Goal: Task Accomplishment & Management: Manage account settings

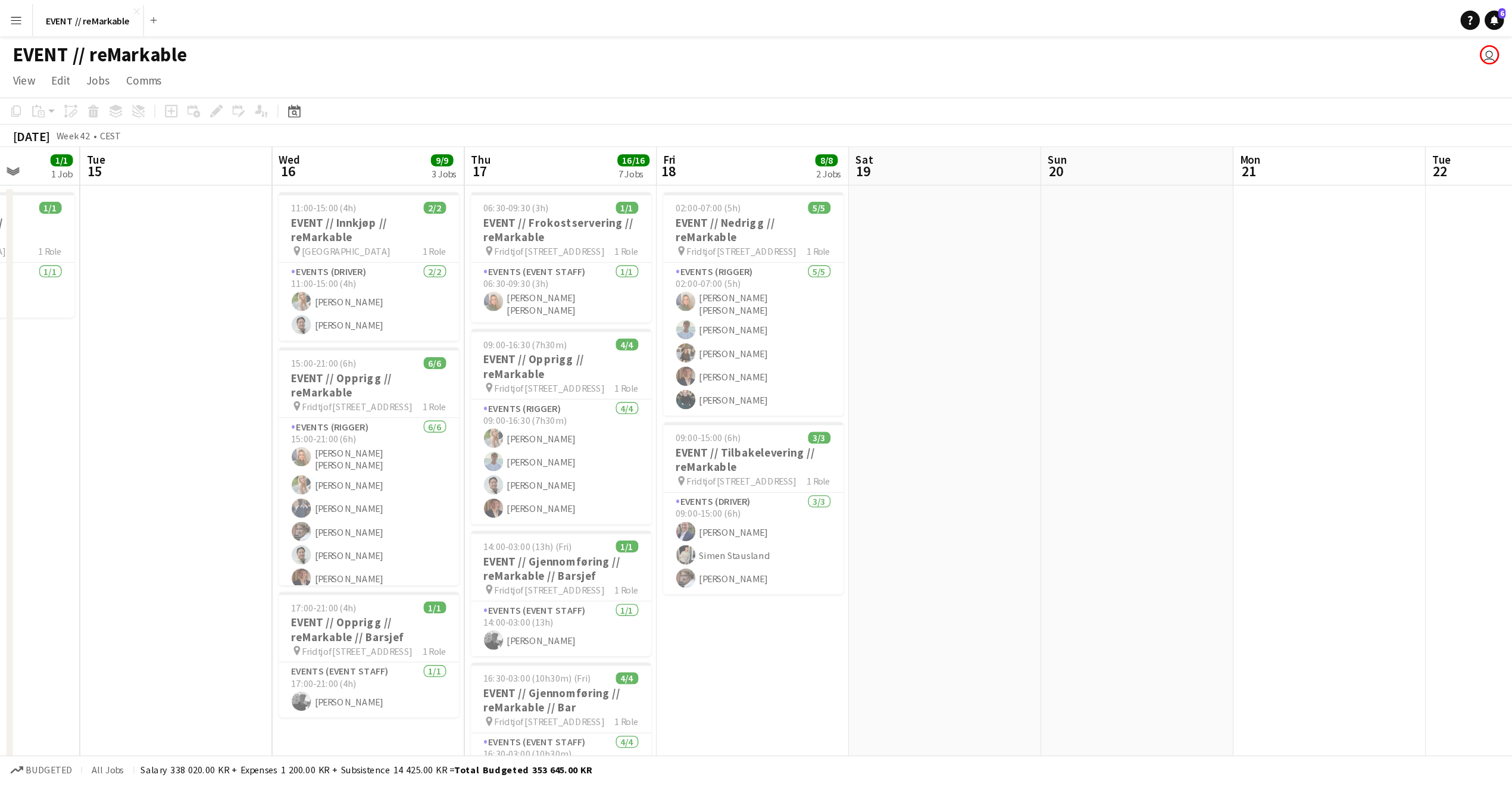
scroll to position [0, 367]
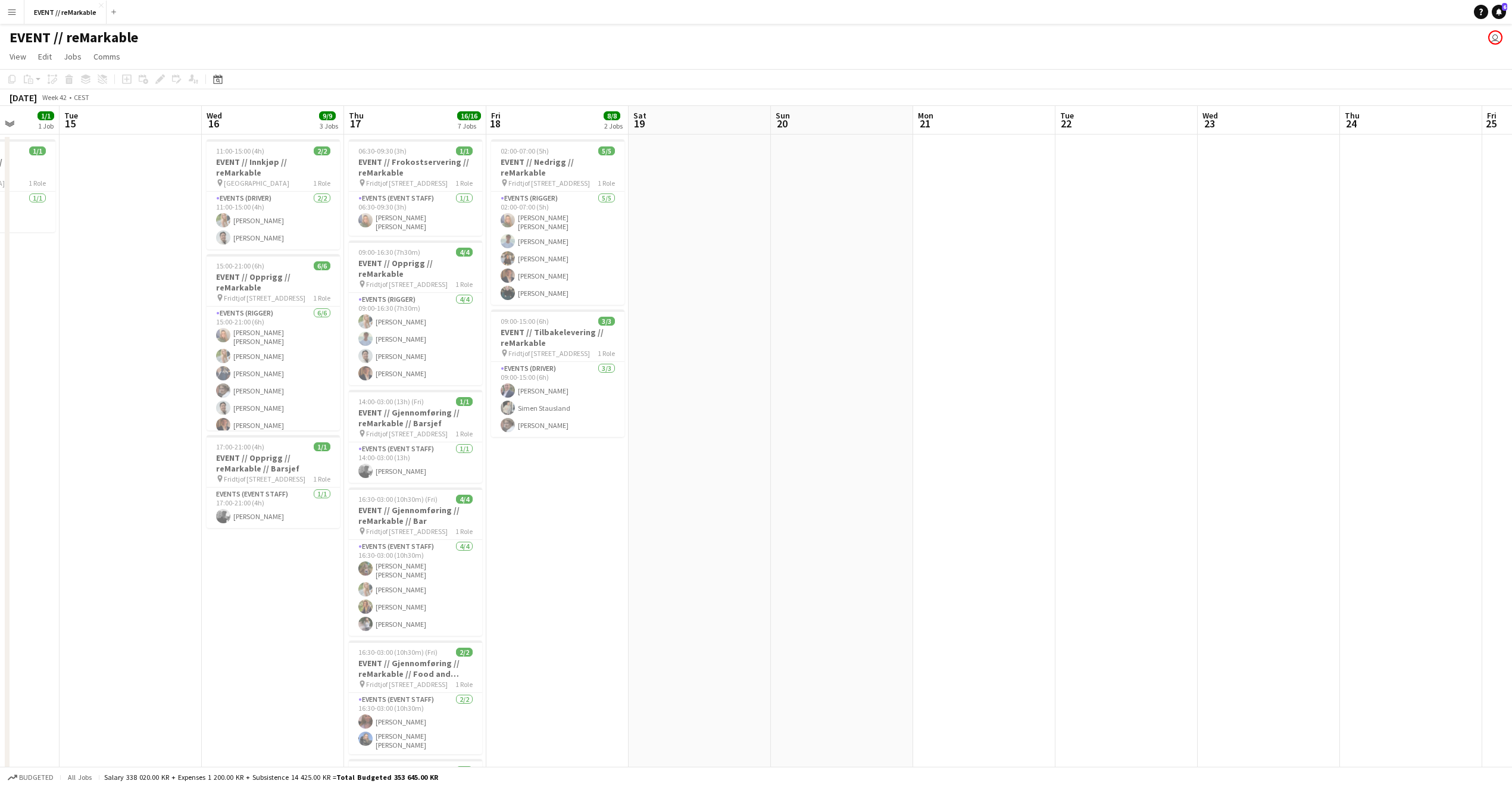
click at [1119, 41] on app-user-avatar "user" at bounding box center [1495, 38] width 14 height 14
click at [1119, 38] on app-user-avatar "user" at bounding box center [1495, 38] width 14 height 14
click at [1119, 39] on app-user-avatar "user" at bounding box center [1495, 38] width 14 height 14
click at [20, 14] on button "Menu" at bounding box center [12, 12] width 24 height 24
click at [459, 138] on app-date-cell "06:30-09:30 (3h) 1/1 EVENT // Frokostservering // reMarkable pin [PERSON_NAME] …" at bounding box center [415, 569] width 142 height 869
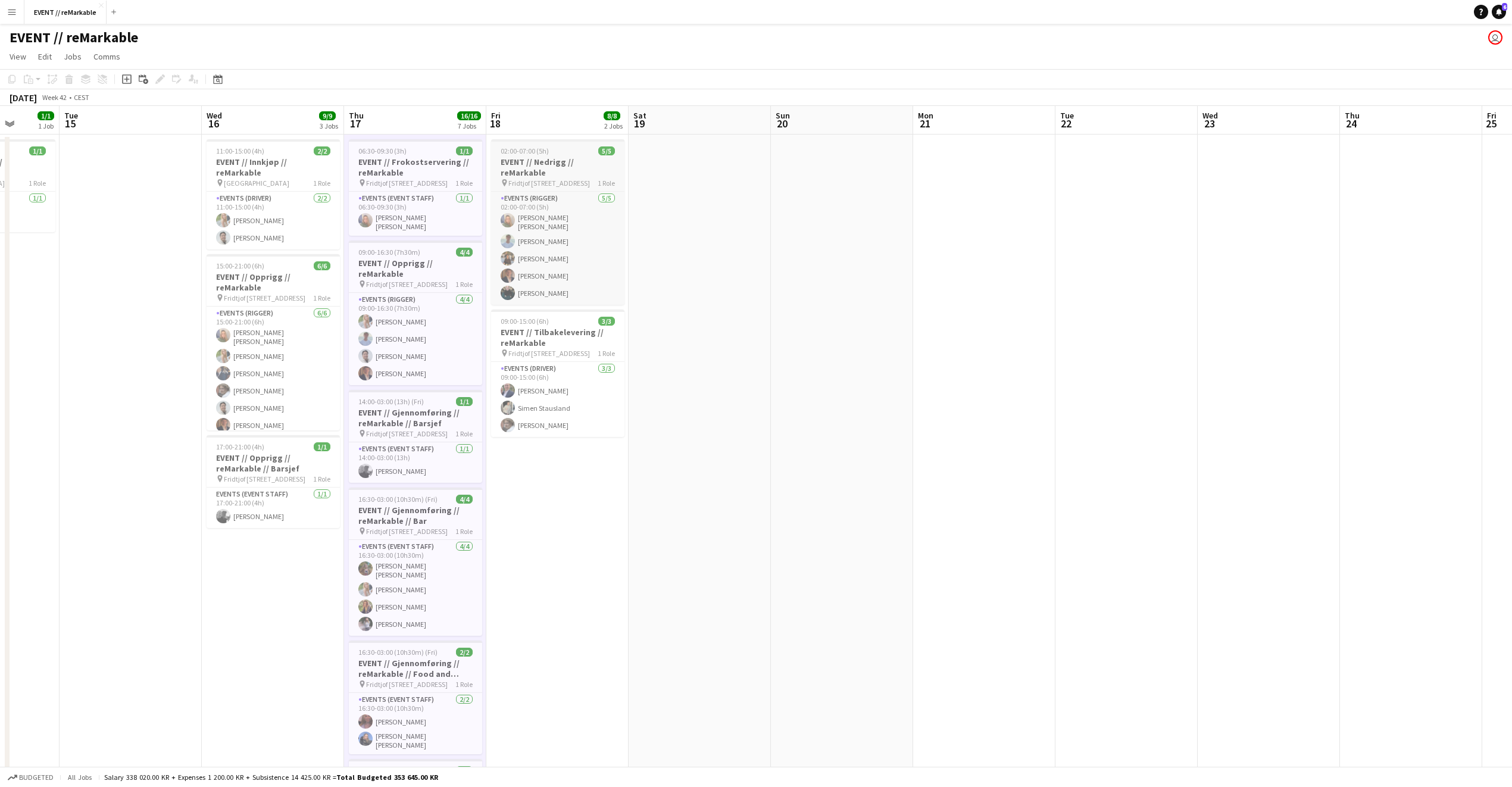
scroll to position [0, 393]
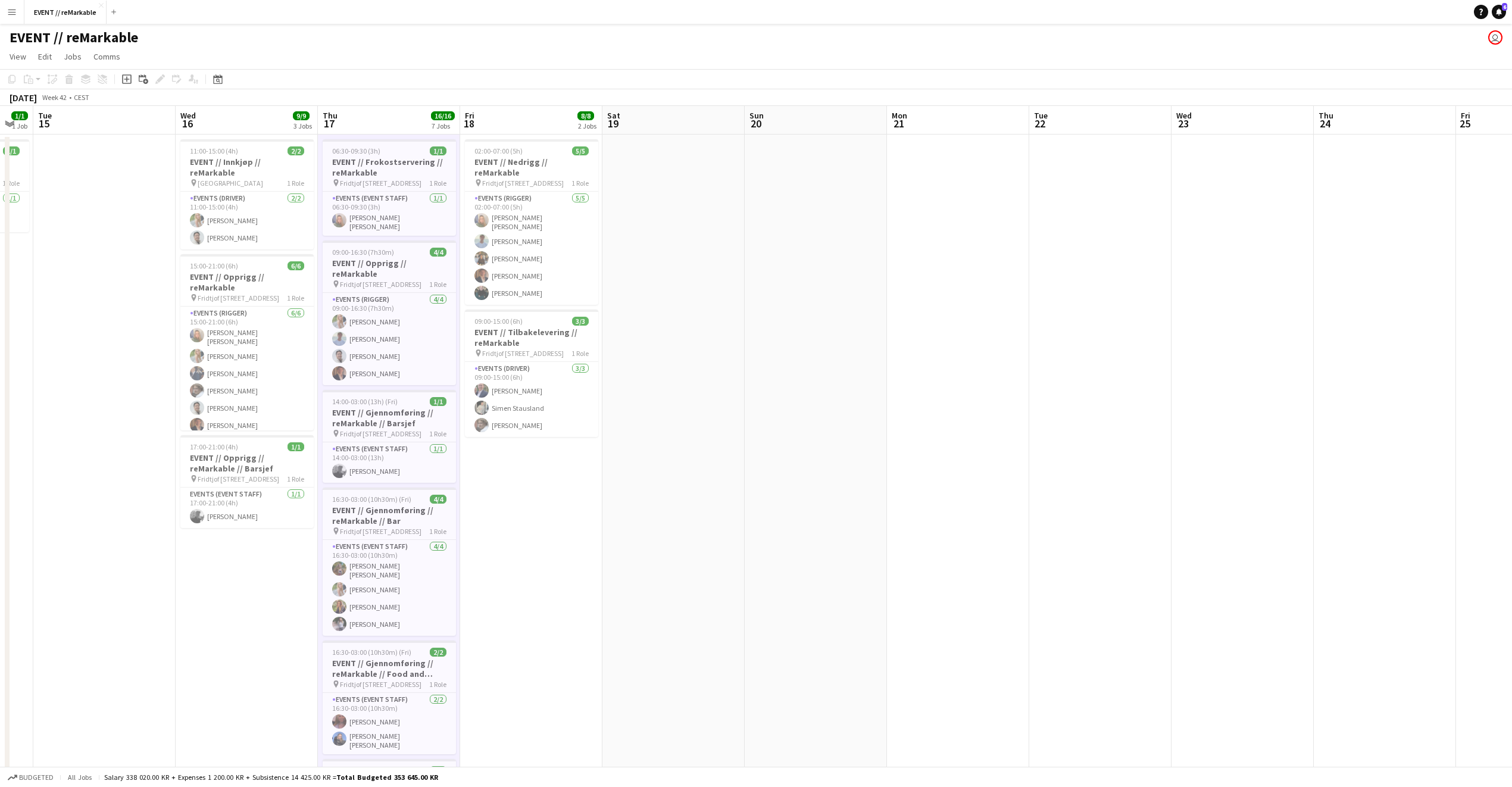
click at [12, 19] on button "Menu" at bounding box center [12, 12] width 24 height 24
click at [830, 47] on app-page-menu "View Day view expanded Day view collapsed Month view Date picker Jump to [DATE]…" at bounding box center [756, 58] width 1512 height 23
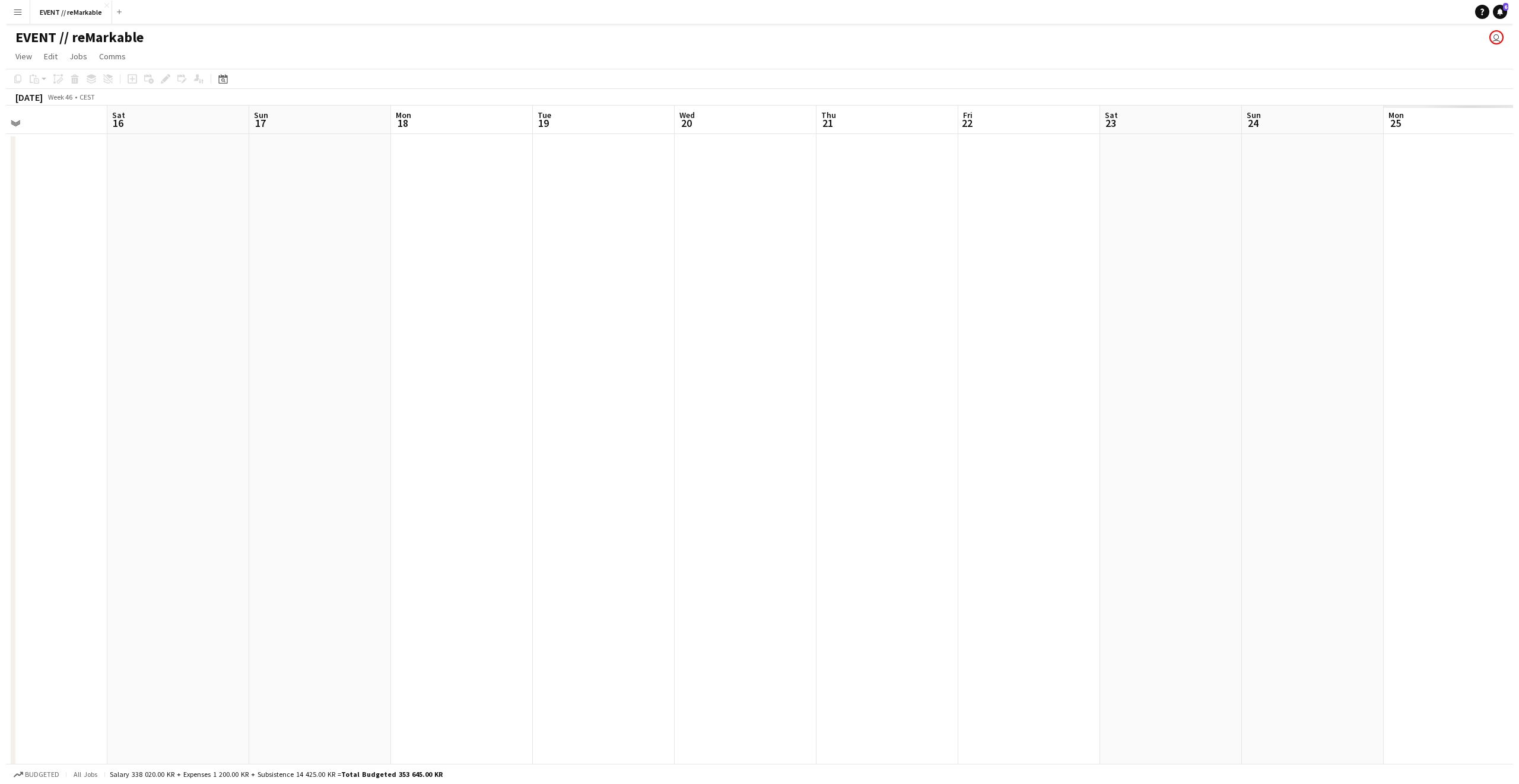
scroll to position [0, 391]
click at [14, 9] on app-icon "Menu" at bounding box center [11, 11] width 9 height 9
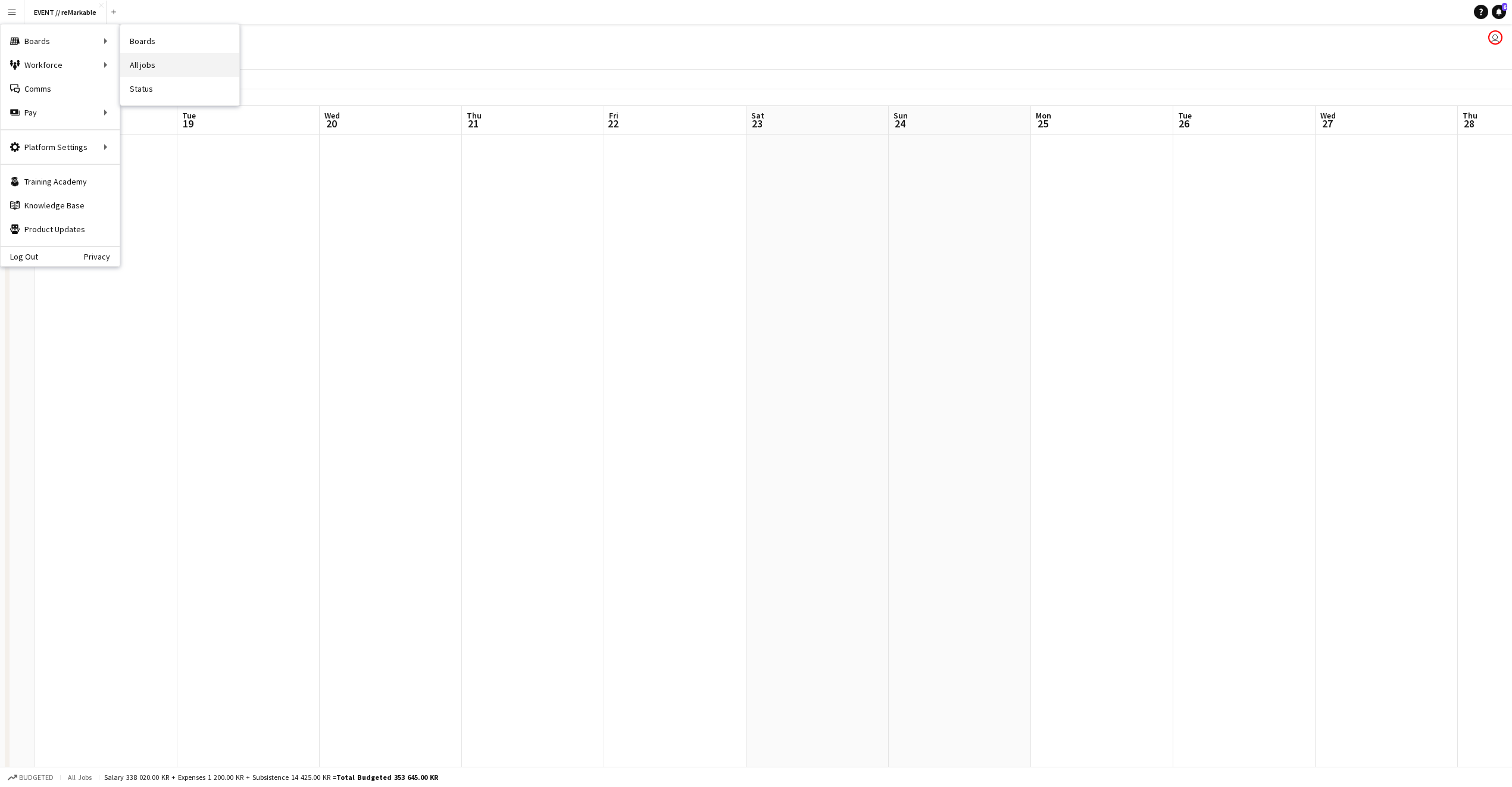
click at [140, 59] on link "All jobs" at bounding box center [180, 65] width 119 height 24
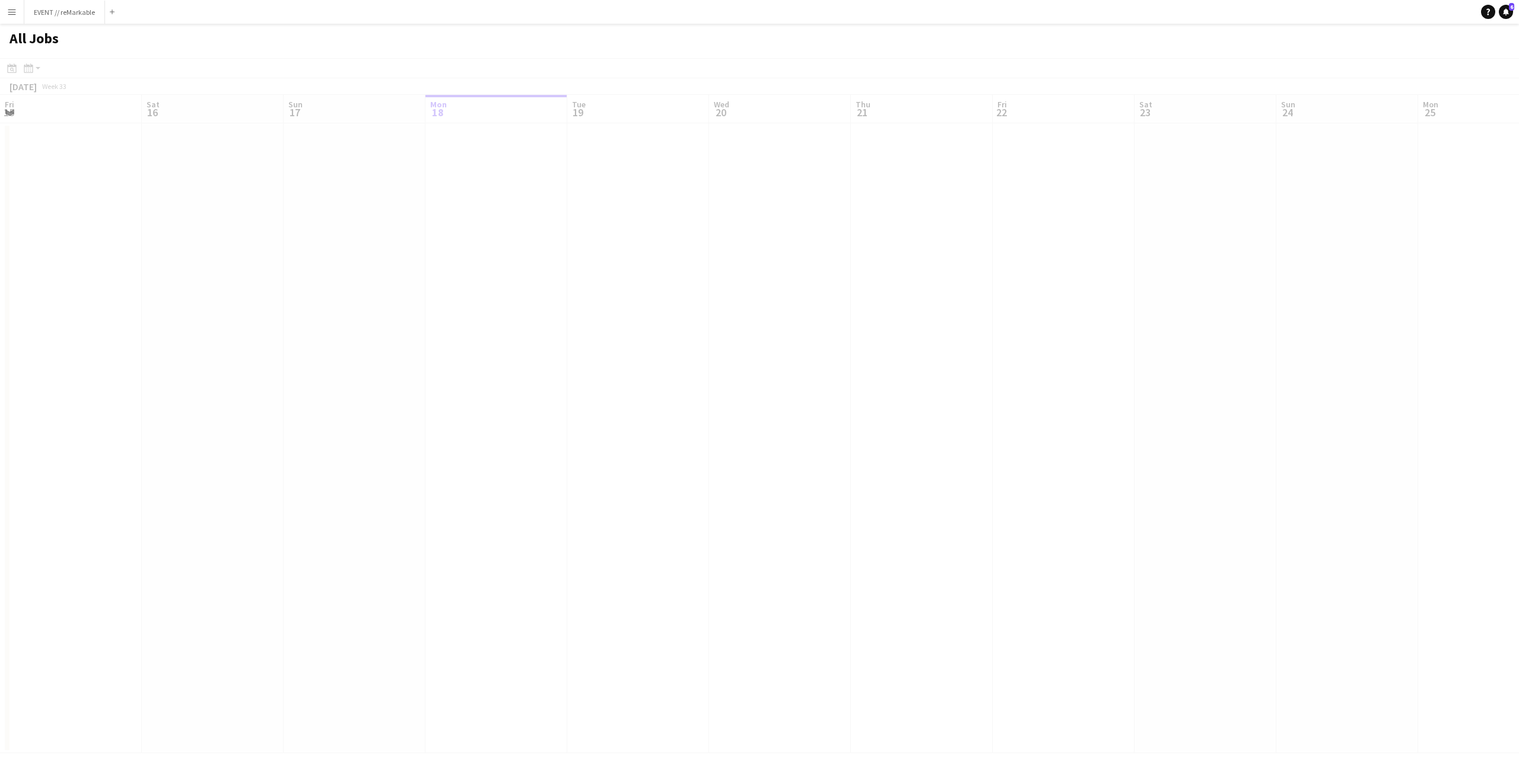
scroll to position [0, 283]
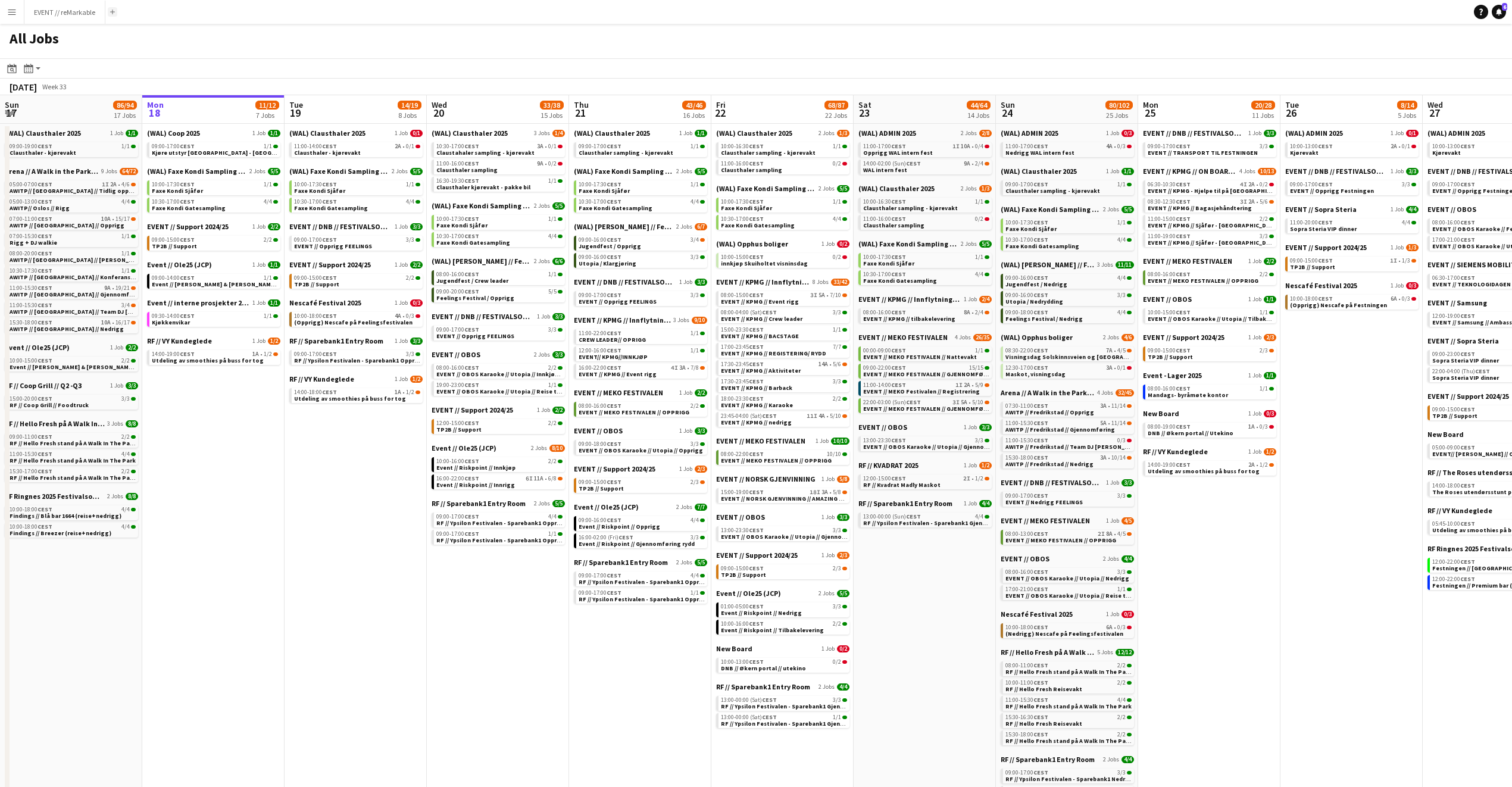
click at [111, 11] on app-icon "Add" at bounding box center [112, 11] width 5 height 5
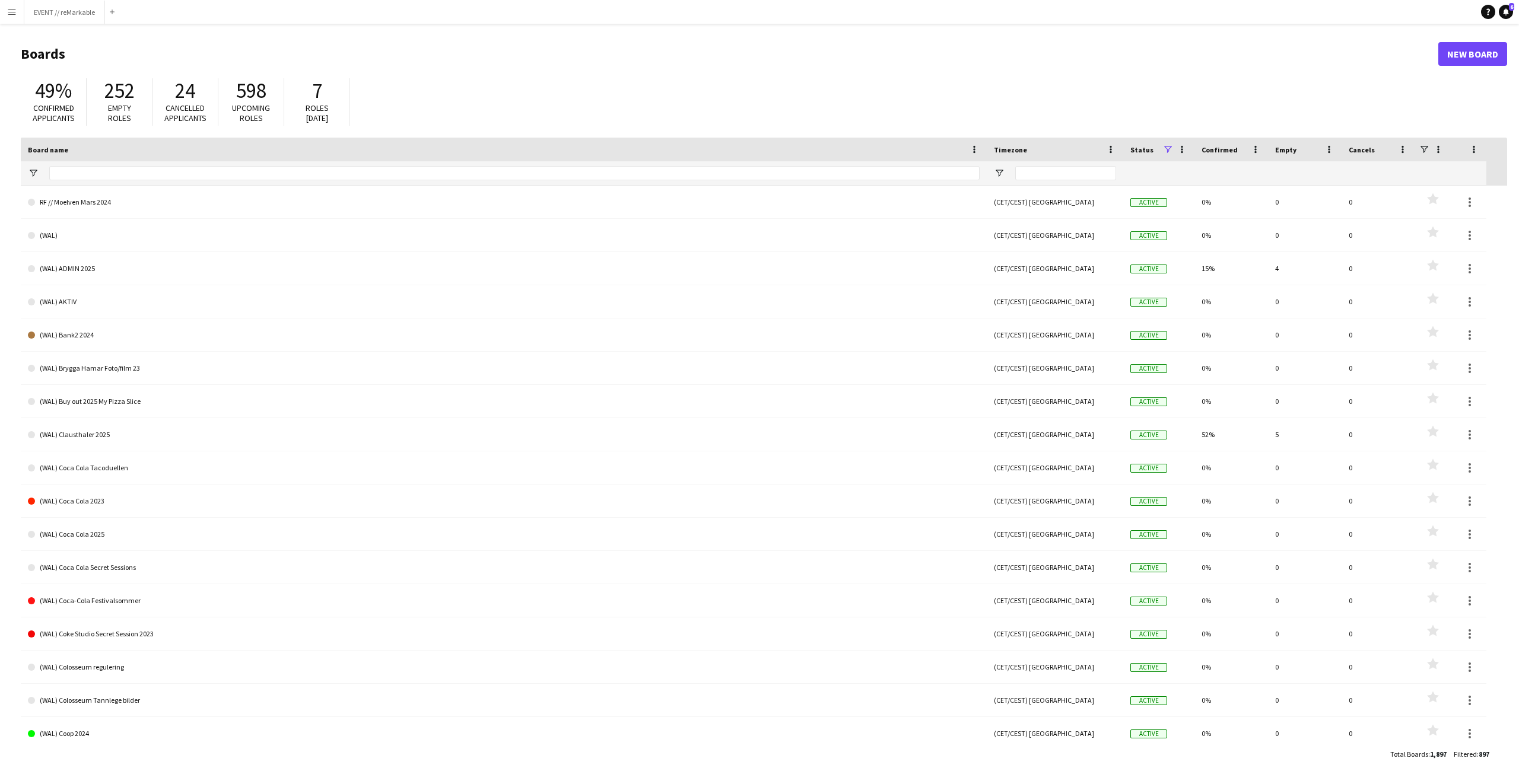
click at [117, 105] on span "Empty roles" at bounding box center [119, 112] width 23 height 20
click at [110, 172] on input "Board name Filter Input" at bounding box center [514, 173] width 930 height 14
type input "***"
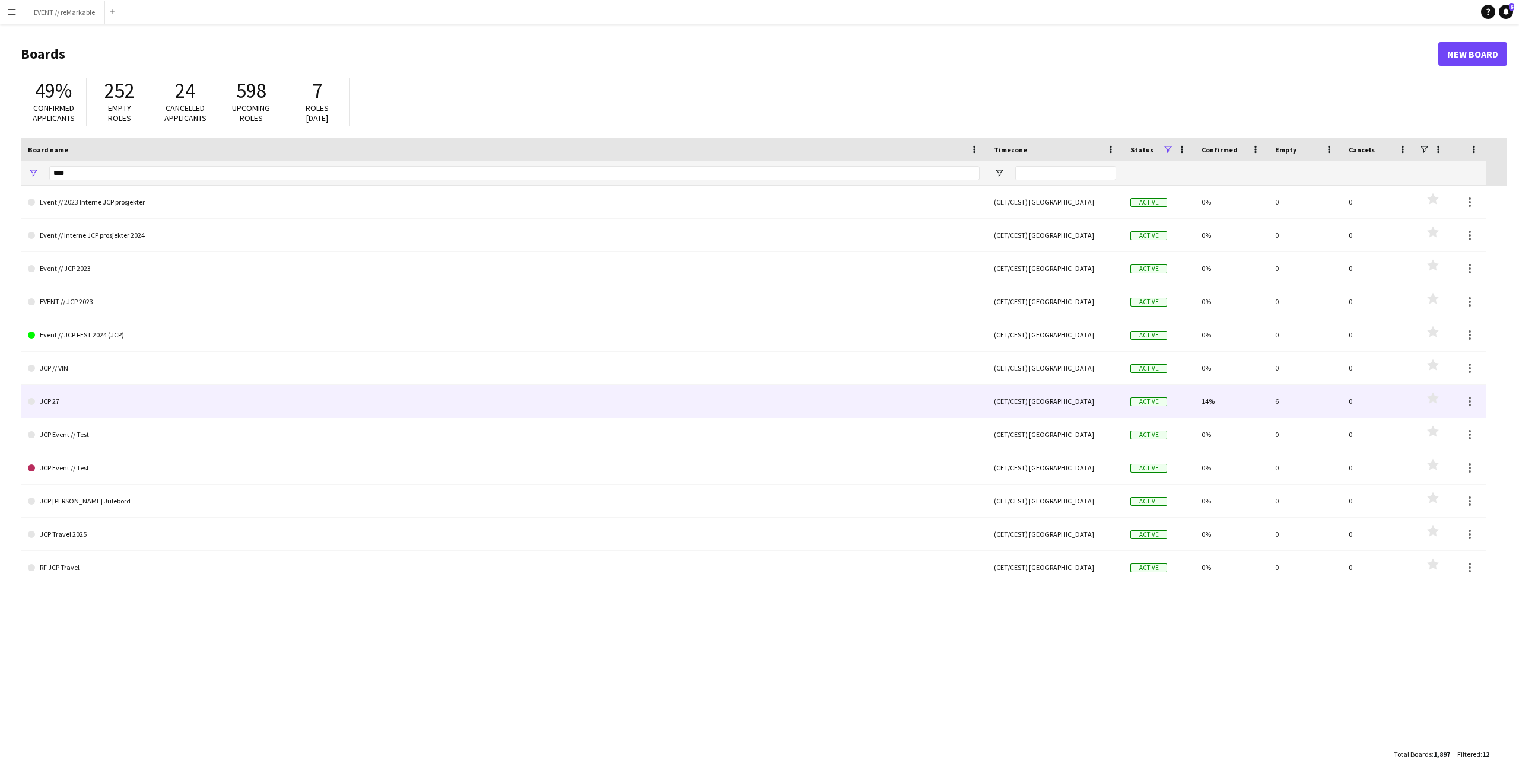
click at [256, 400] on link "JCP 27" at bounding box center [503, 401] width 952 height 33
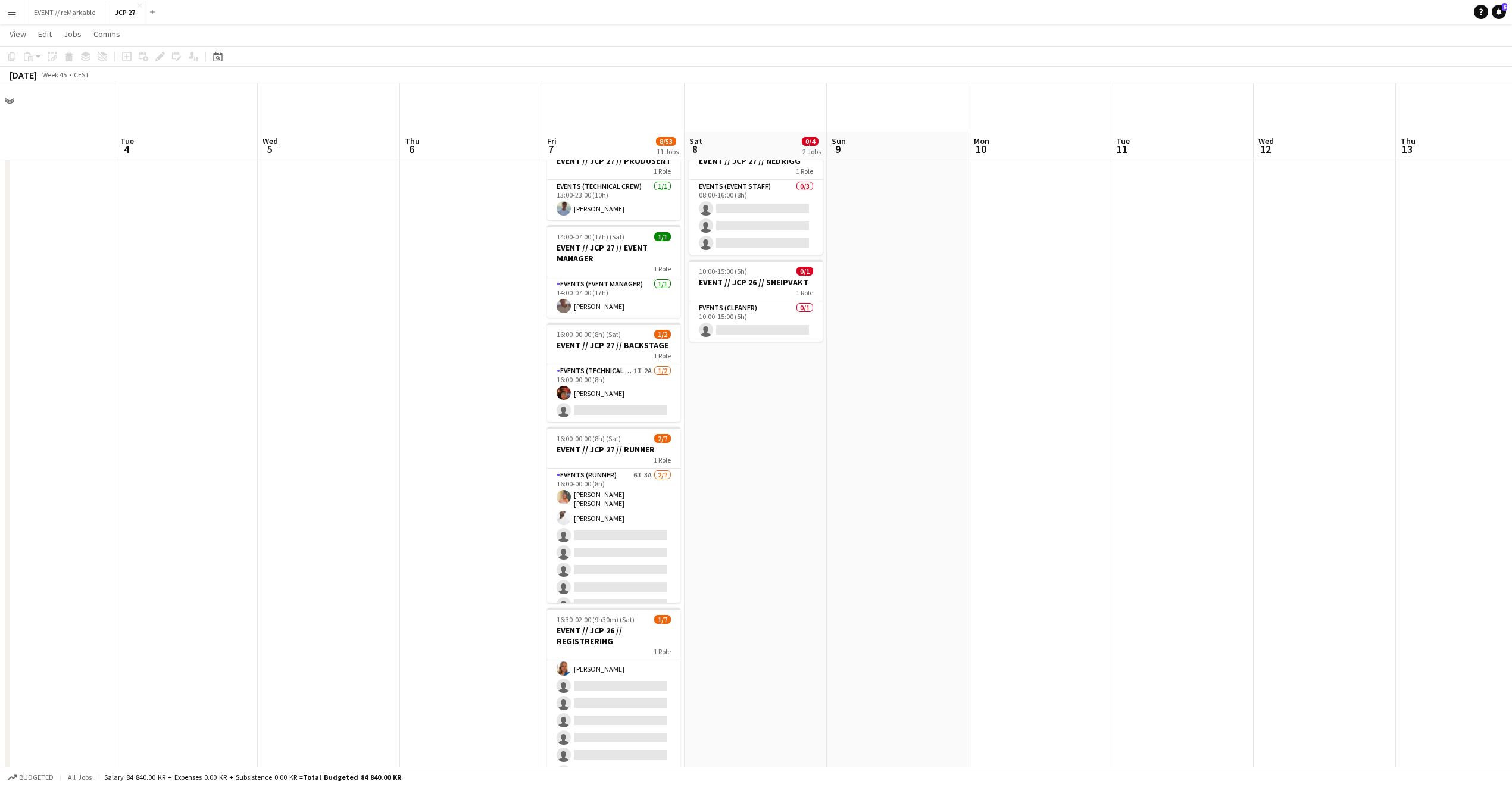
scroll to position [51, 0]
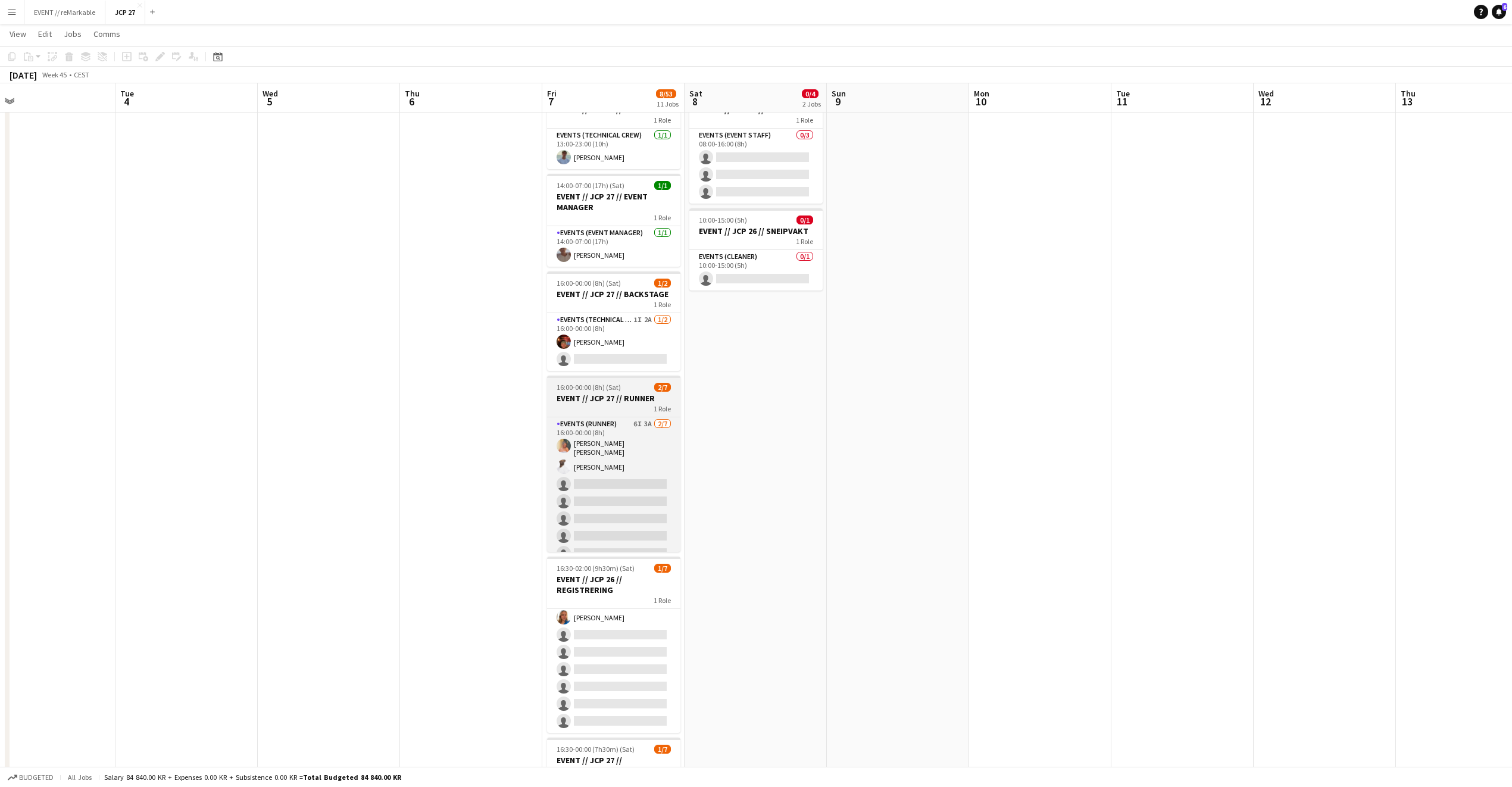
click at [619, 403] on h3 "EVENT // JCP 27 // RUNNER" at bounding box center [614, 398] width 133 height 11
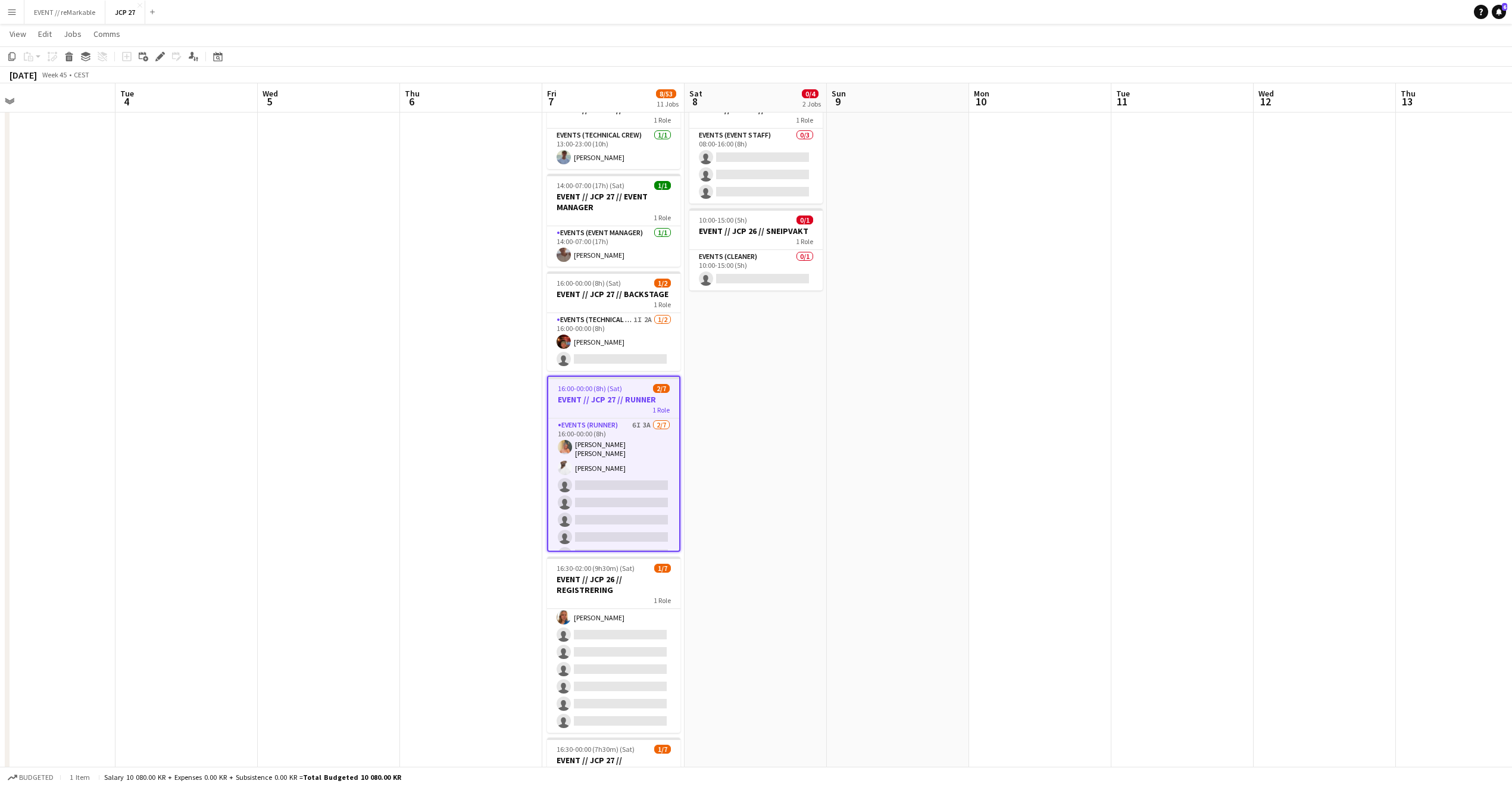
click at [618, 403] on h3 "EVENT // JCP 27 // RUNNER" at bounding box center [613, 399] width 131 height 11
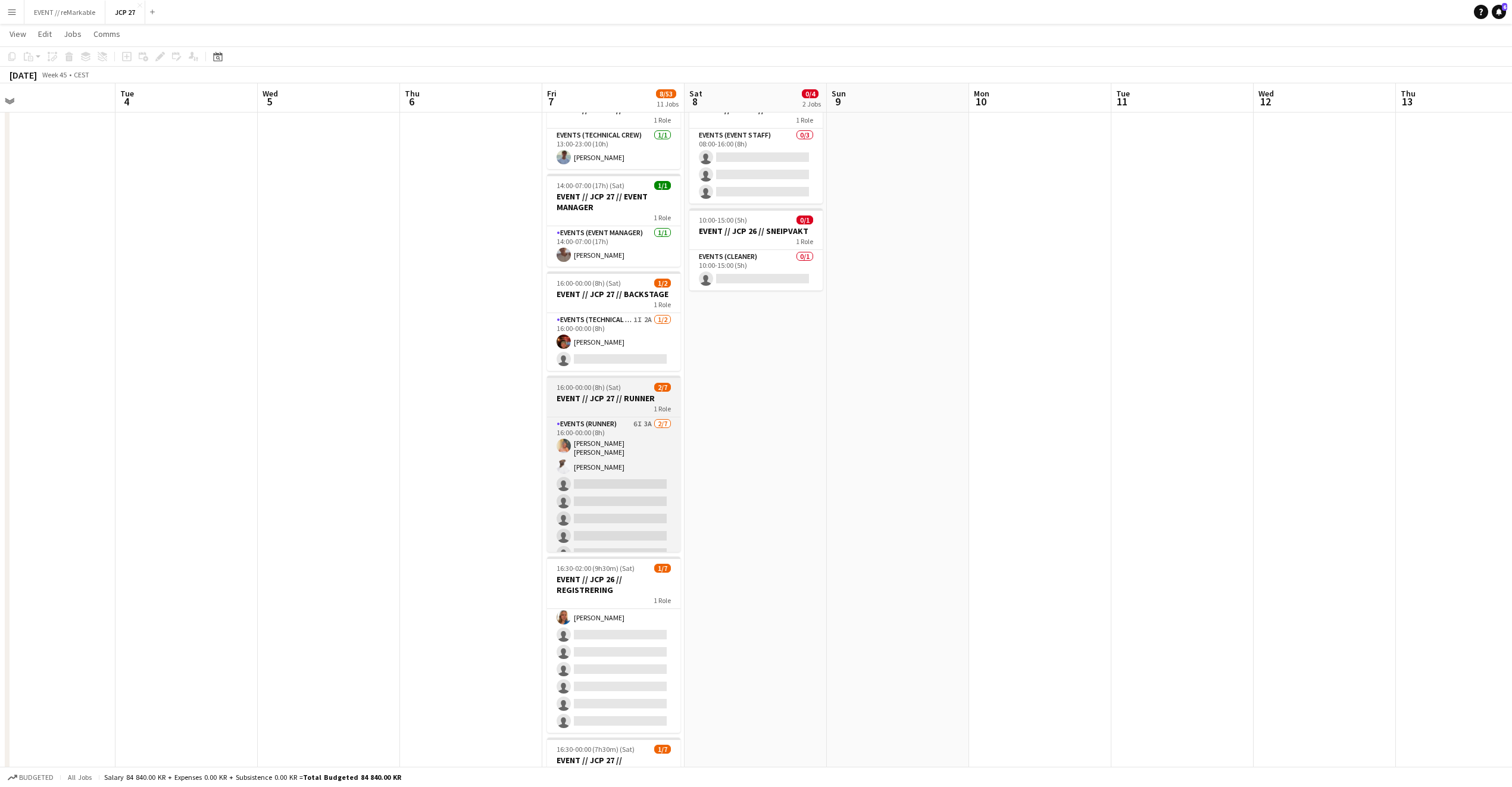
click at [618, 403] on h3 "EVENT // JCP 27 // RUNNER" at bounding box center [614, 398] width 133 height 11
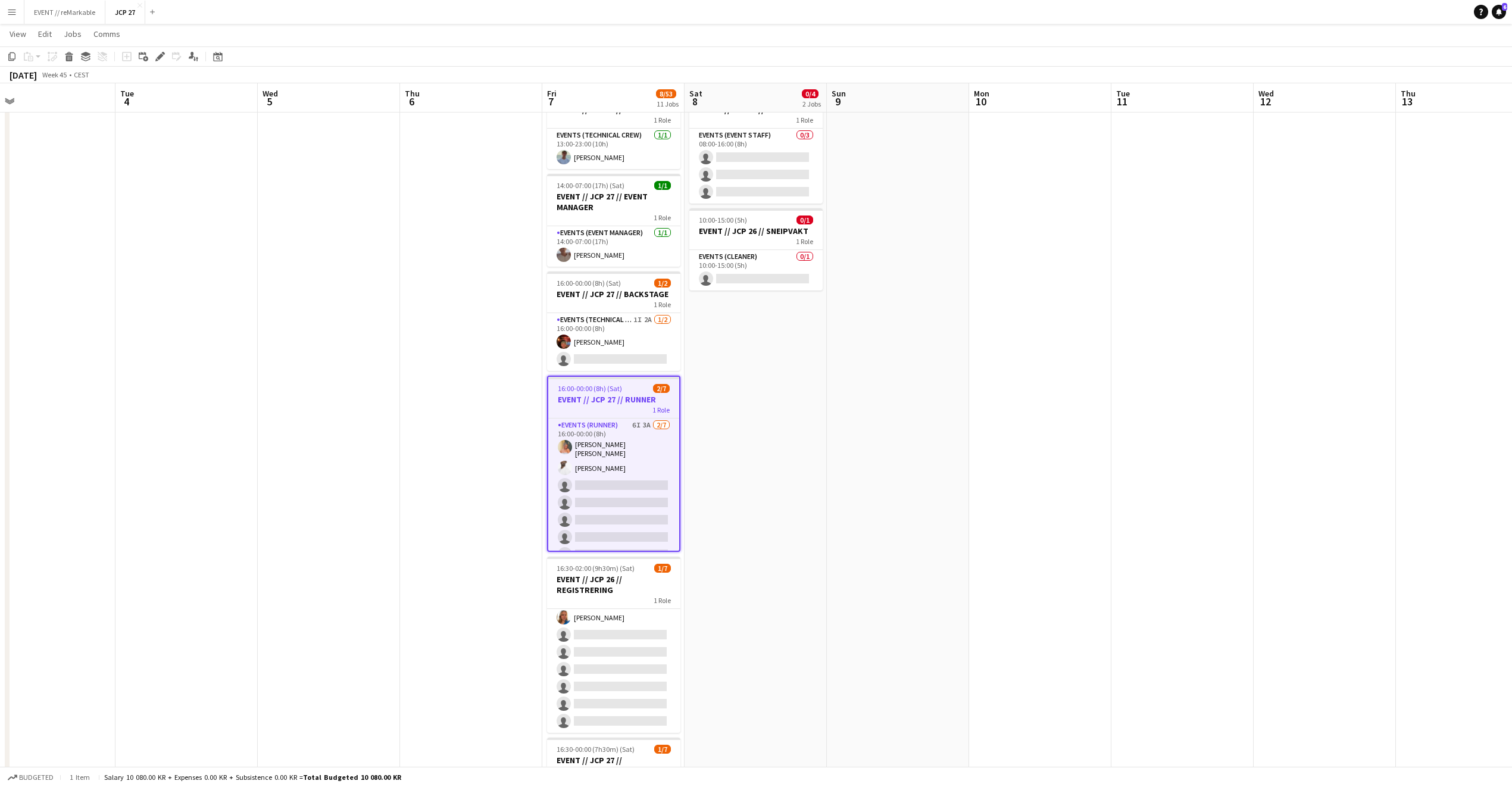
click at [605, 95] on app-board-header-date "Fri 7 8/53 11 Jobs" at bounding box center [613, 98] width 142 height 28
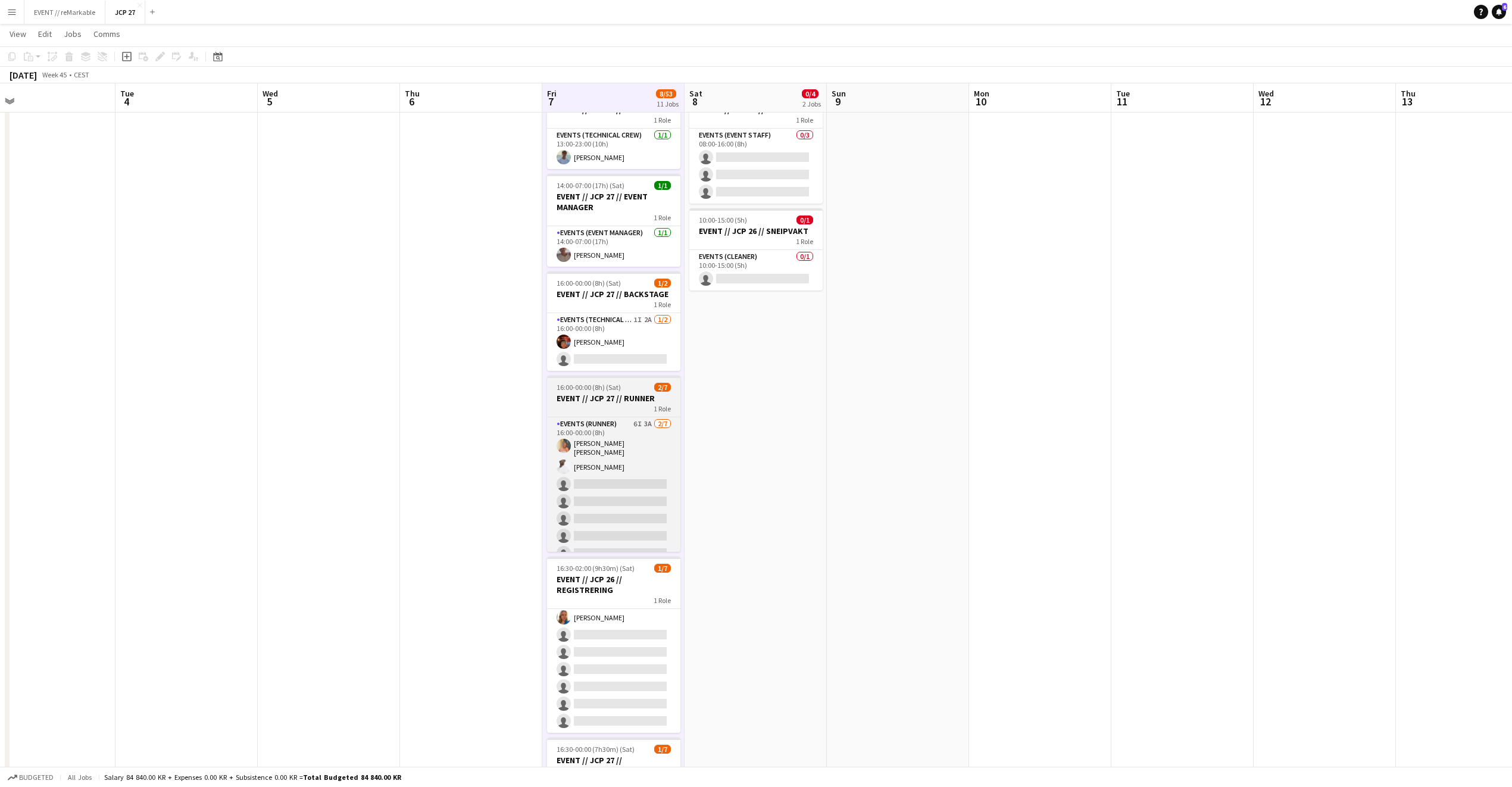
click at [626, 400] on h3 "EVENT // JCP 27 // RUNNER" at bounding box center [614, 398] width 133 height 11
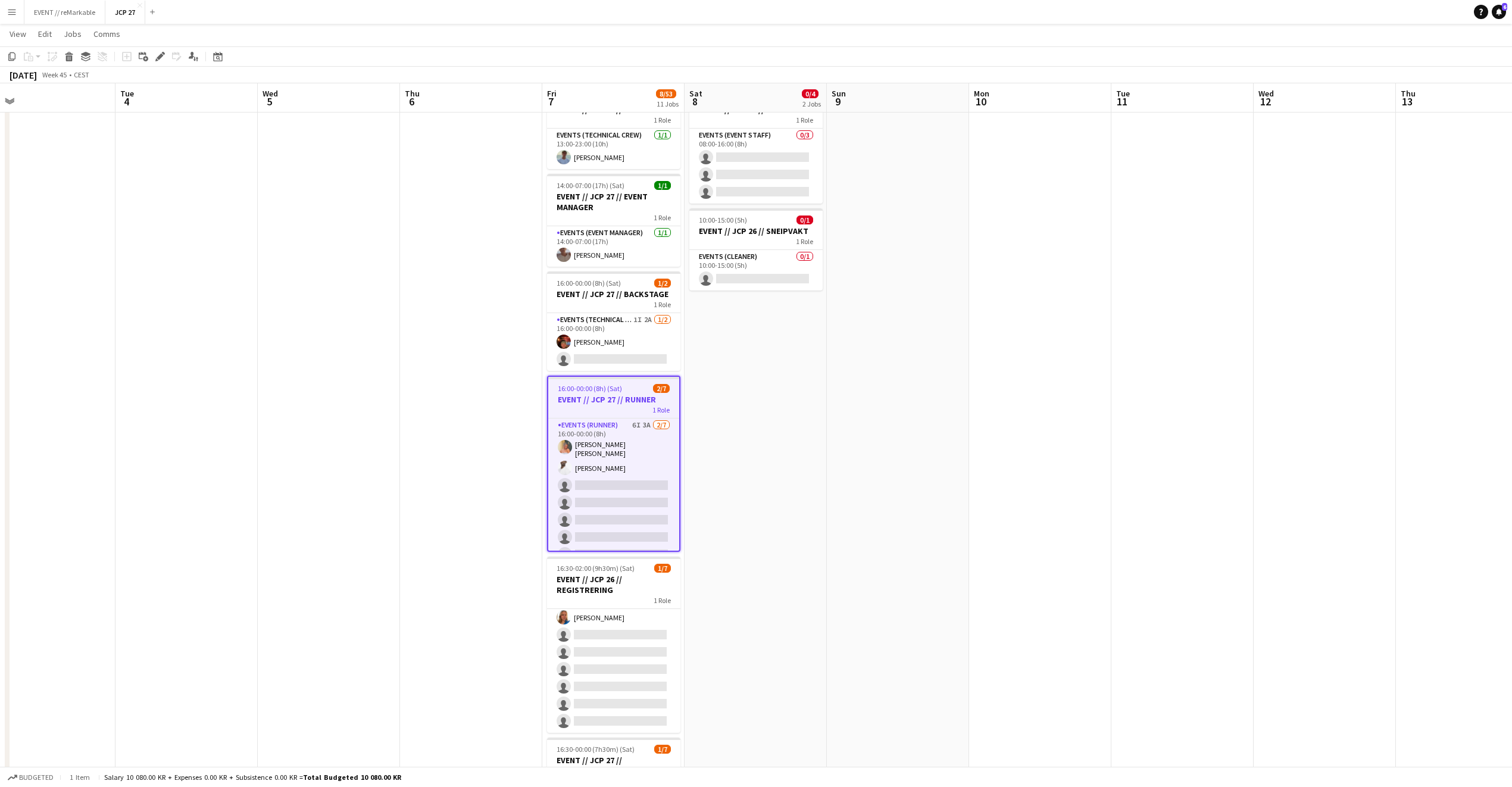
click at [626, 400] on h3 "EVENT // JCP 27 // RUNNER" at bounding box center [613, 399] width 131 height 11
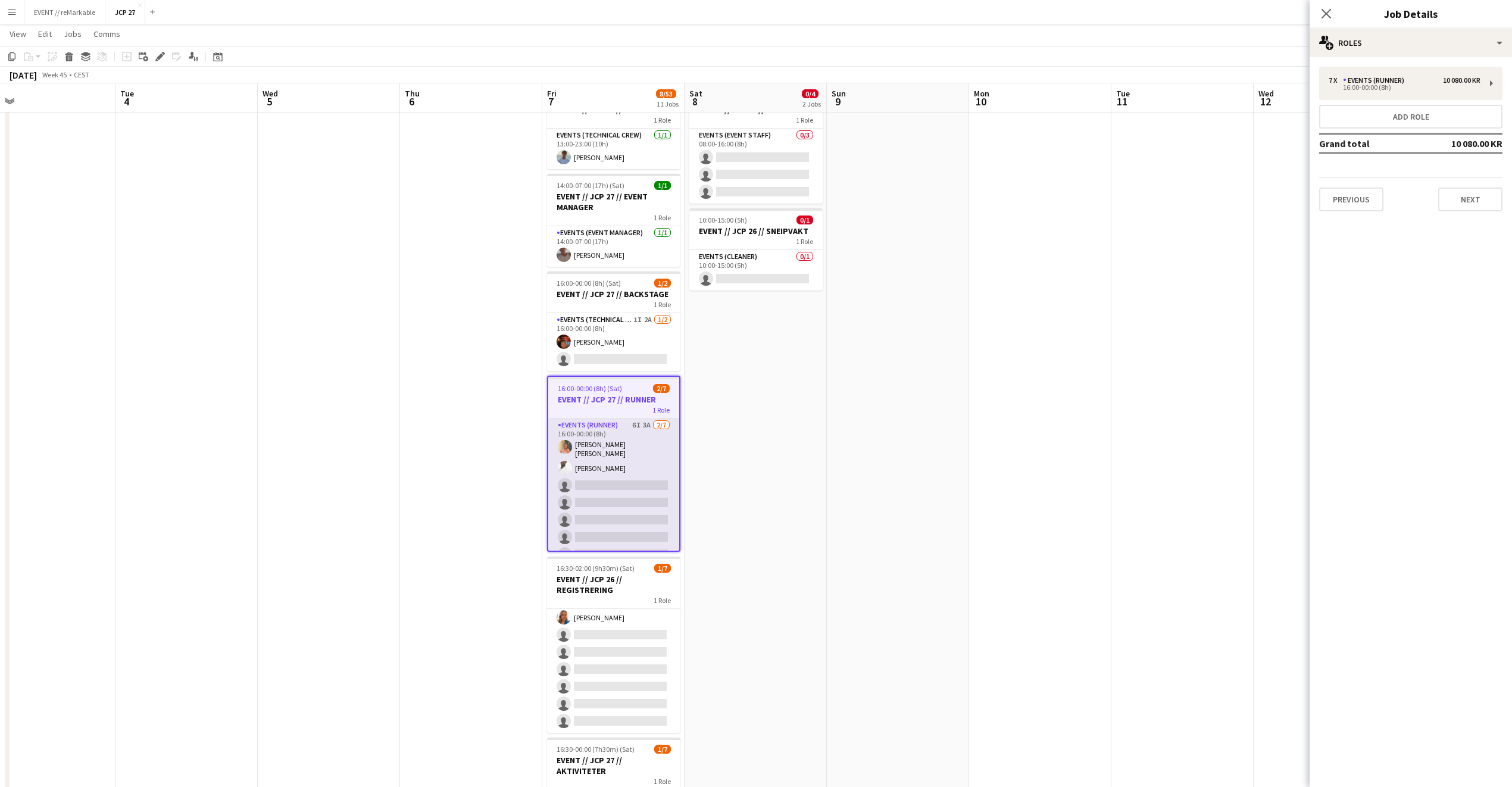
click at [573, 515] on app-card-role "Events (Runner) 6I 3A [DATE] 16:00-00:00 (8h) [PERSON_NAME] [PERSON_NAME] singl…" at bounding box center [613, 492] width 131 height 147
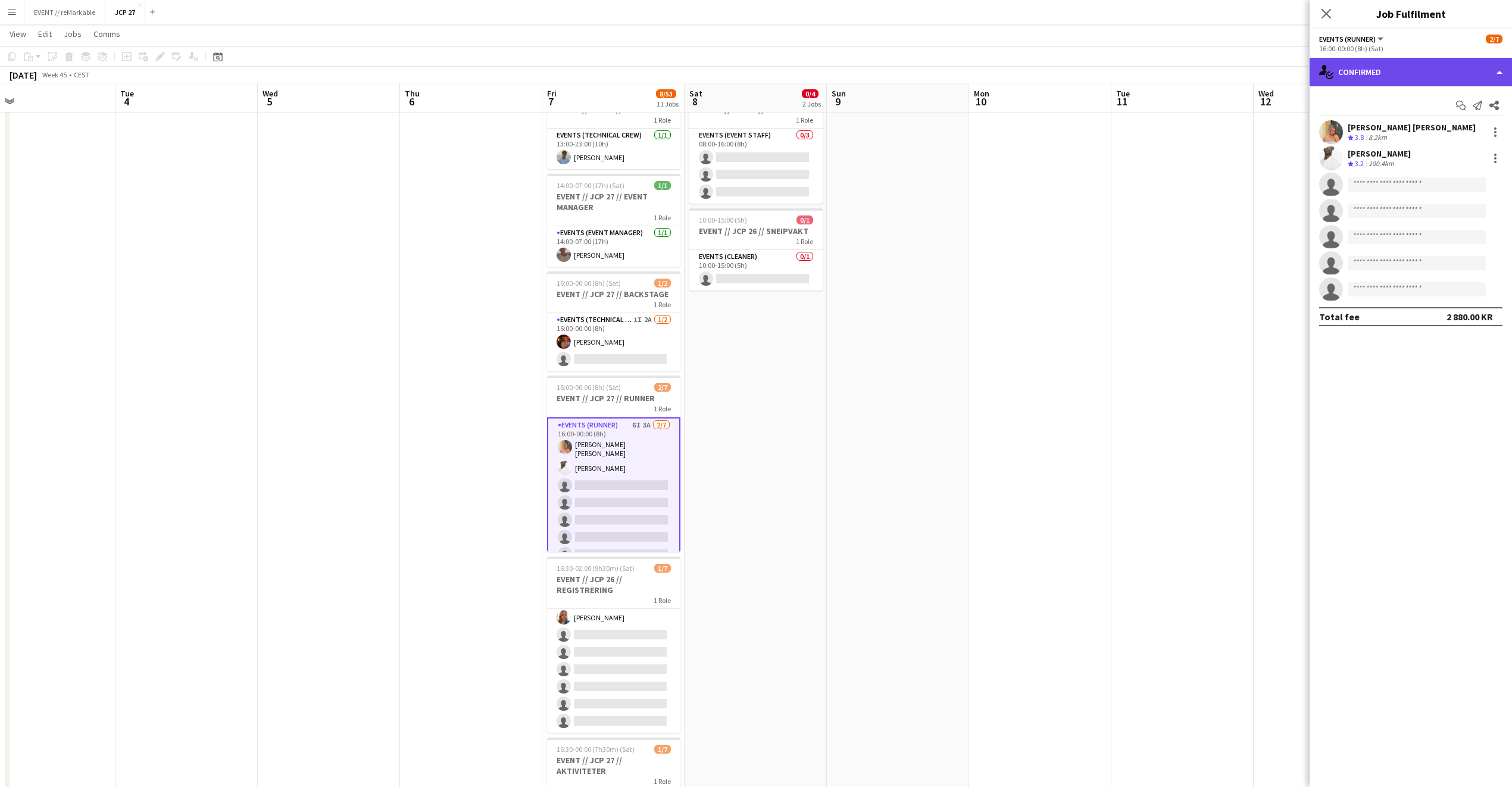
click at [1119, 71] on div "single-neutral-actions-check-2 Confirmed" at bounding box center [1411, 72] width 203 height 28
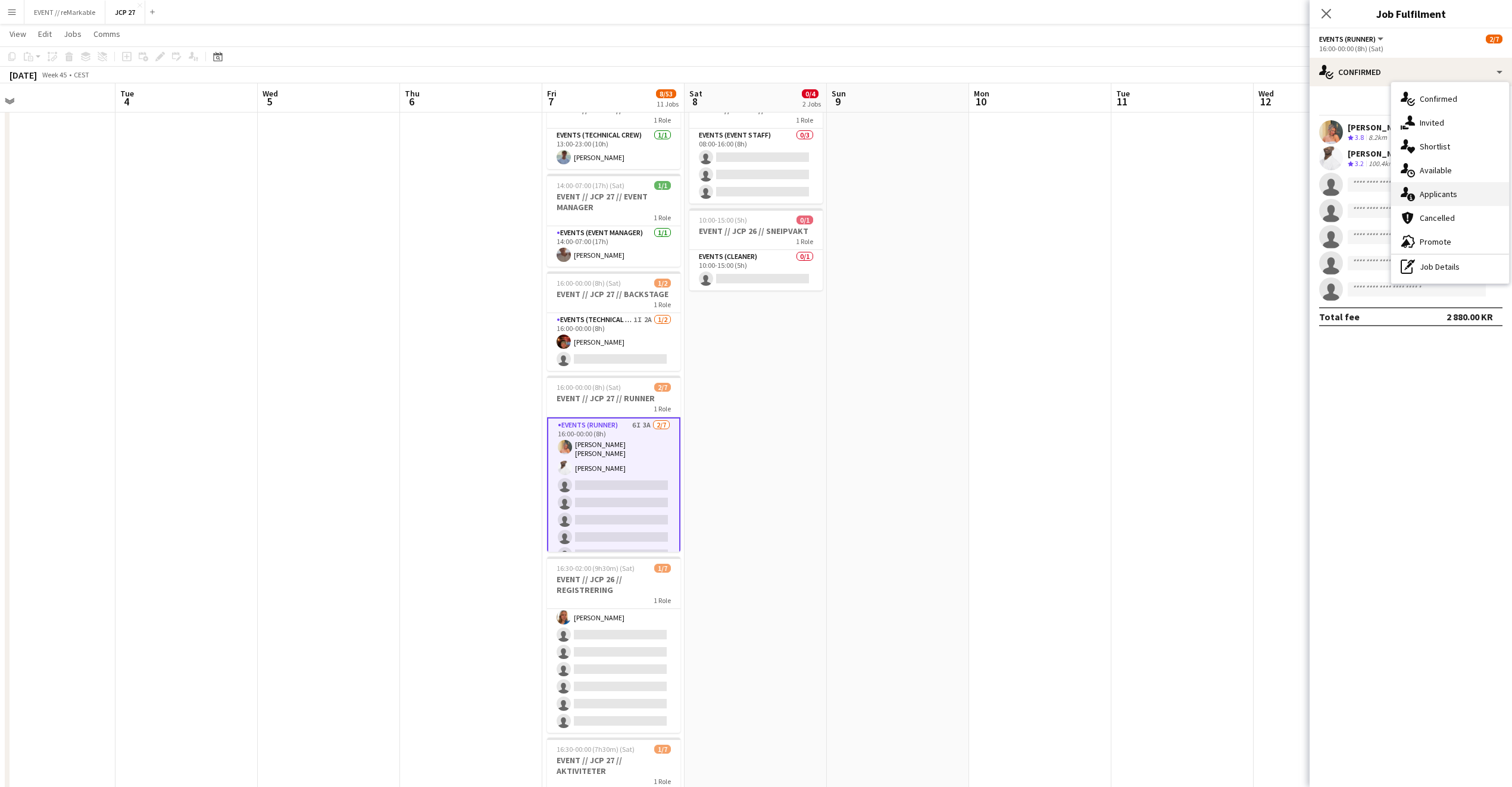
click at [1119, 186] on div "single-neutral-actions-information Applicants" at bounding box center [1450, 194] width 118 height 24
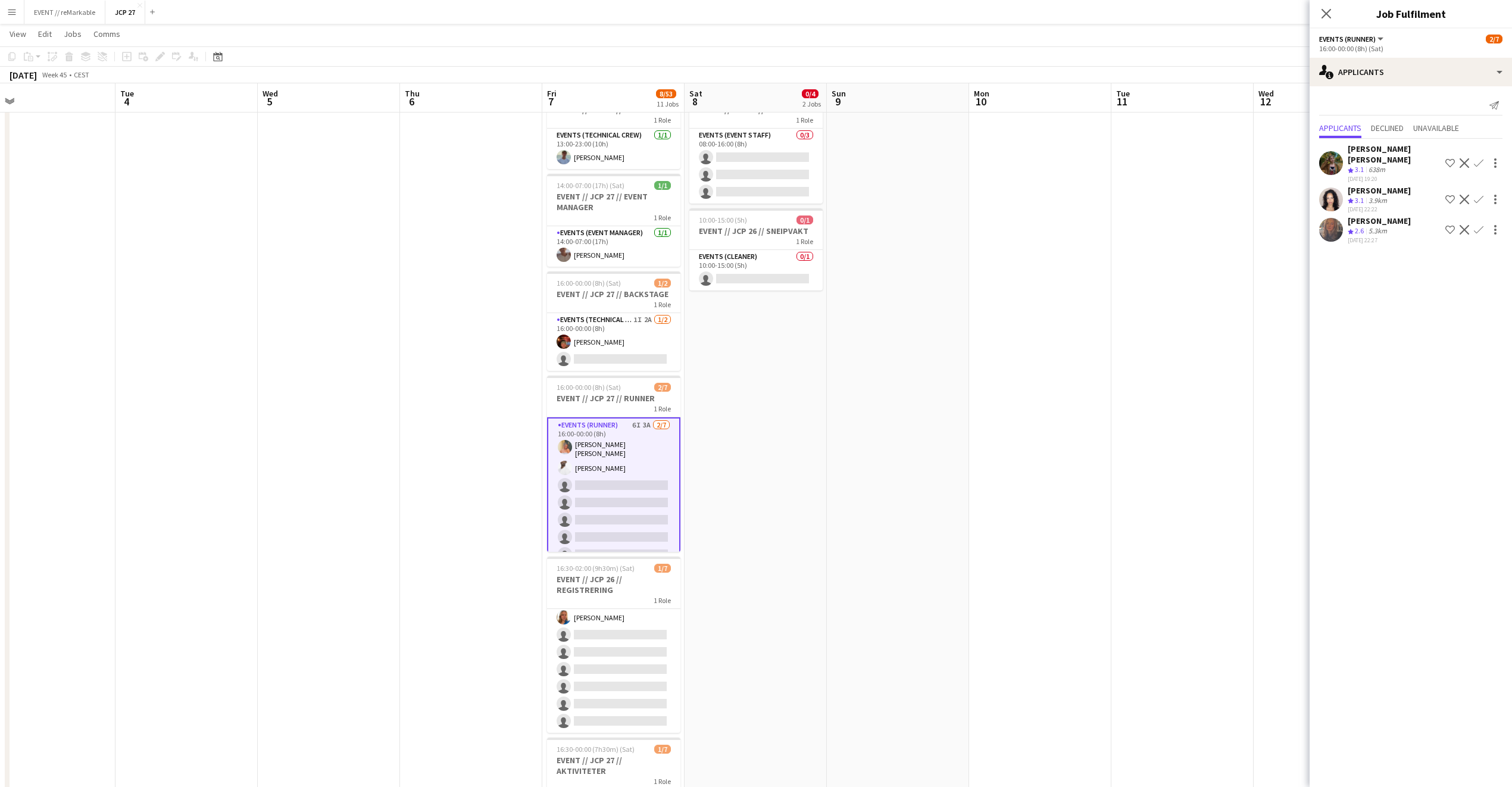
click at [1119, 146] on div "[PERSON_NAME] [PERSON_NAME]" at bounding box center [1394, 154] width 93 height 21
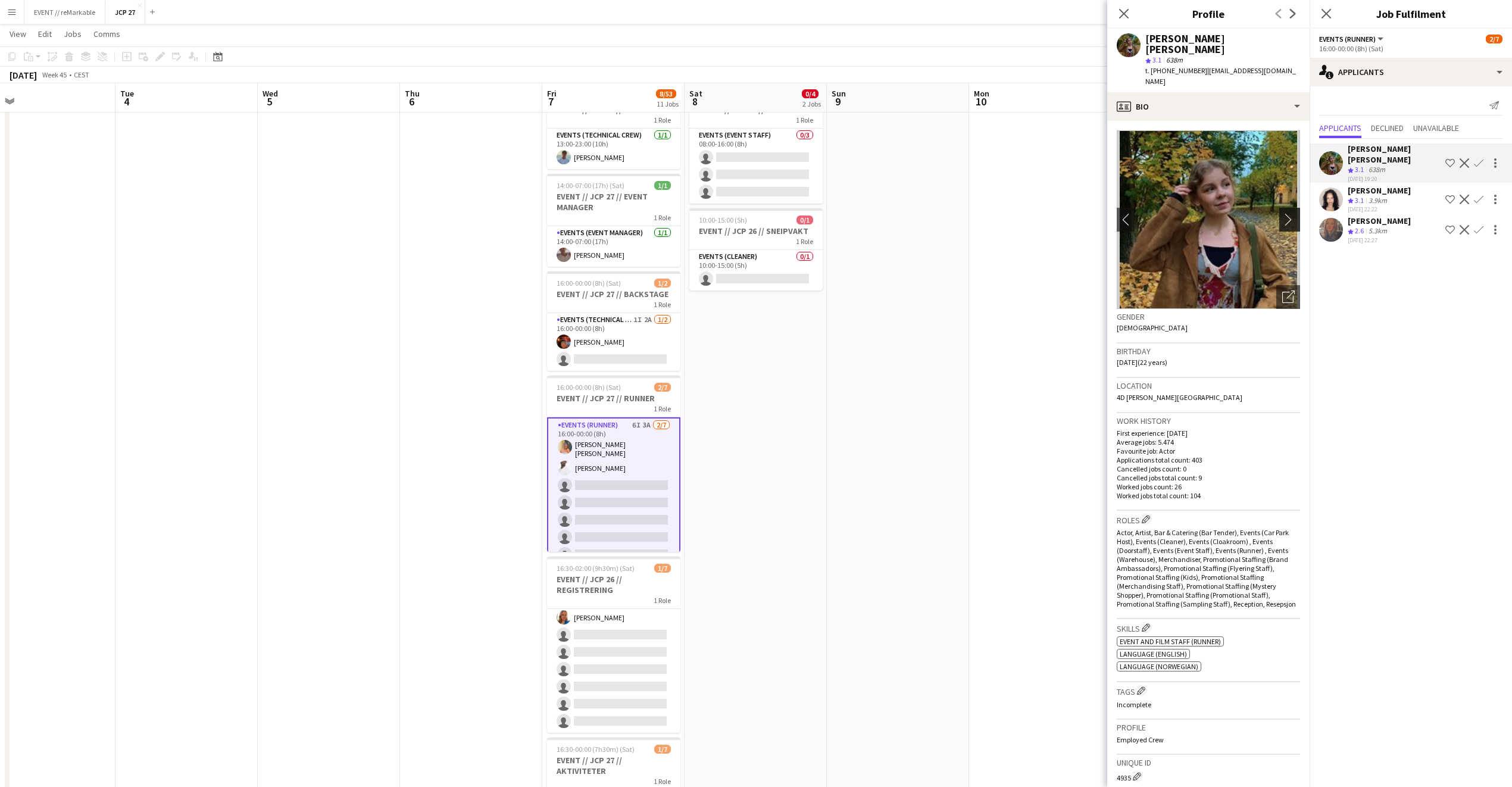
click at [1119, 213] on app-icon "chevron-right" at bounding box center [1292, 220] width 18 height 13
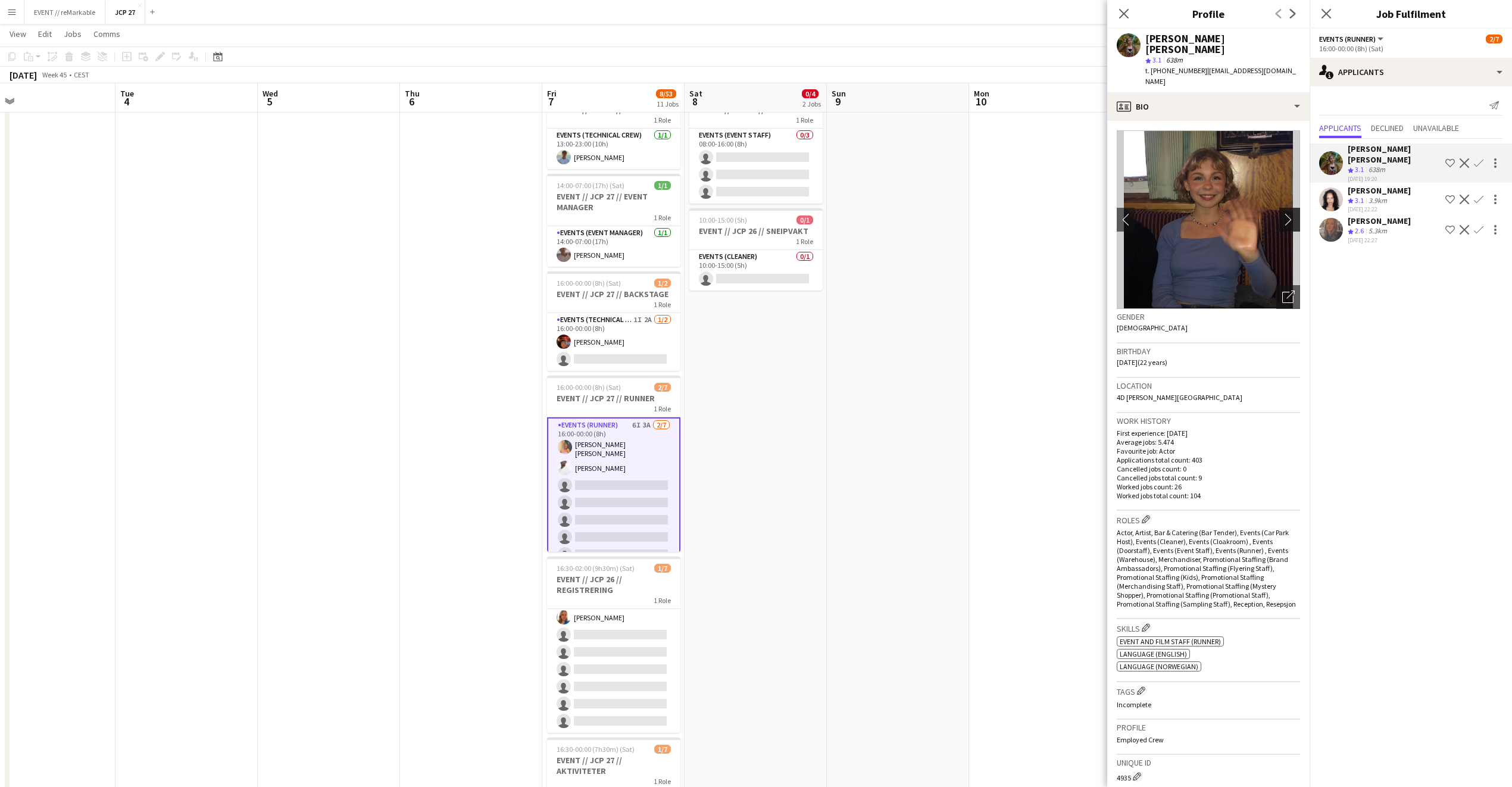
click at [1119, 208] on button "chevron-right" at bounding box center [1292, 220] width 24 height 24
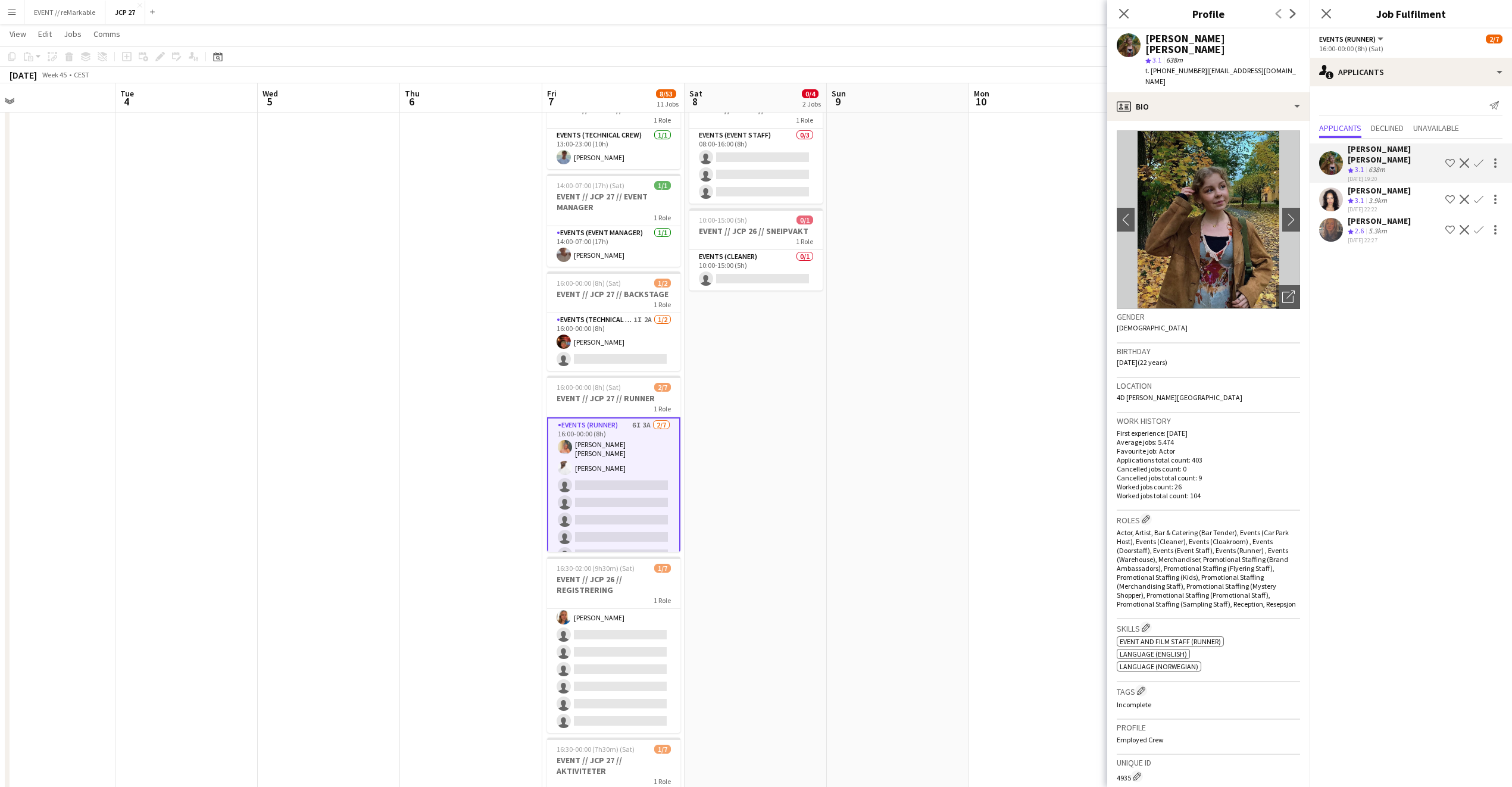
click at [1119, 173] on div "[PERSON_NAME] [PERSON_NAME] Crew rating 3.1 638m [DATE] 19:20 Shortlist crew De…" at bounding box center [1411, 193] width 203 height 108
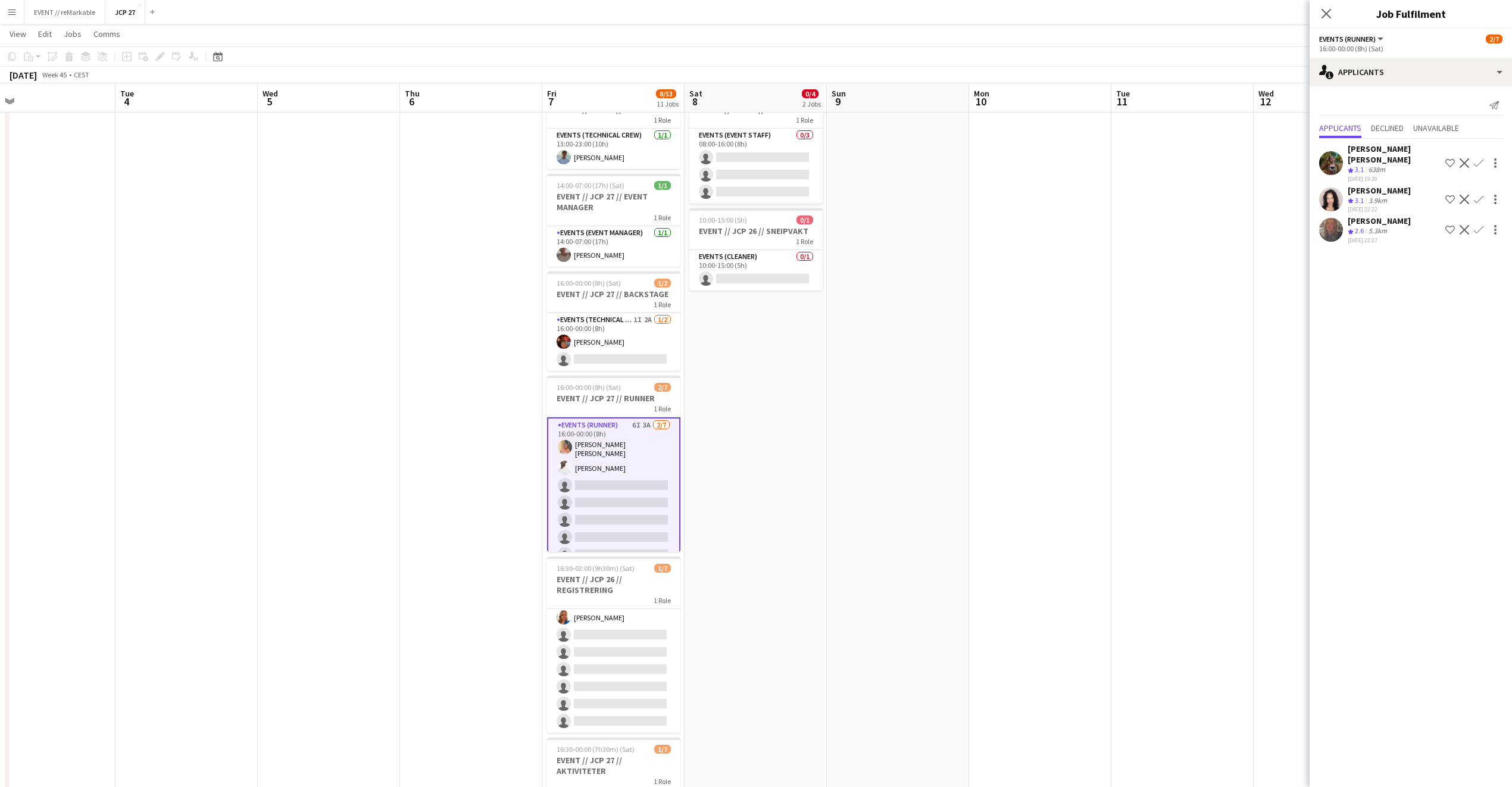
click at [1119, 185] on div "[PERSON_NAME]" at bounding box center [1379, 190] width 63 height 11
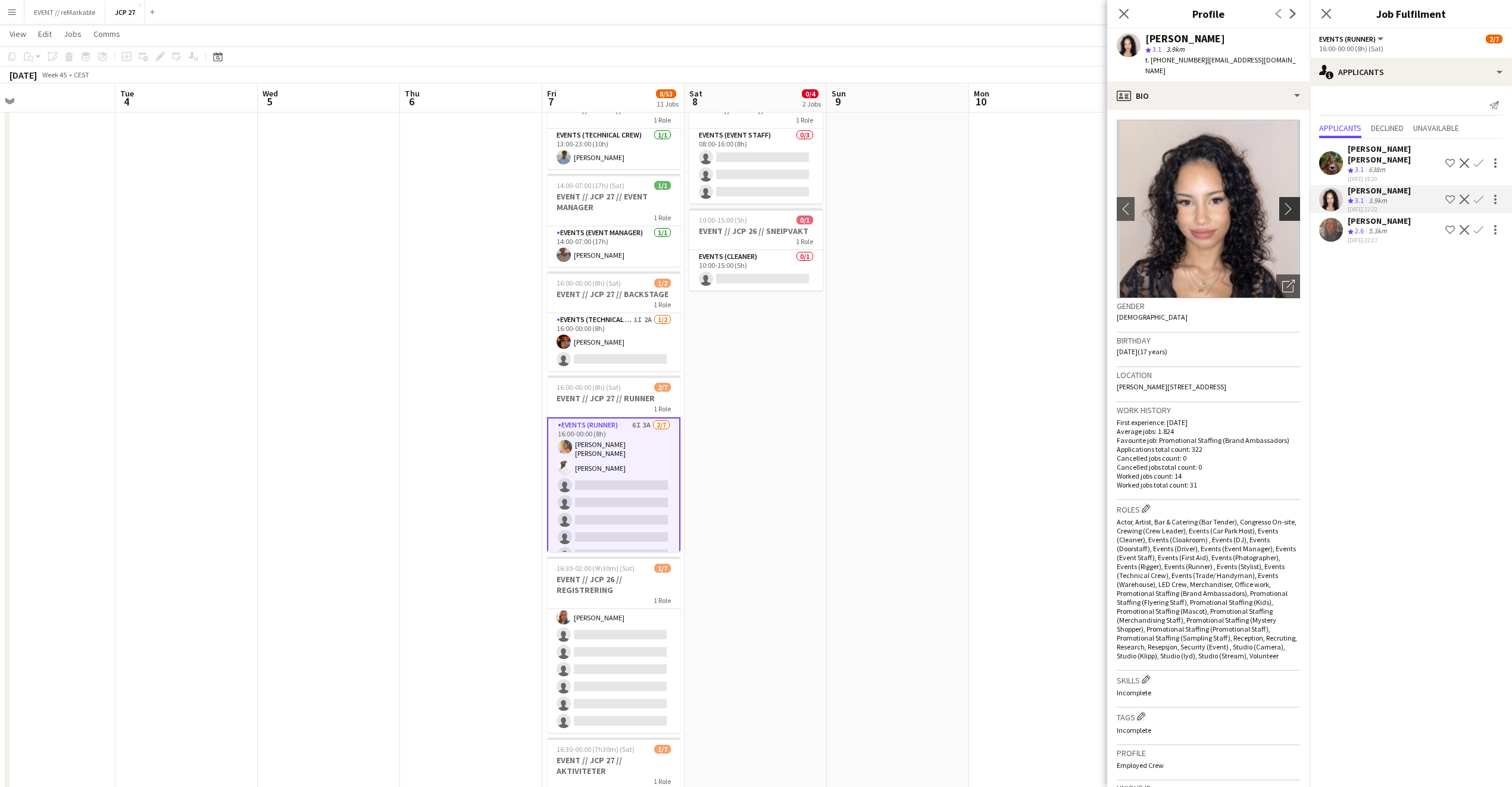
click at [1119, 203] on app-icon "chevron-right" at bounding box center [1292, 209] width 18 height 13
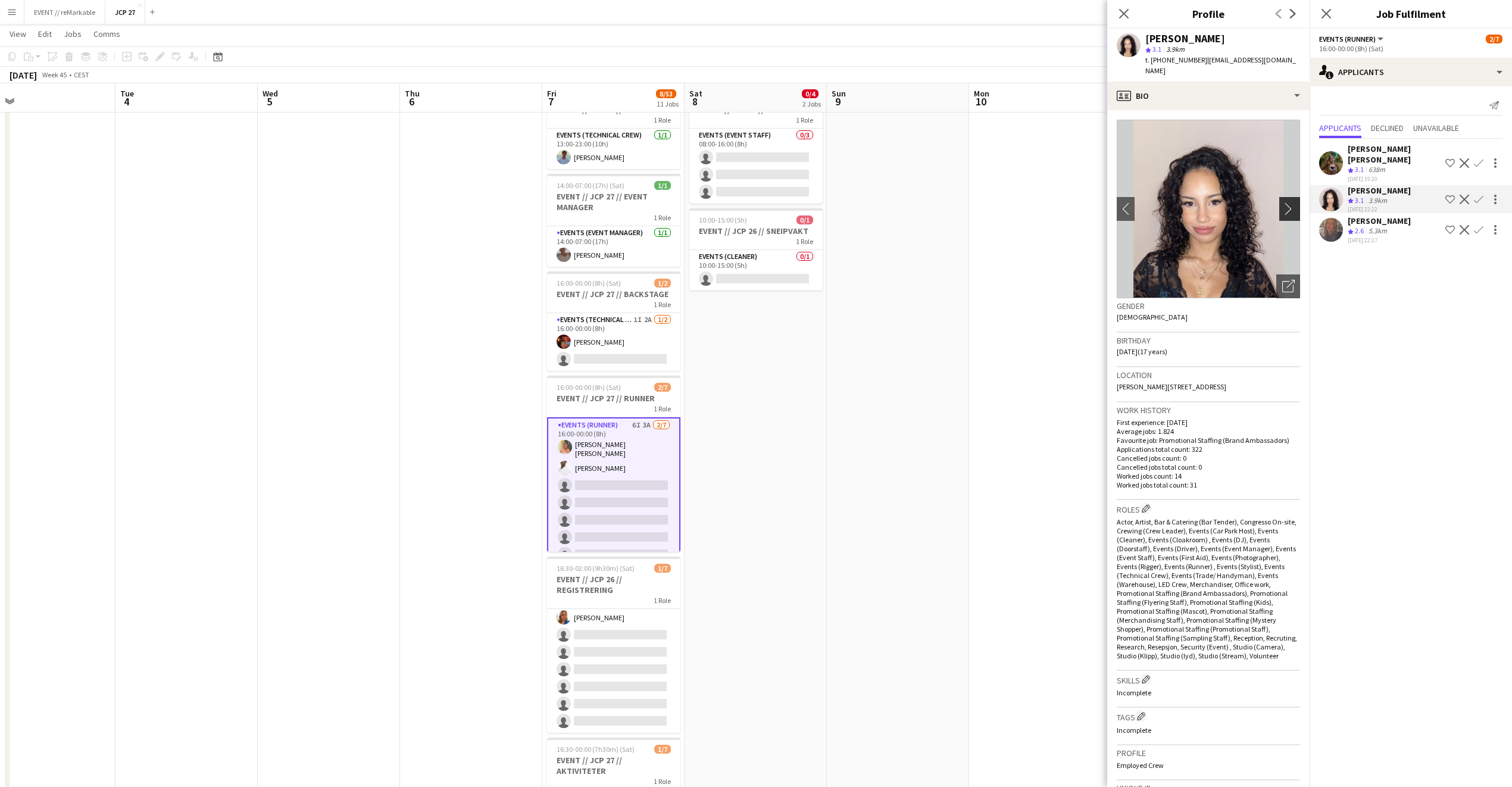
click at [1119, 203] on app-icon "chevron-right" at bounding box center [1292, 209] width 18 height 13
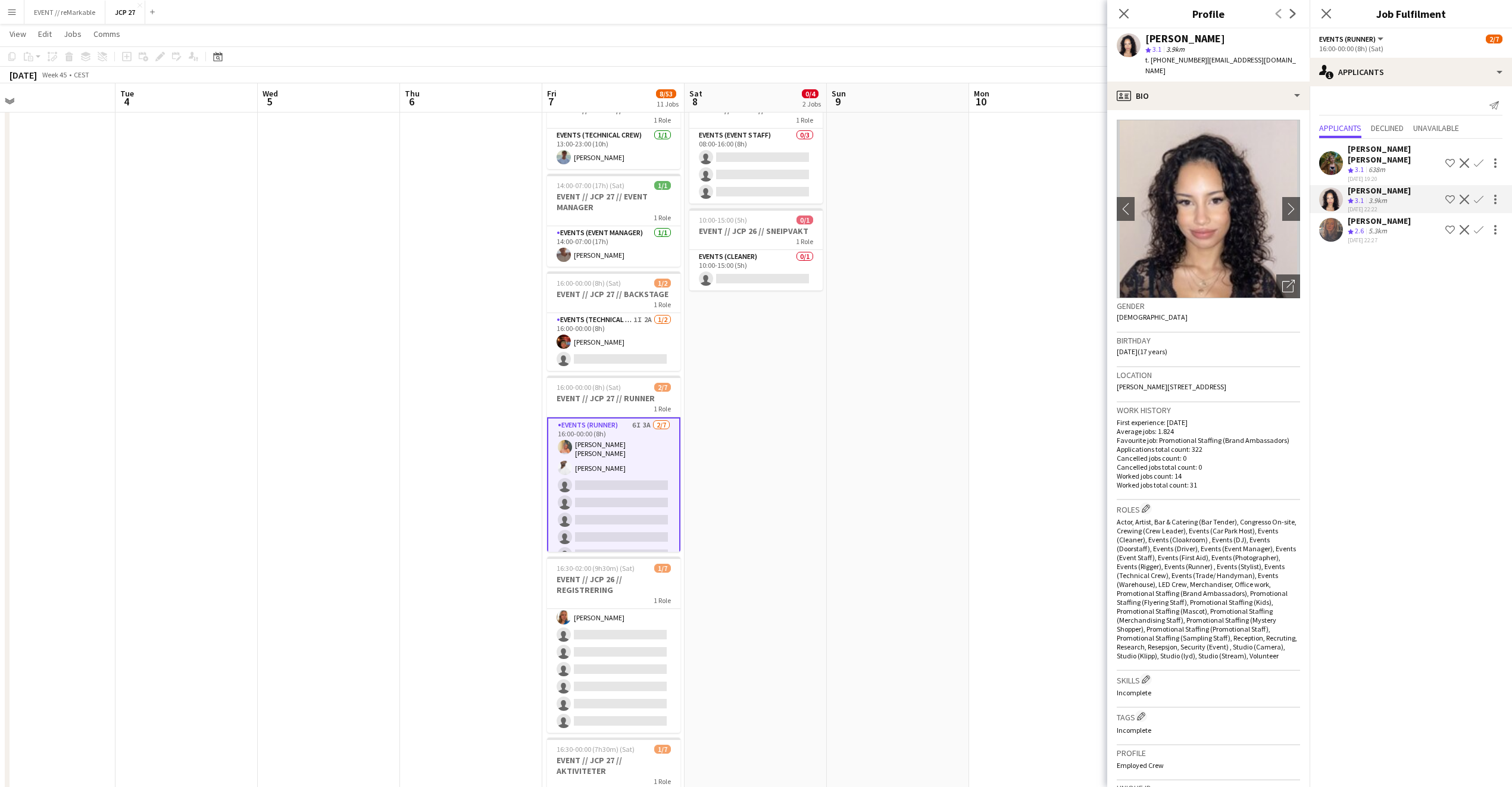
click at [1119, 150] on div "[PERSON_NAME] [PERSON_NAME]" at bounding box center [1394, 154] width 93 height 21
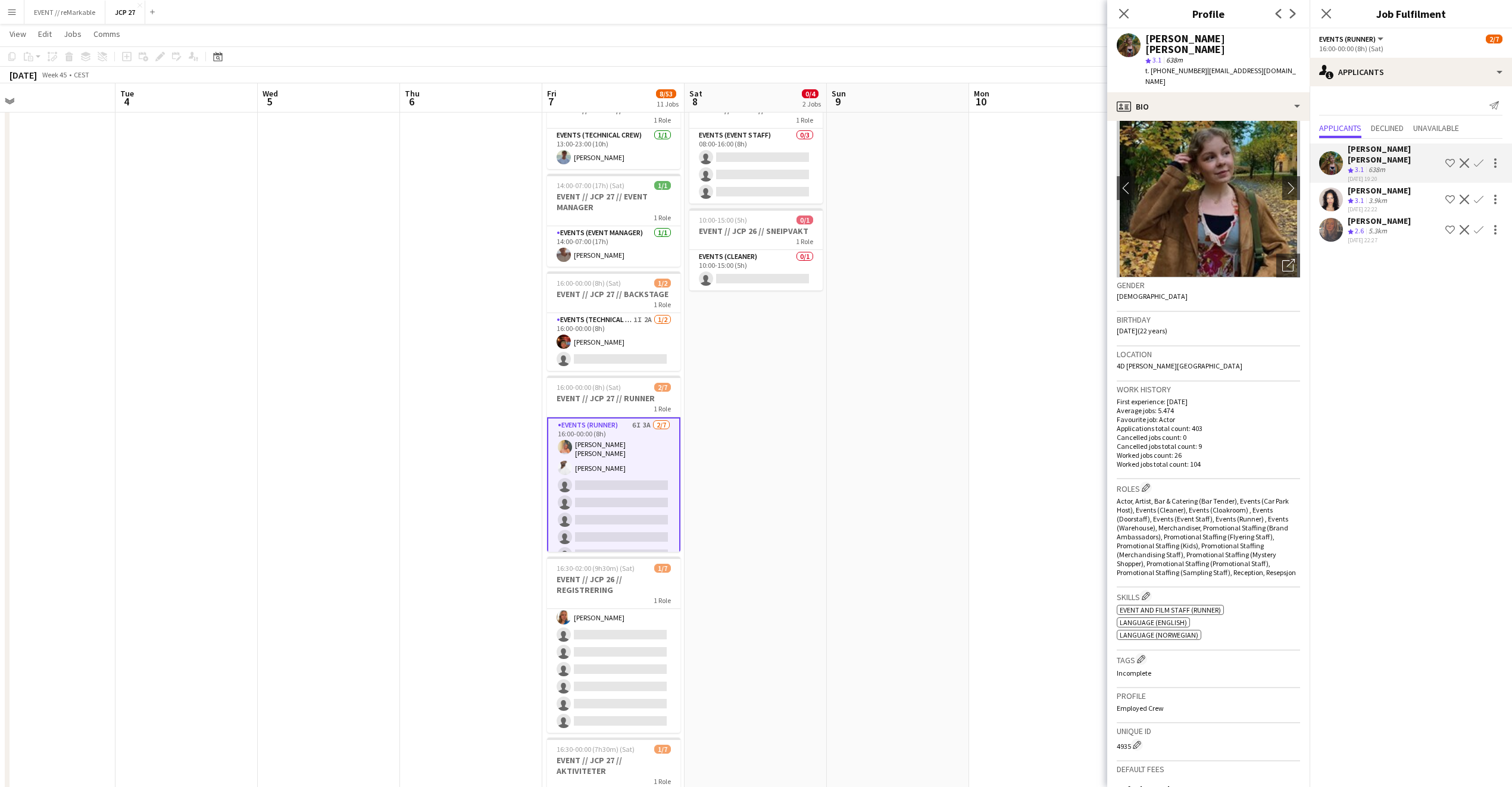
scroll to position [32, 0]
click at [1119, 55] on span "3.1" at bounding box center [1157, 60] width 9 height 9
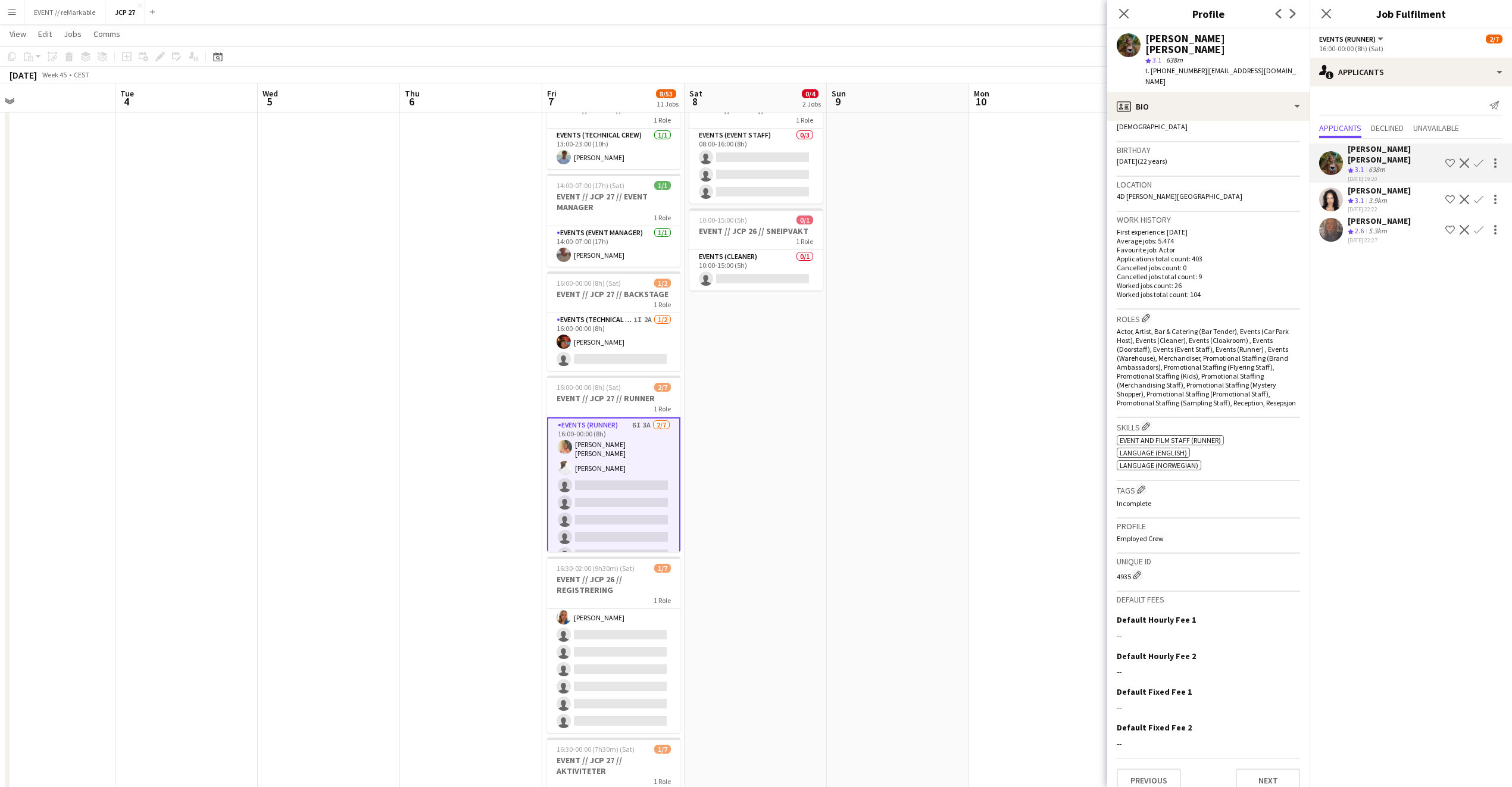
scroll to position [0, 0]
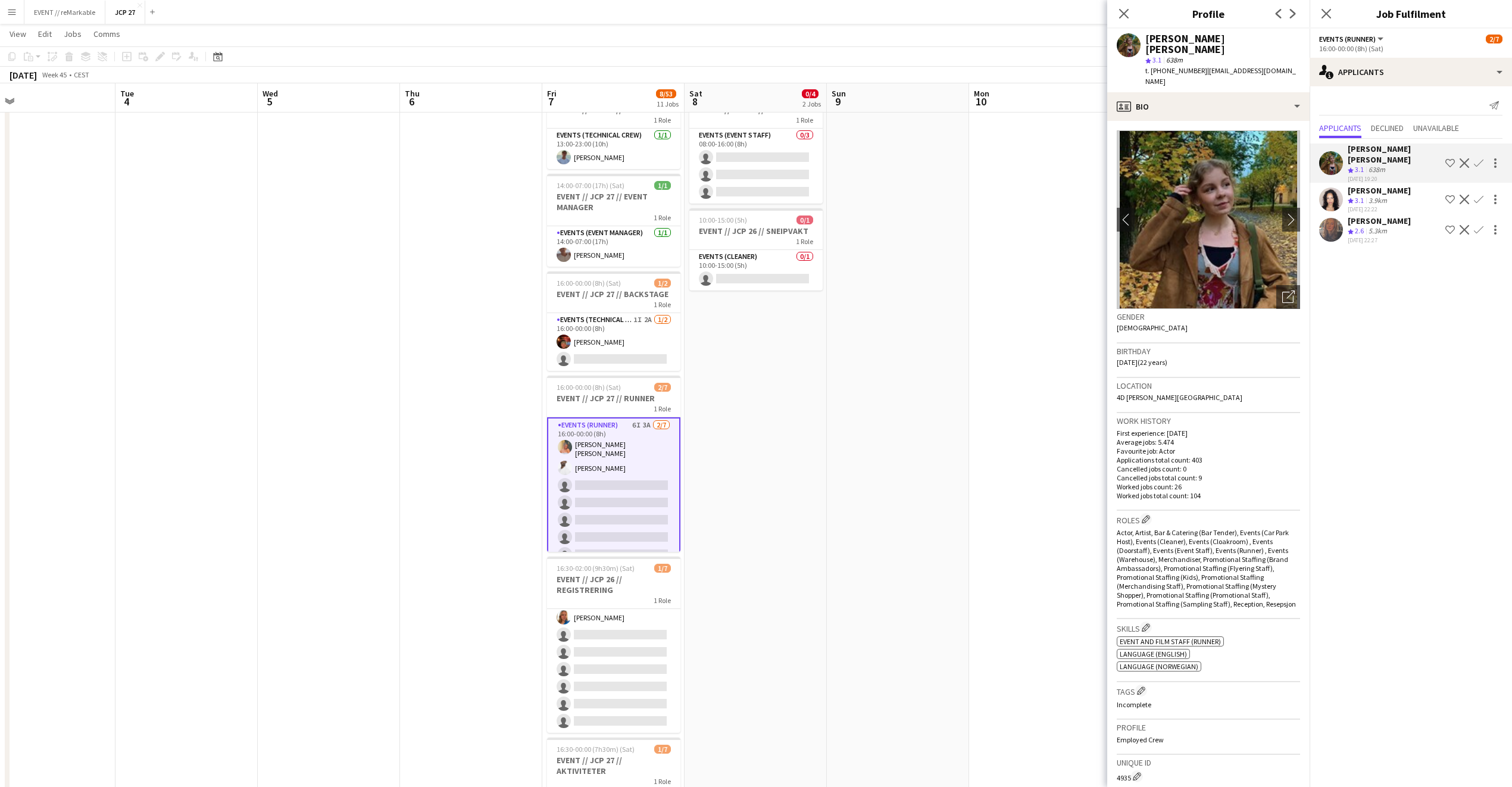
click at [1119, 57] on icon "star" at bounding box center [1148, 60] width 6 height 6
click at [1119, 45] on div "[PERSON_NAME] [PERSON_NAME] star 3.1 638m t. [PHONE_NUMBER] | [EMAIL_ADDRESS][D…" at bounding box center [1209, 60] width 203 height 64
click at [1119, 57] on polygon at bounding box center [1148, 60] width 6 height 6
click at [1119, 92] on div "profile Bio" at bounding box center [1209, 106] width 203 height 28
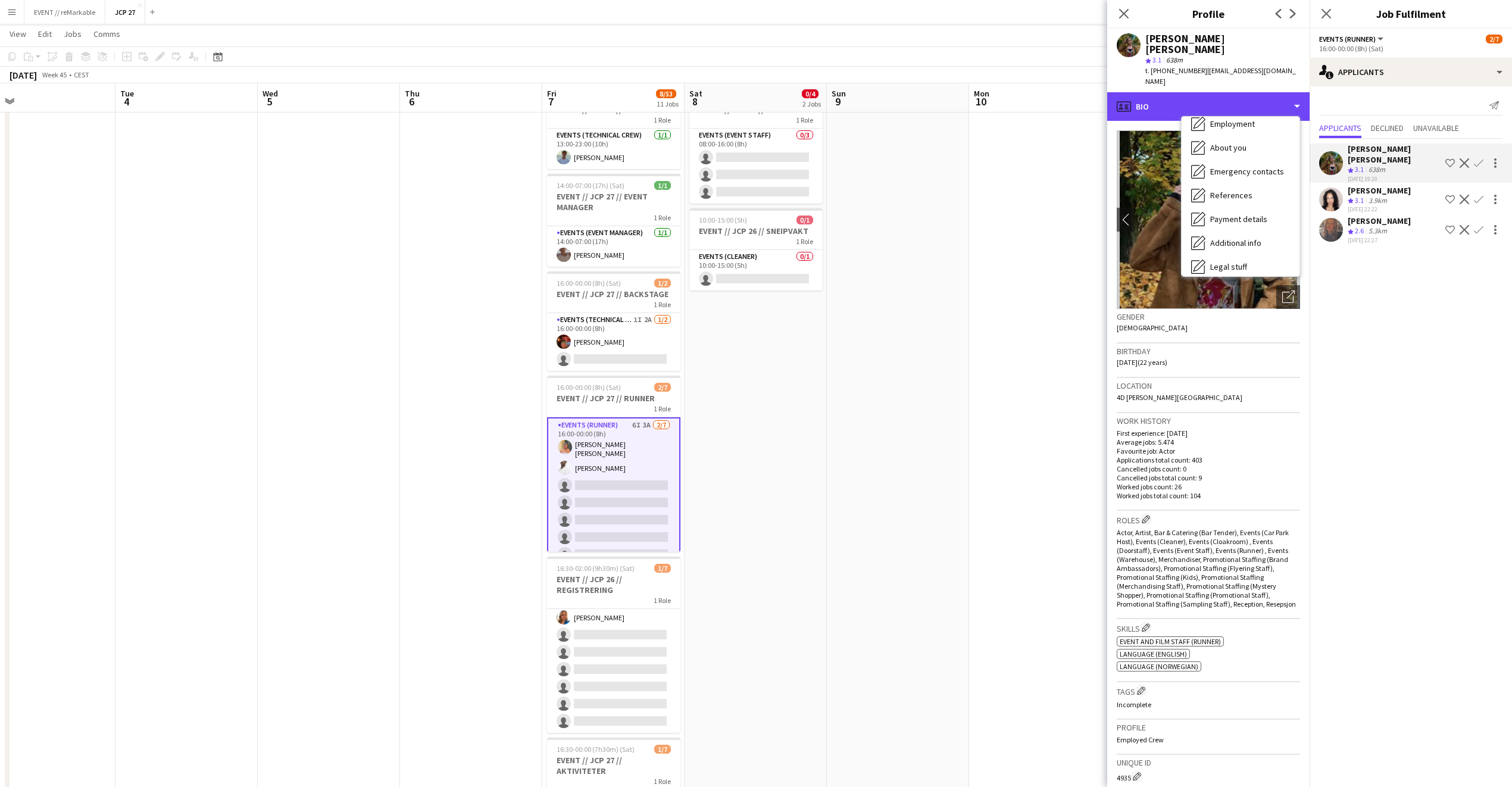
scroll to position [112, 0]
click at [1119, 230] on span "Feedback" at bounding box center [1228, 235] width 35 height 11
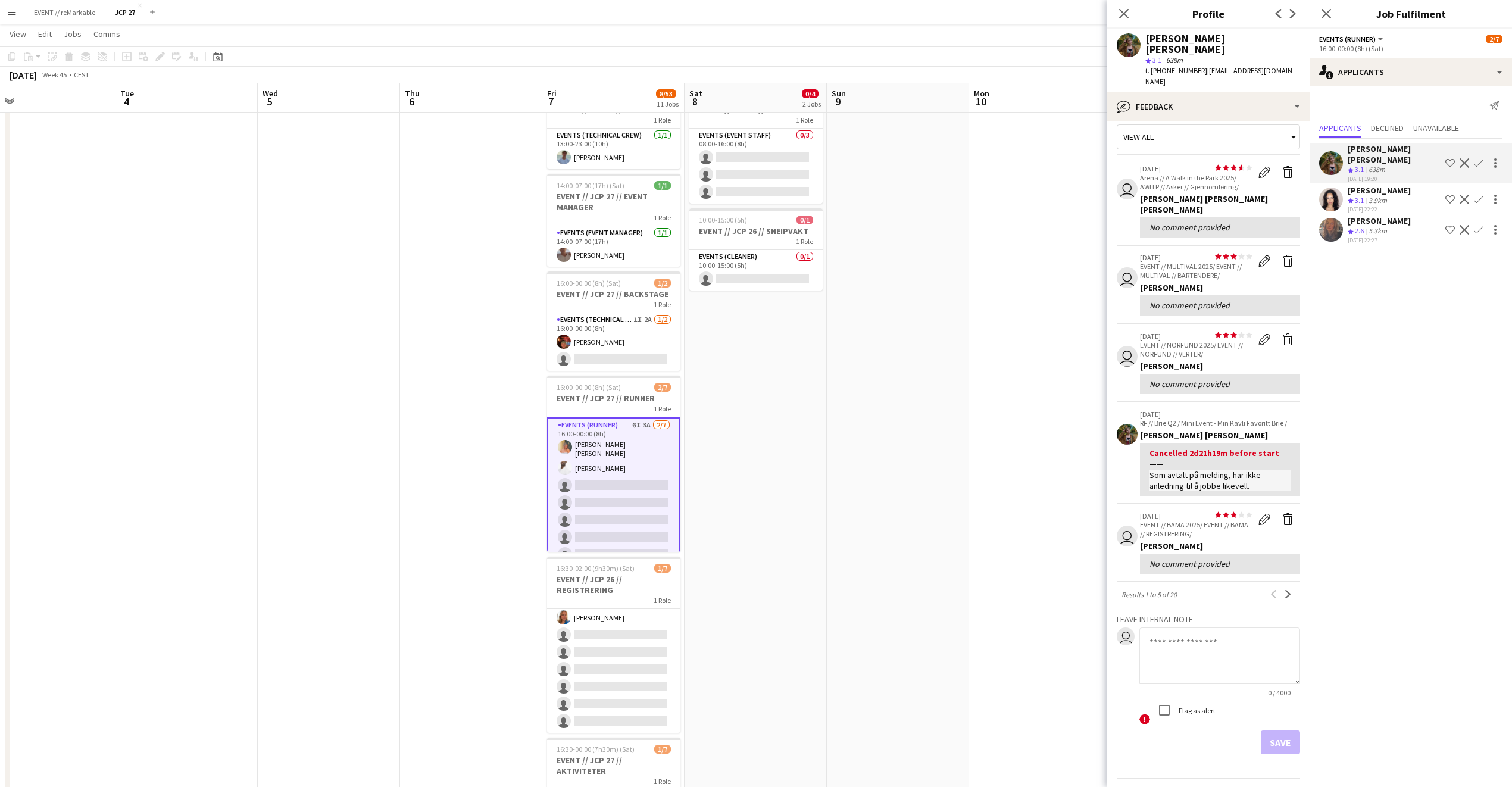
scroll to position [9, 0]
click at [1119, 18] on icon "Close pop-in" at bounding box center [1124, 13] width 11 height 11
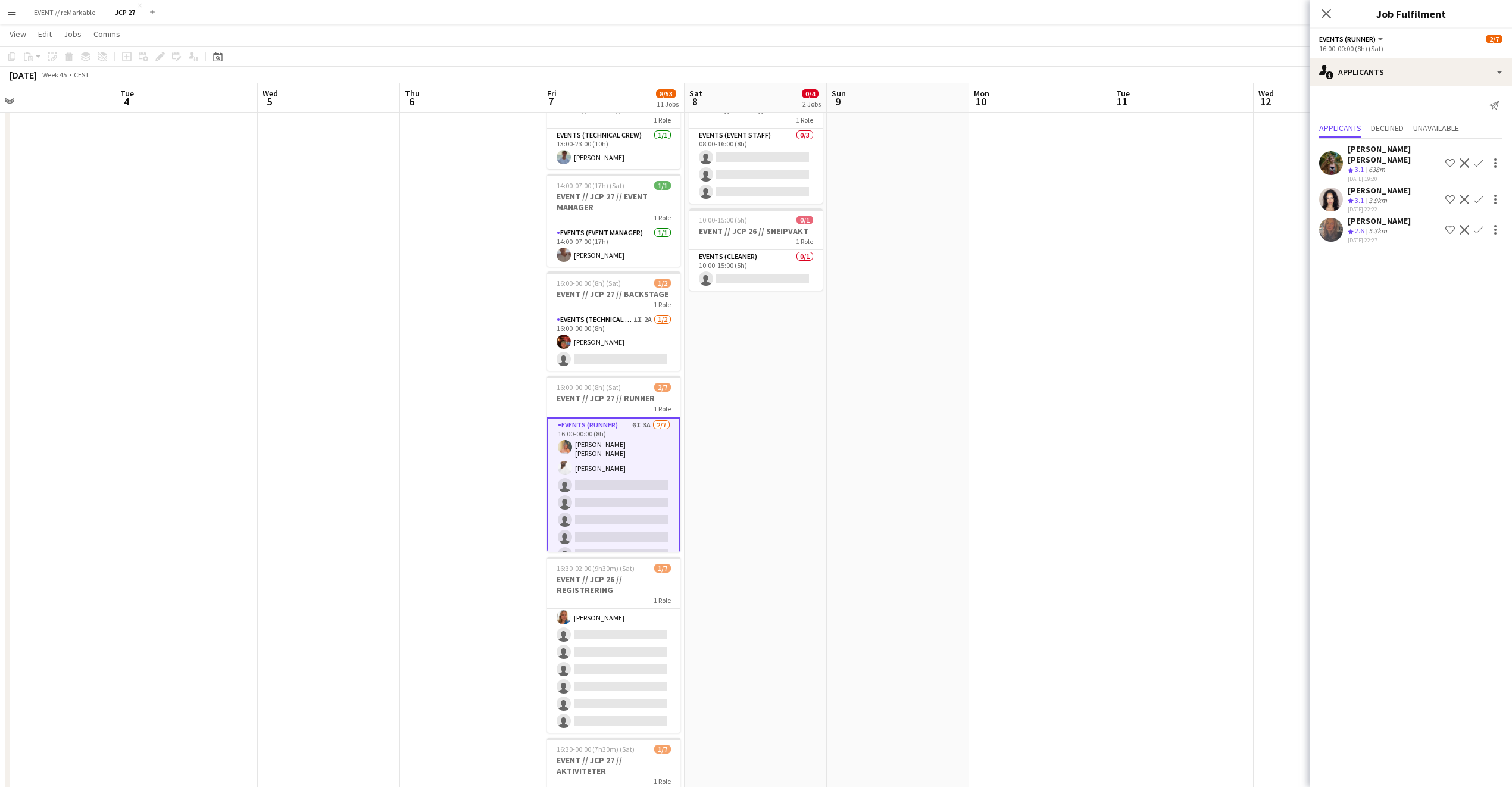
click at [1119, 162] on app-icon "Confirm" at bounding box center [1478, 162] width 9 height 9
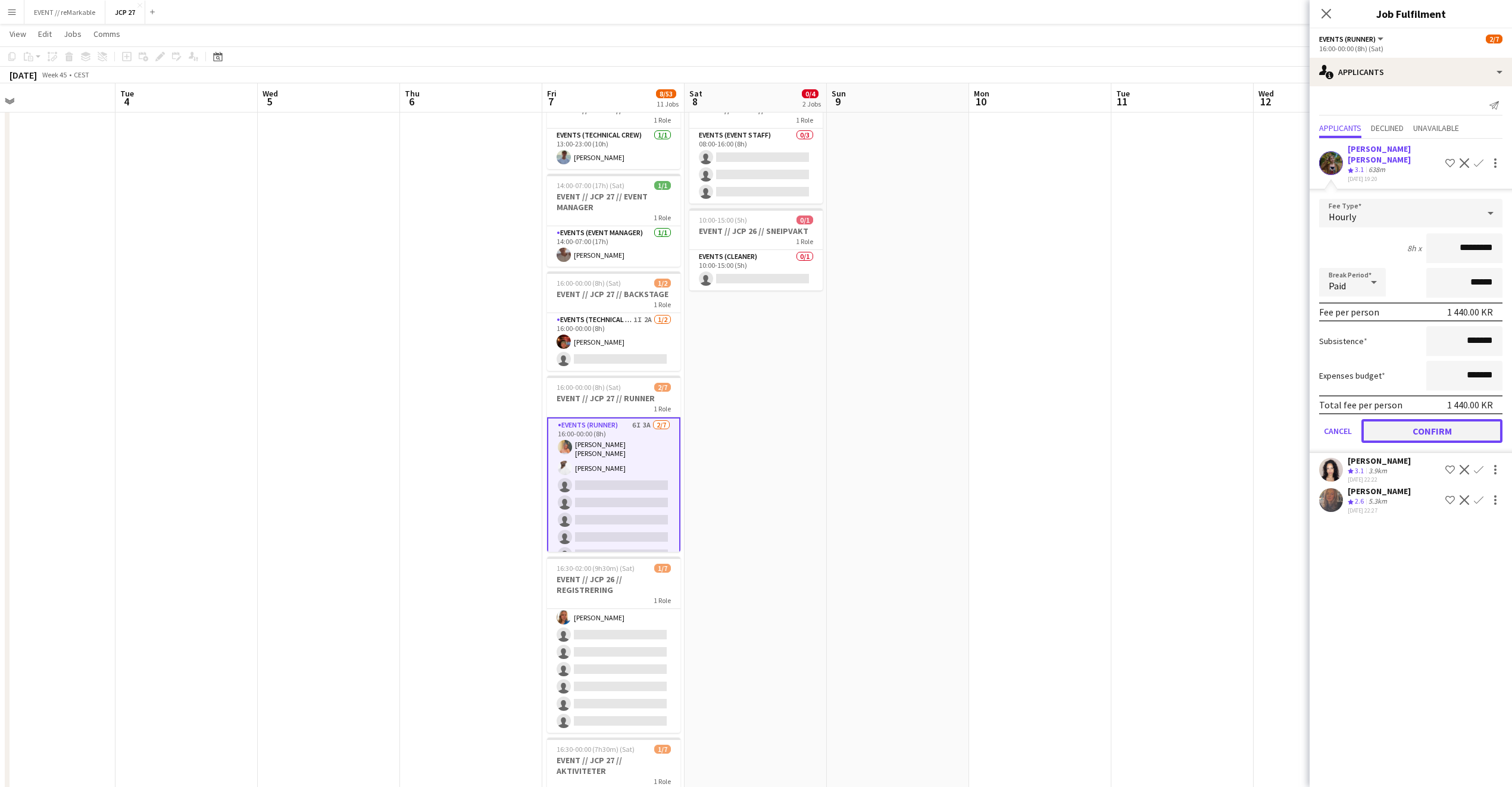
click at [1119, 421] on button "Confirm" at bounding box center [1432, 431] width 141 height 24
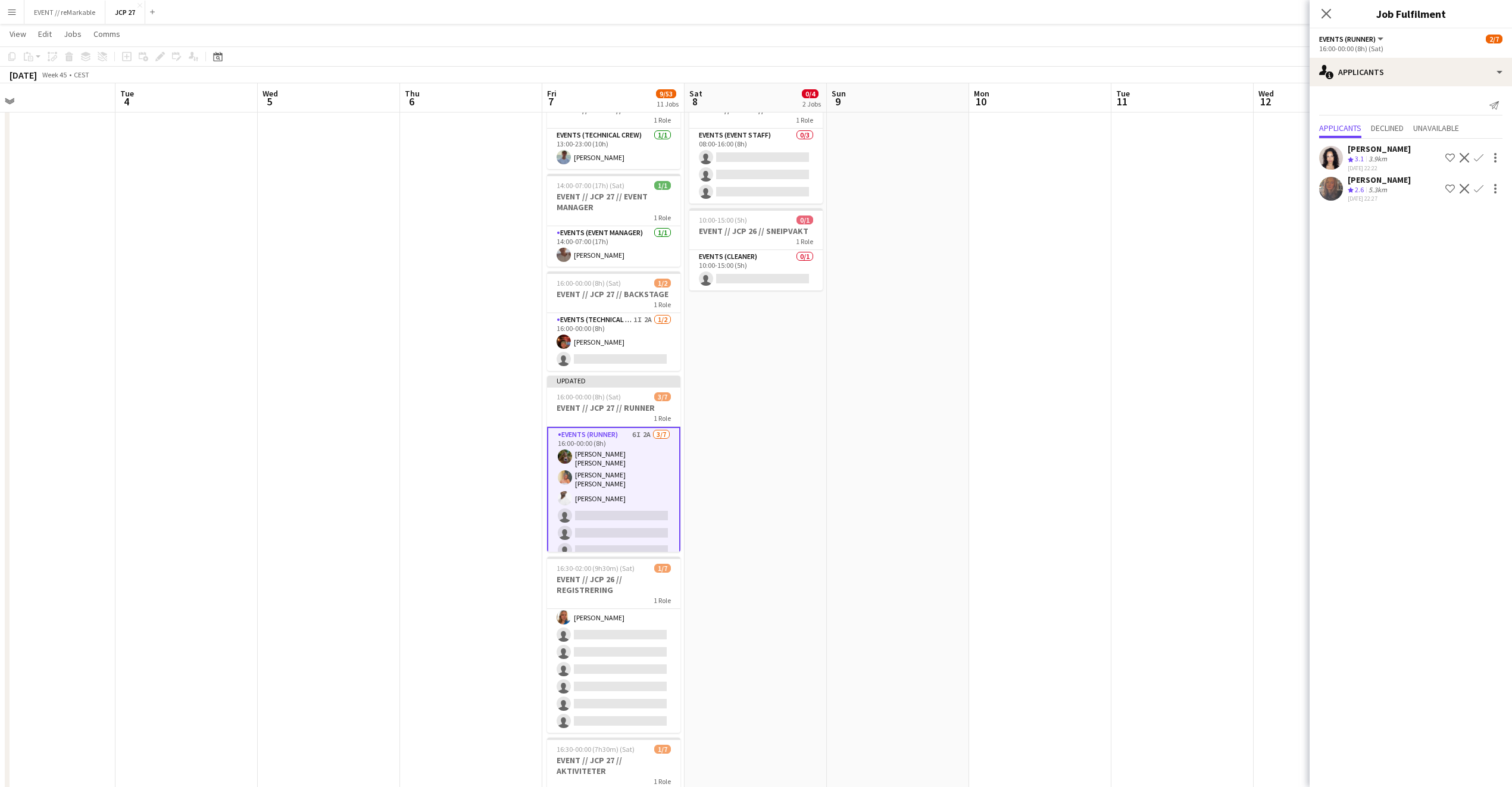
click at [1119, 178] on div "[PERSON_NAME]" at bounding box center [1379, 179] width 63 height 11
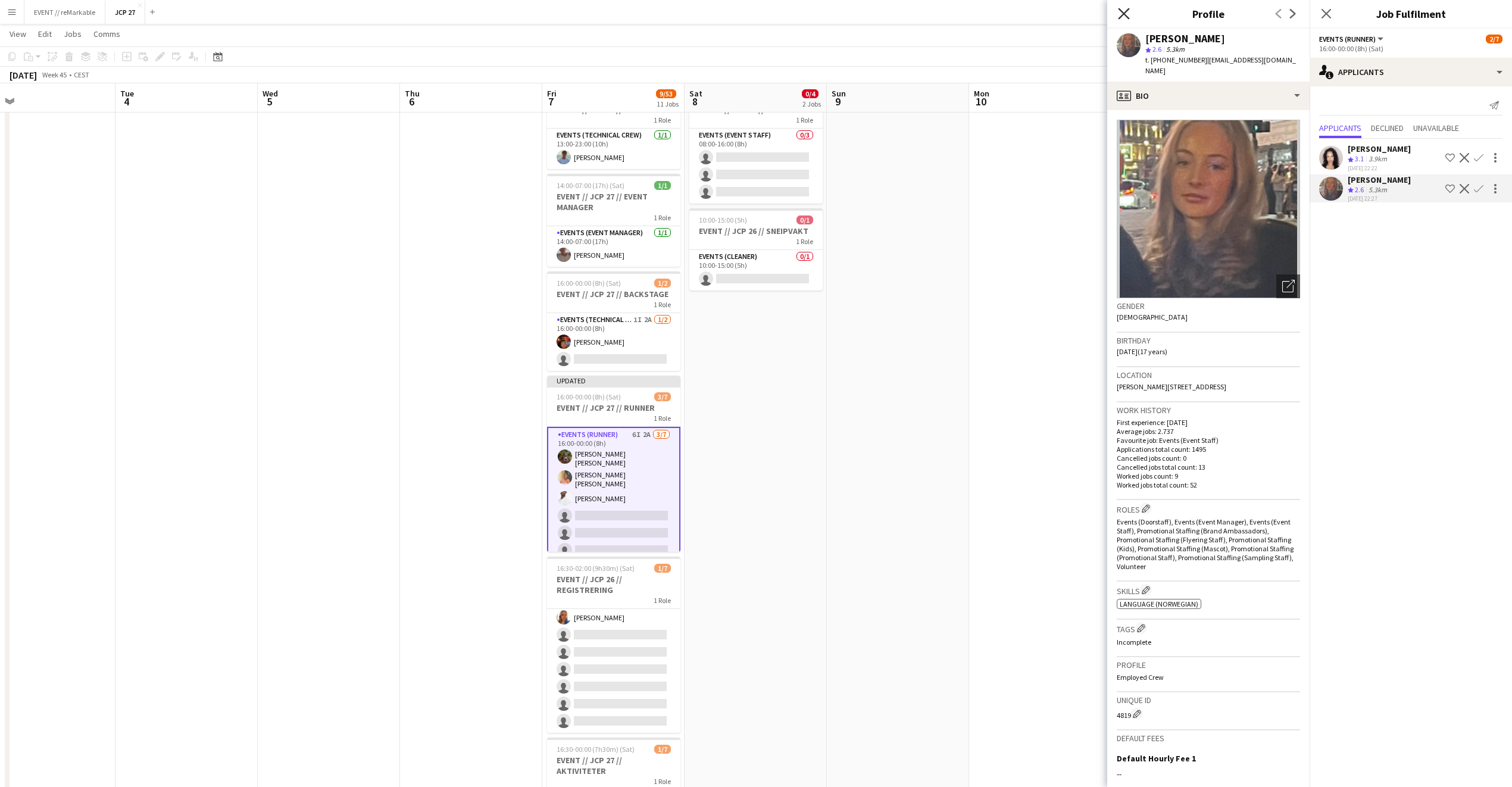
click at [1119, 19] on icon at bounding box center [1124, 13] width 11 height 11
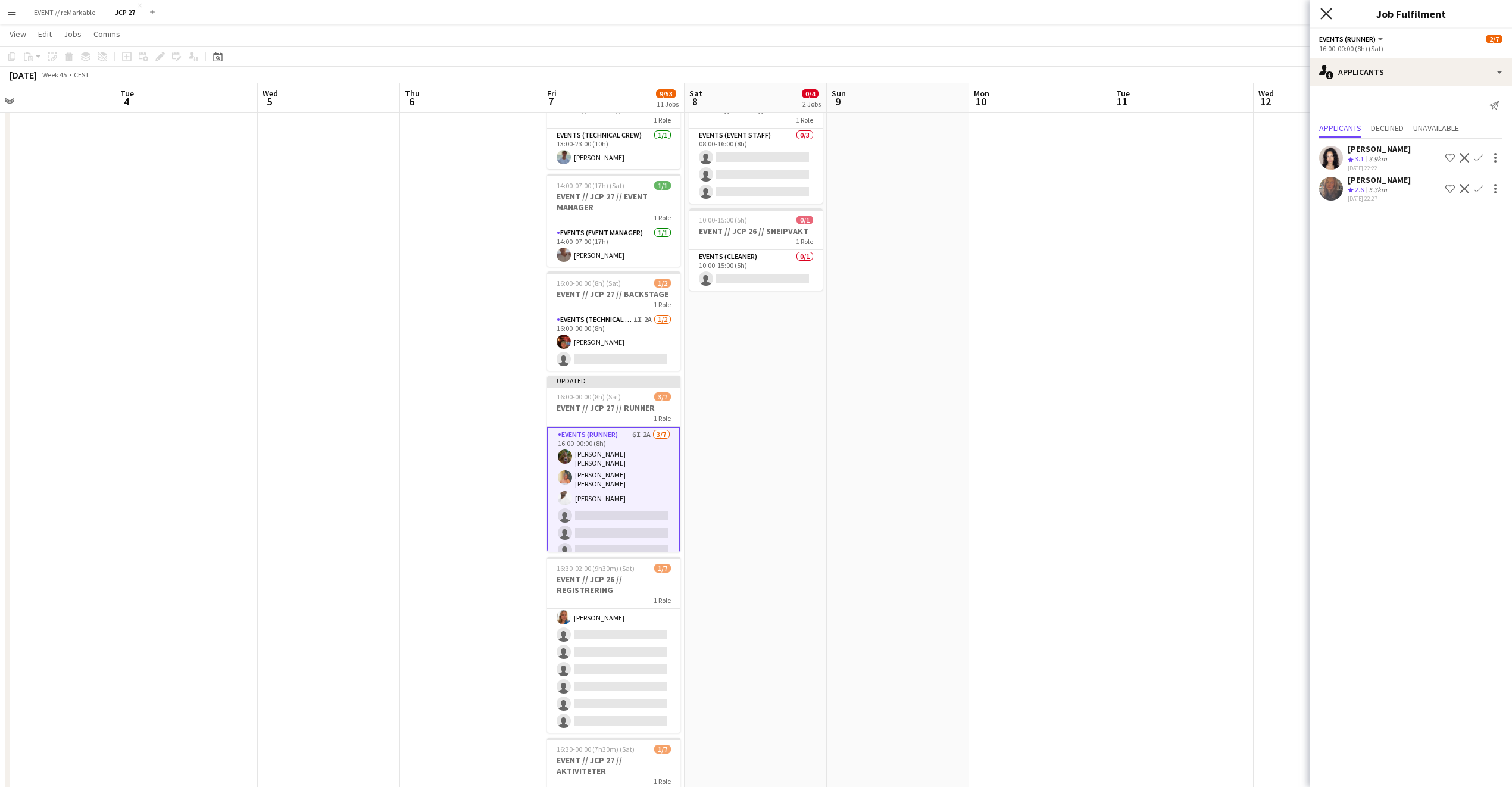
click at [1119, 18] on icon "Close pop-in" at bounding box center [1326, 13] width 11 height 11
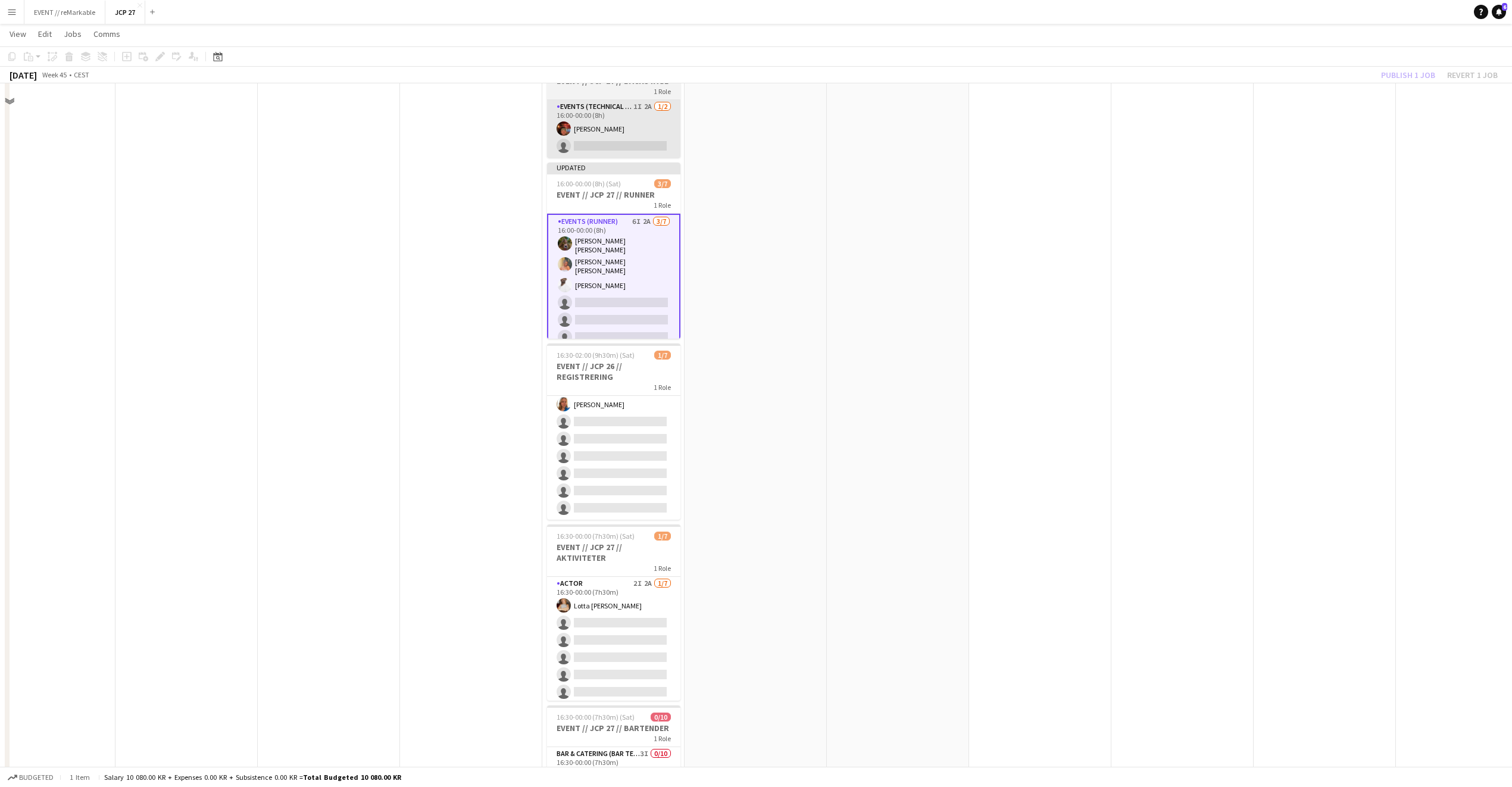
scroll to position [327, 0]
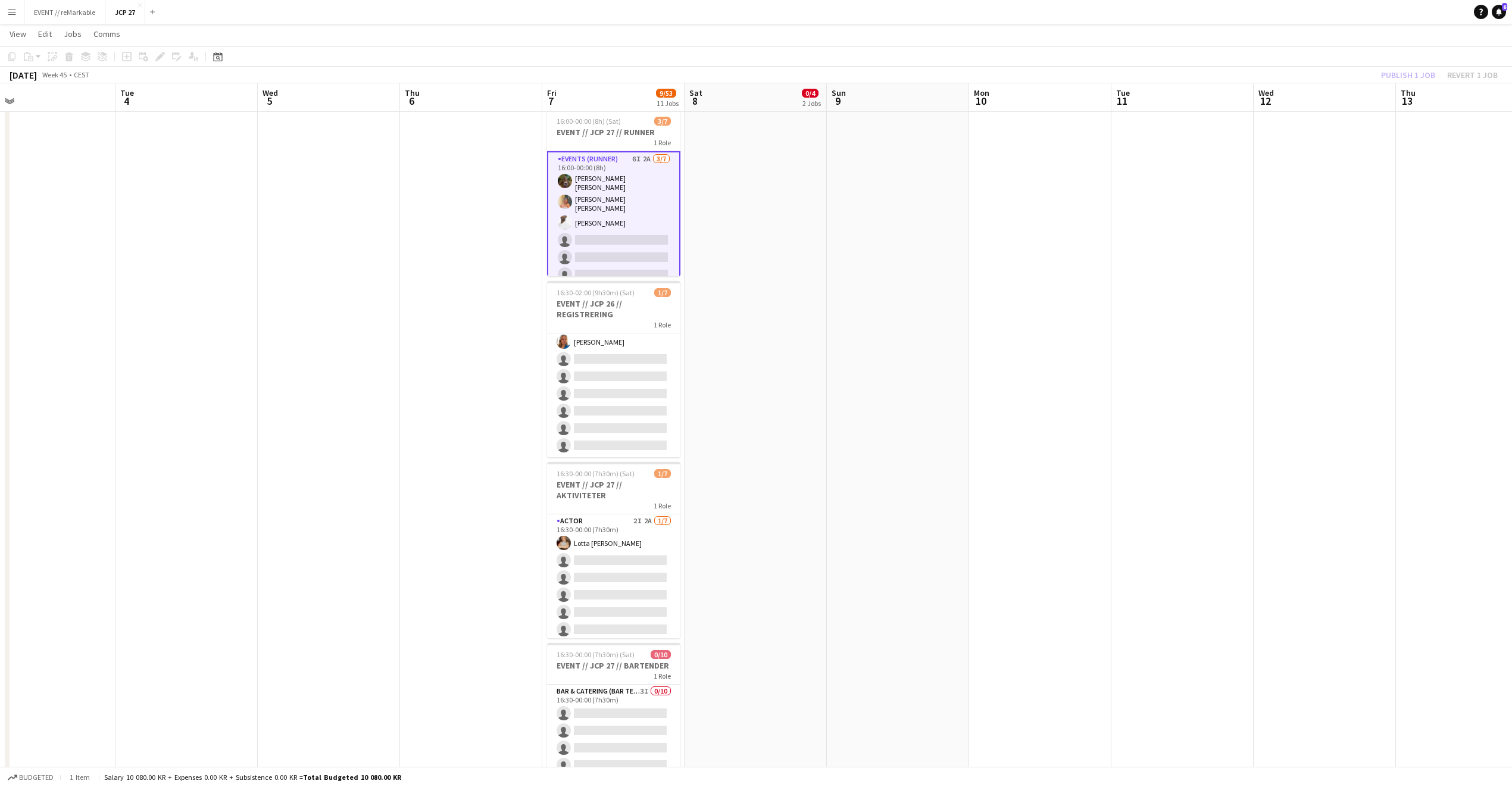
click at [593, 350] on app-card-role "Events (Event Staff) 4I [DATE] 16:30-02:00 (9h30m) [PERSON_NAME] single-neutral…" at bounding box center [614, 385] width 133 height 144
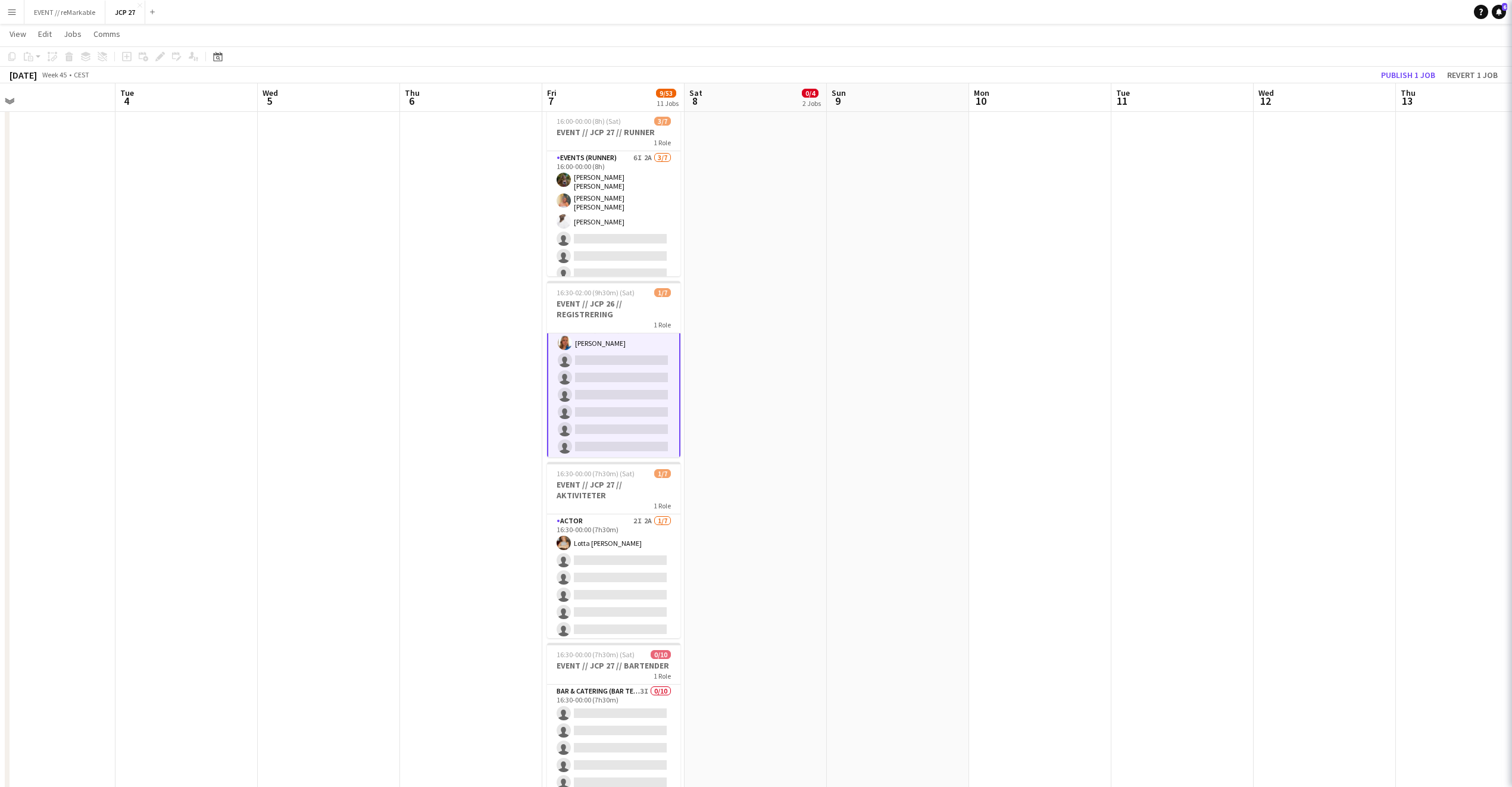
scroll to position [21, 0]
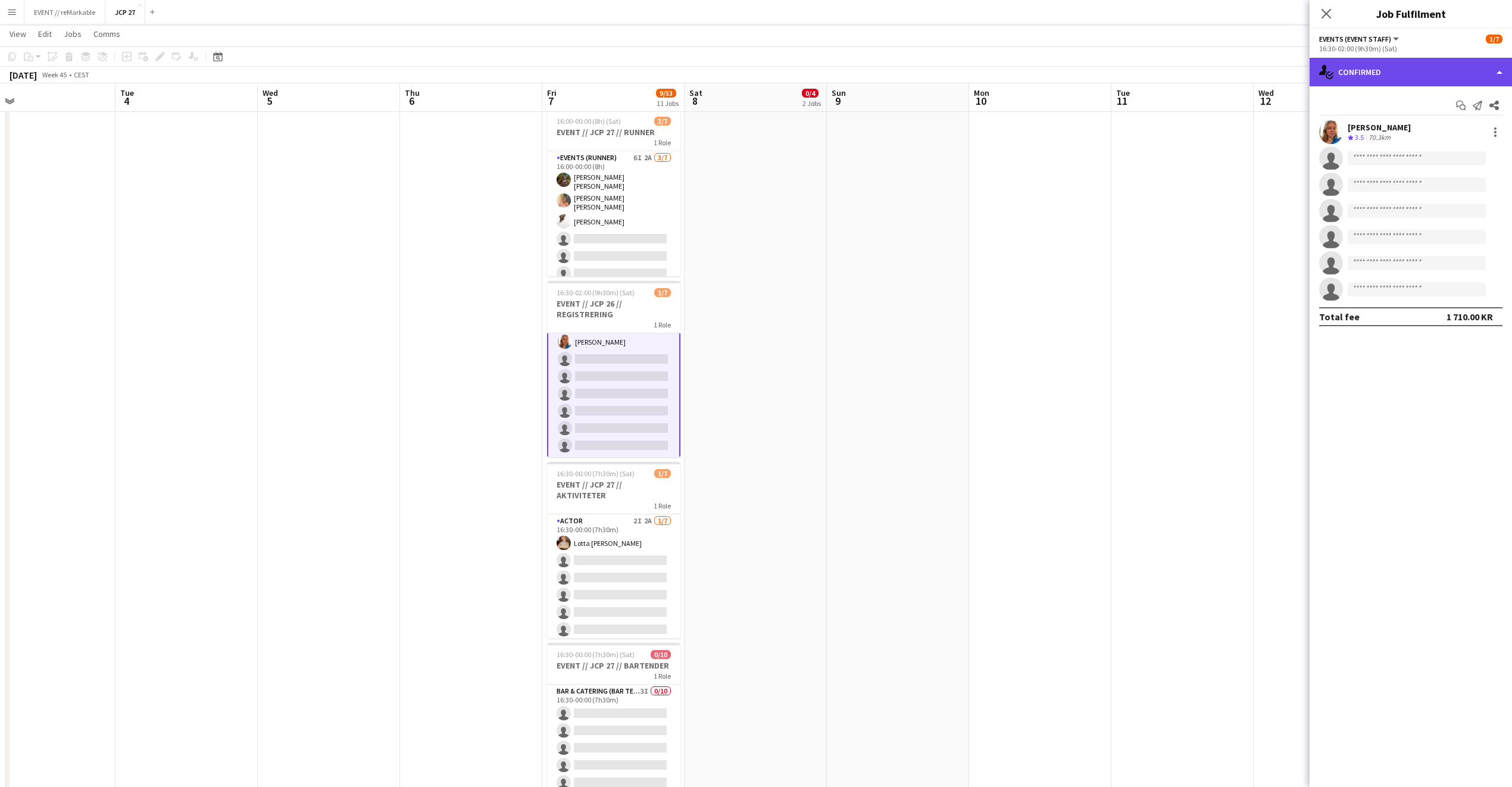
click at [1119, 76] on div "single-neutral-actions-check-2 Confirmed" at bounding box center [1411, 72] width 203 height 28
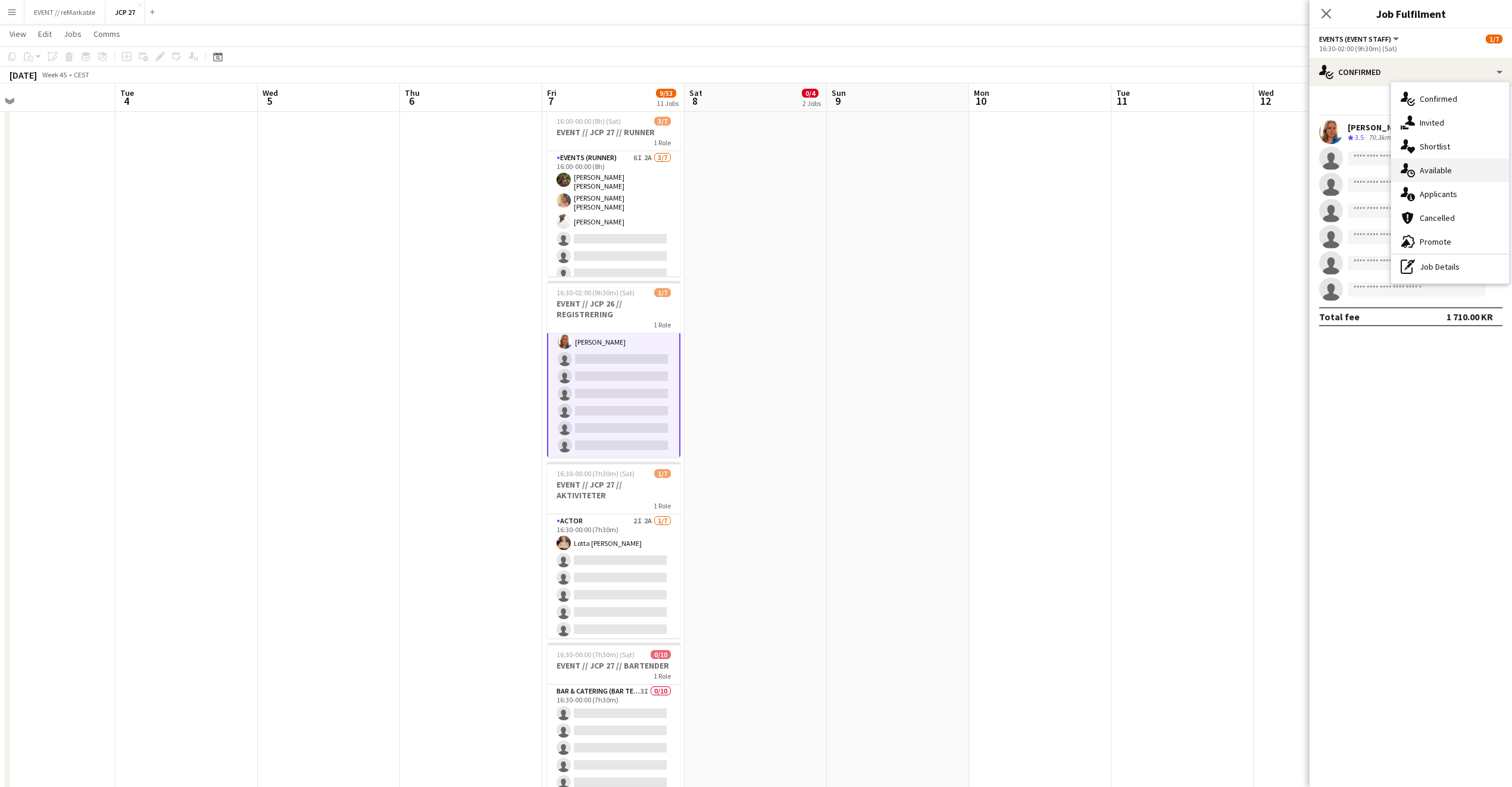
click at [1119, 167] on div "single-neutral-actions-upload Available" at bounding box center [1450, 170] width 118 height 24
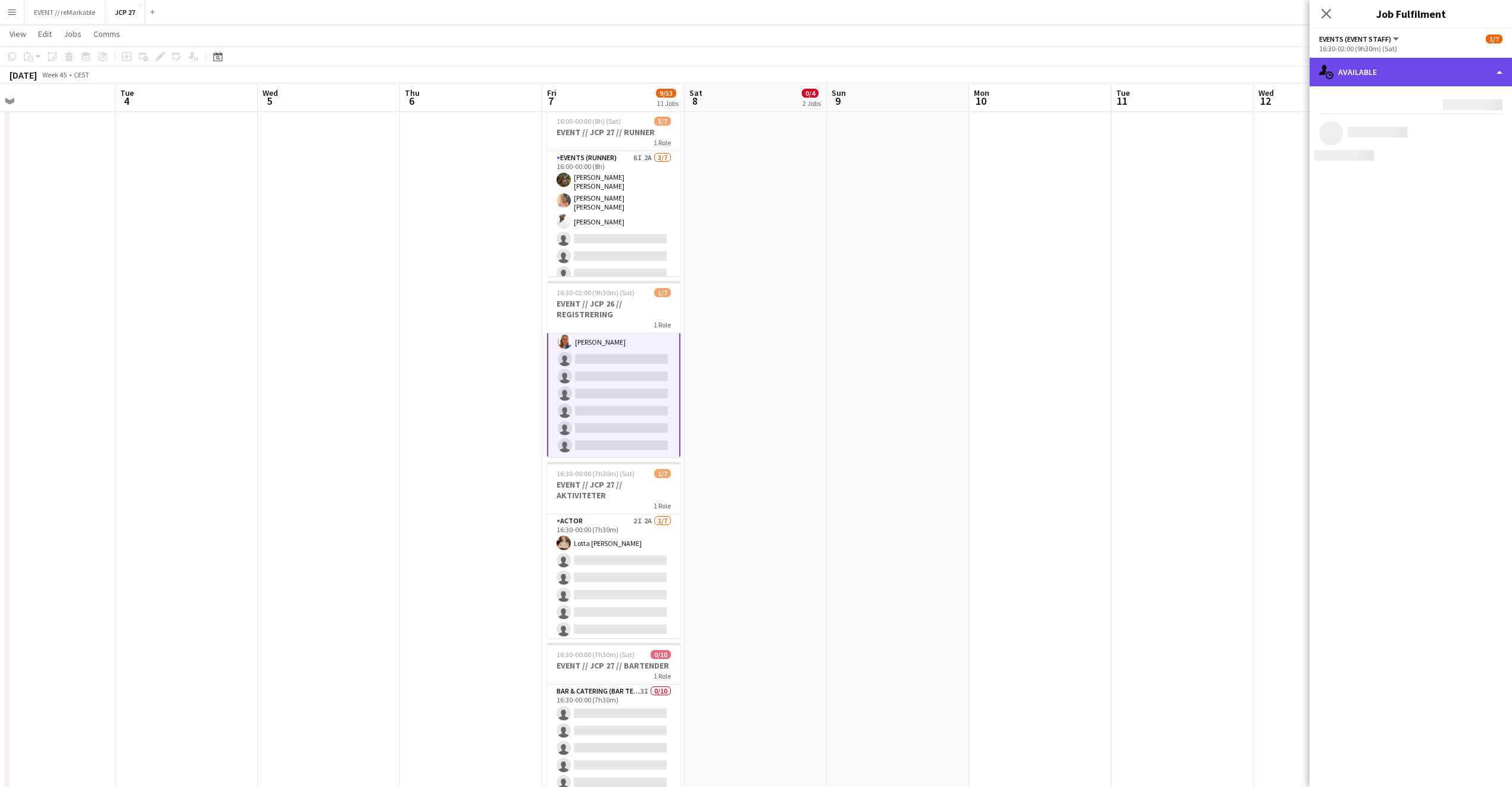
click at [1119, 69] on div "single-neutral-actions-upload Available" at bounding box center [1411, 72] width 203 height 28
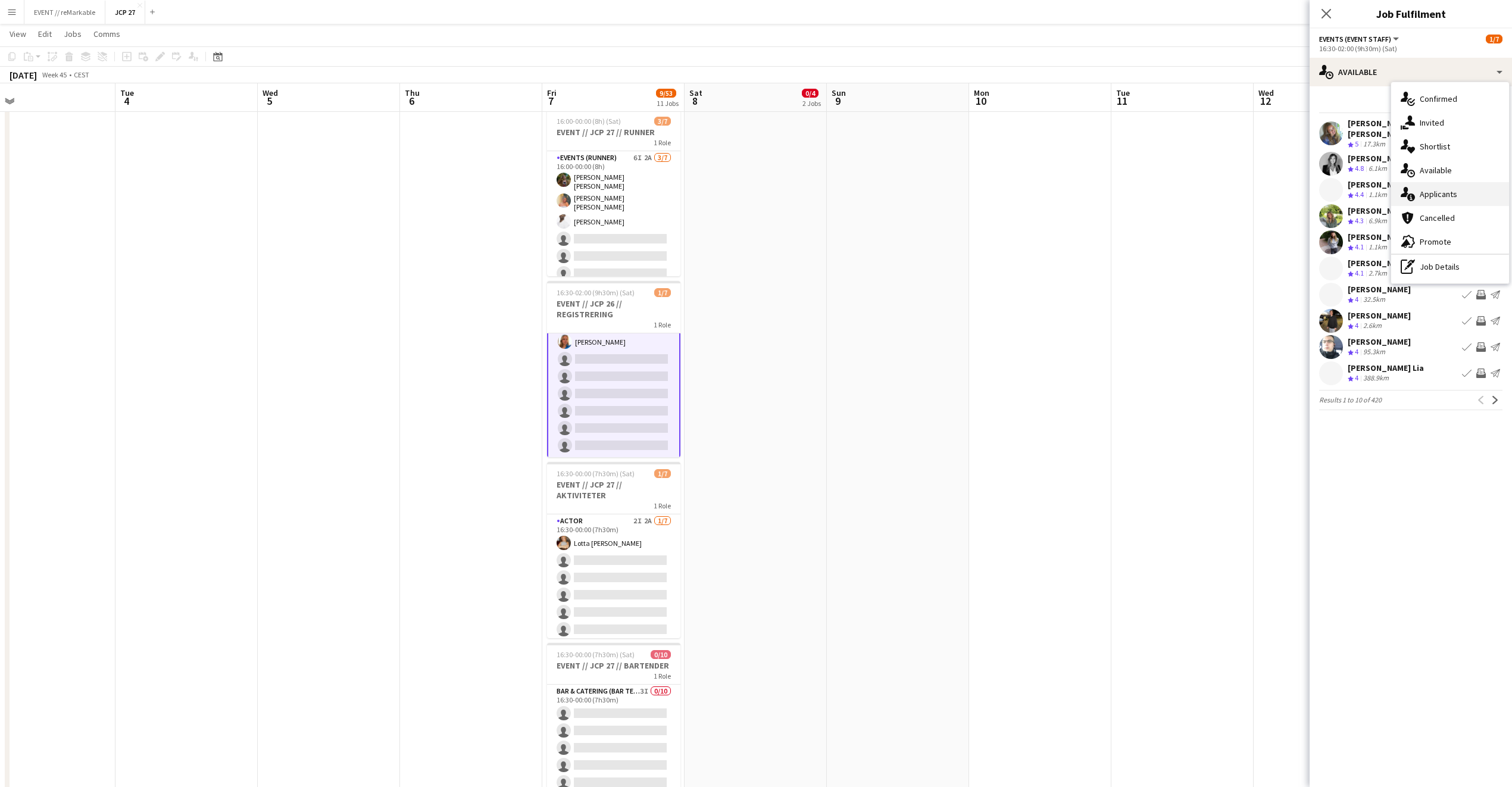
click at [1119, 199] on div "single-neutral-actions-information Applicants" at bounding box center [1450, 194] width 118 height 24
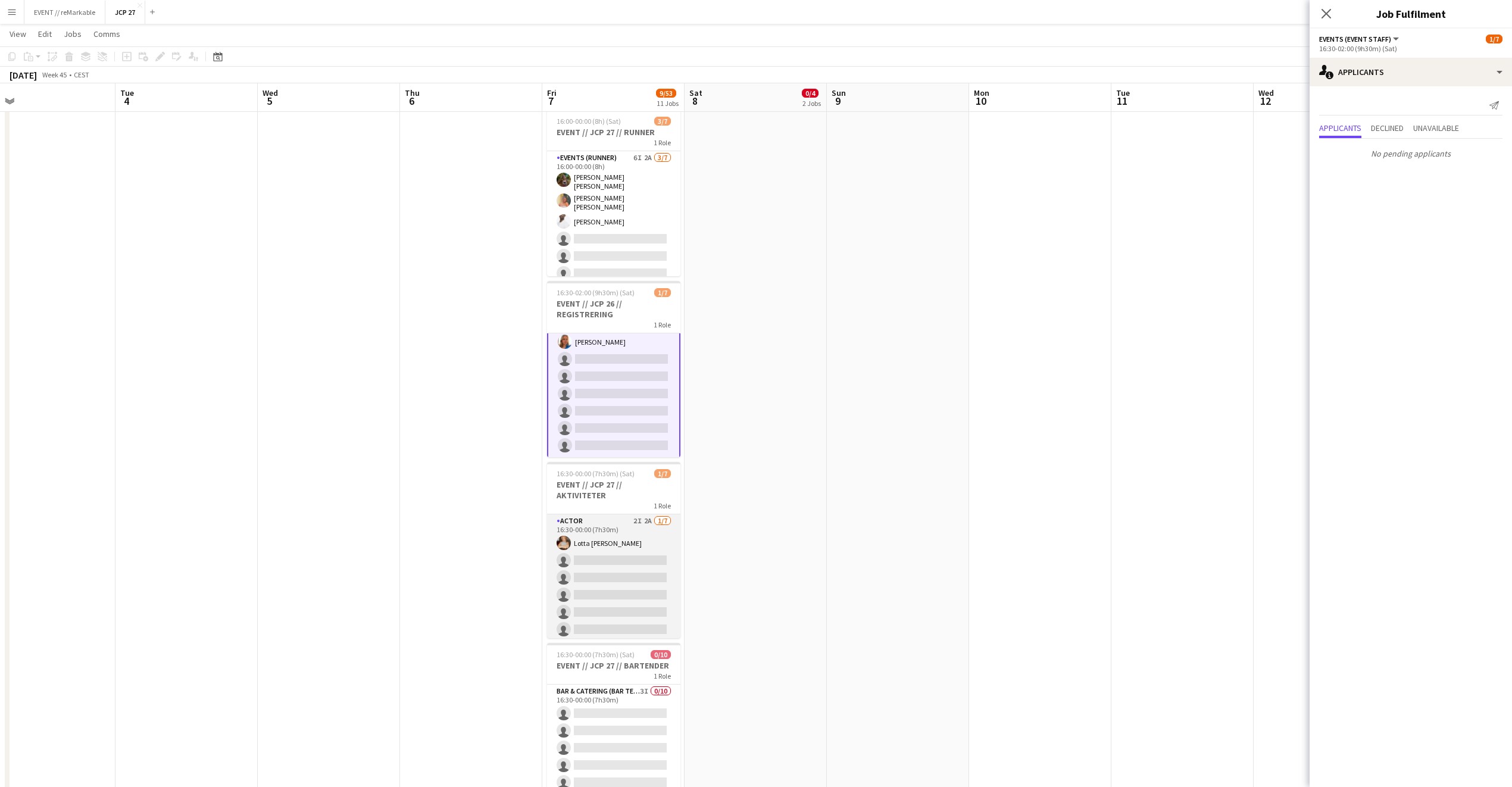
click at [613, 576] on app-card-role "Actor 2I 2A [DATE] 16:30-00:00 (7h30m) Lotta [PERSON_NAME] single-neutral-actio…" at bounding box center [614, 586] width 133 height 144
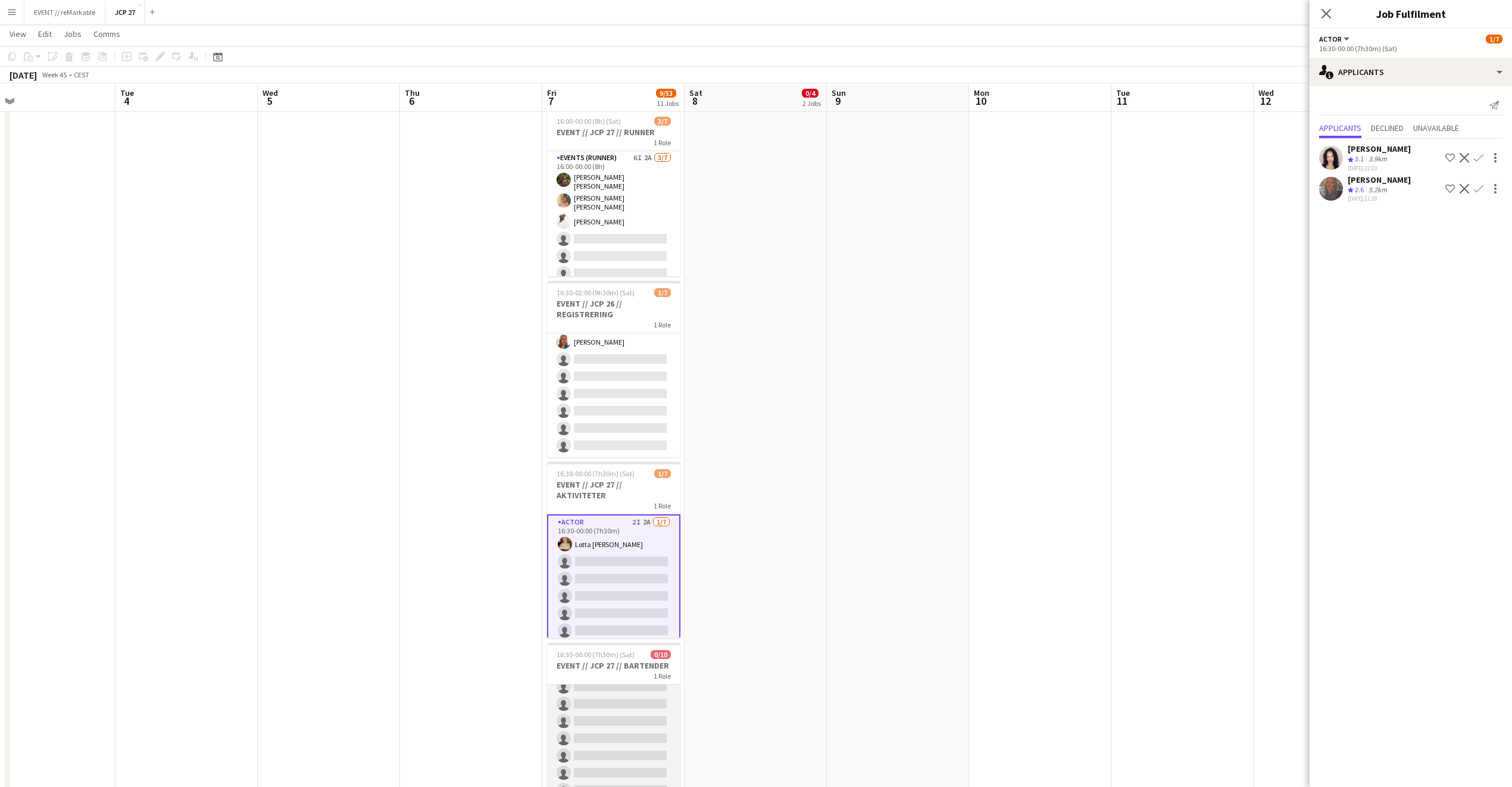
click at [607, 576] on app-card-role "Bar & Catering (Bar Tender) 3I 0/10 16:30-00:00 (7h30m) single-neutral-actions …" at bounding box center [614, 721] width 133 height 196
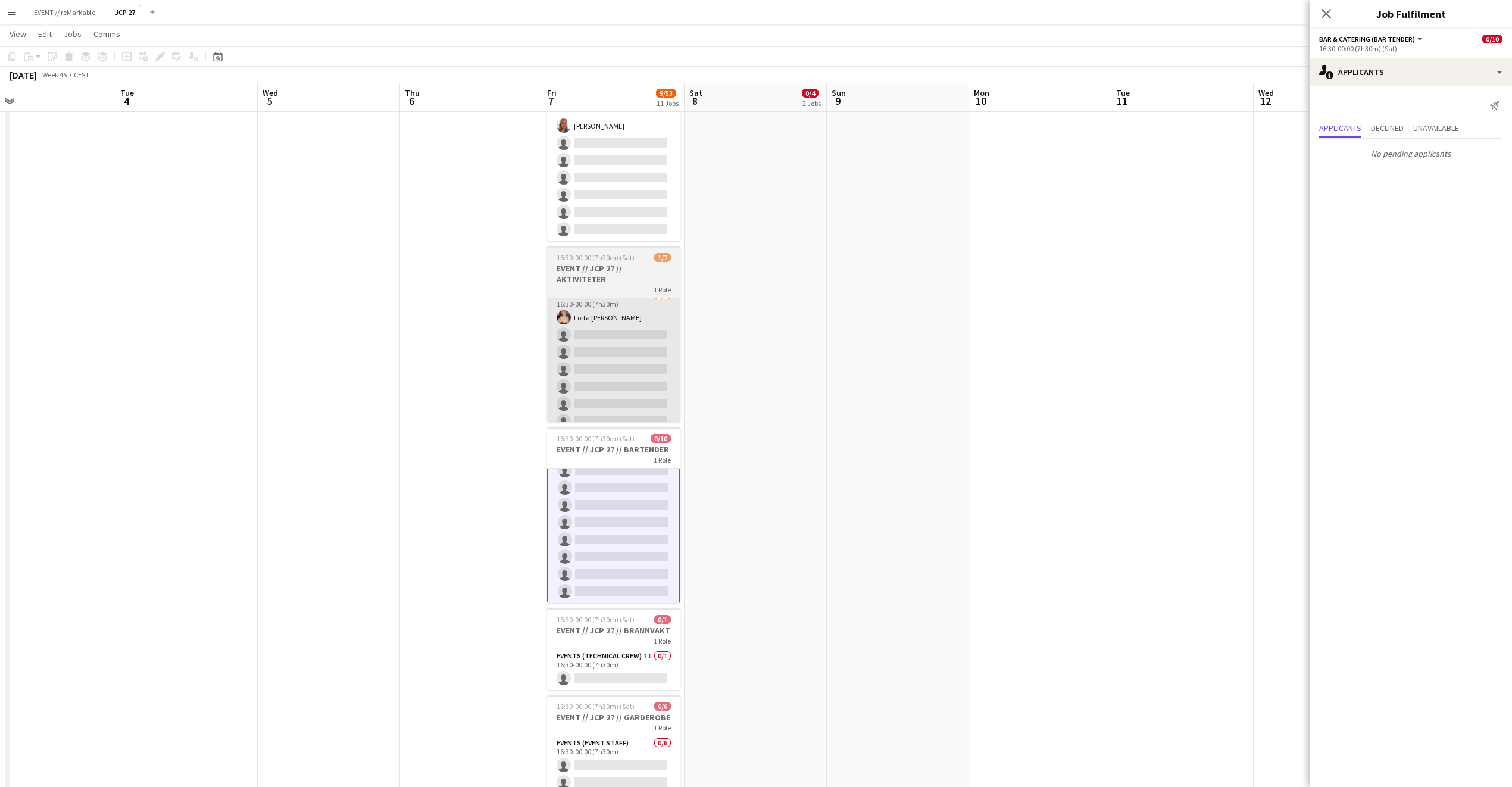
scroll to position [63, 0]
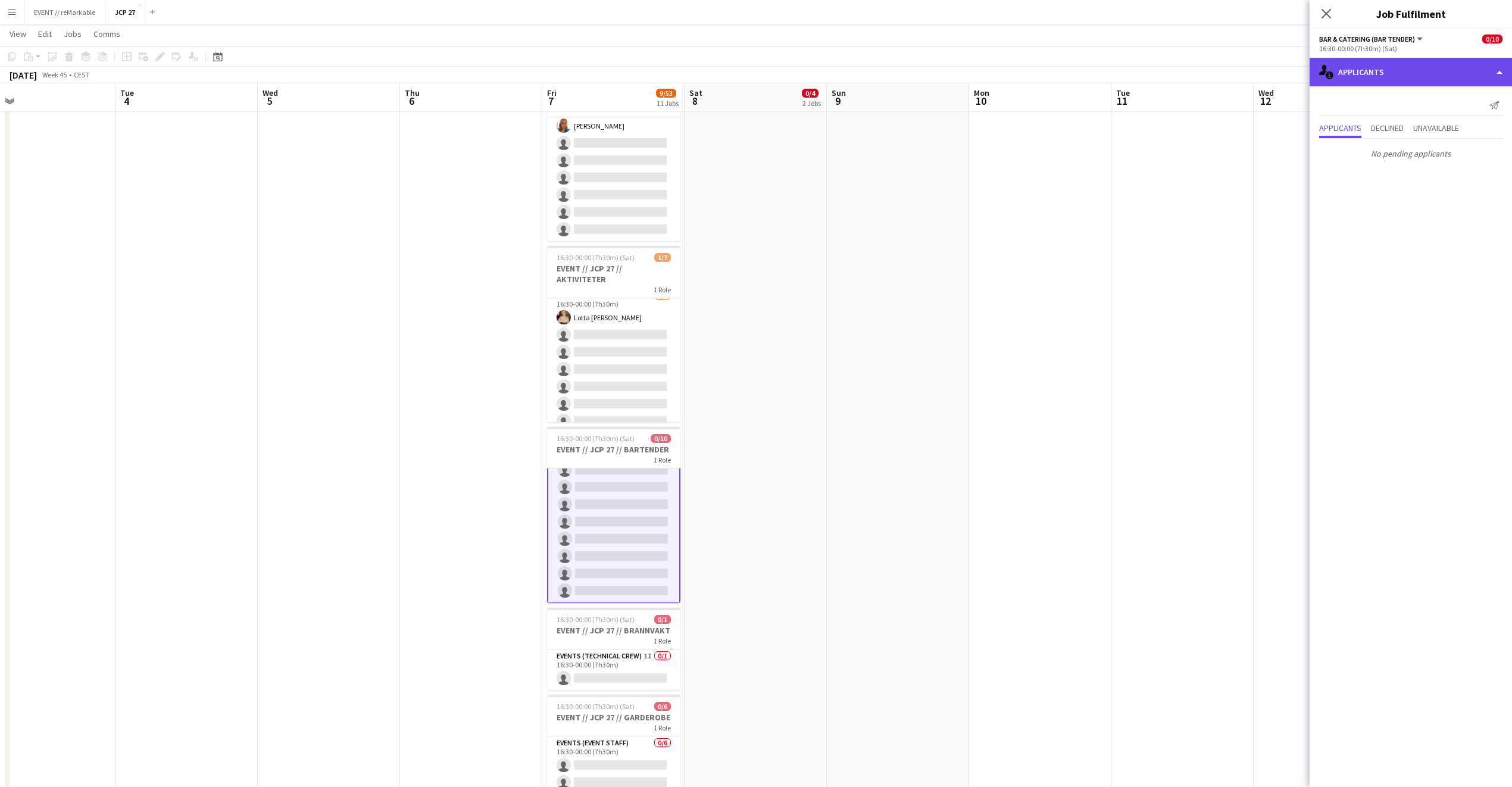
click at [1119, 74] on div "single-neutral-actions-information Applicants" at bounding box center [1411, 72] width 203 height 28
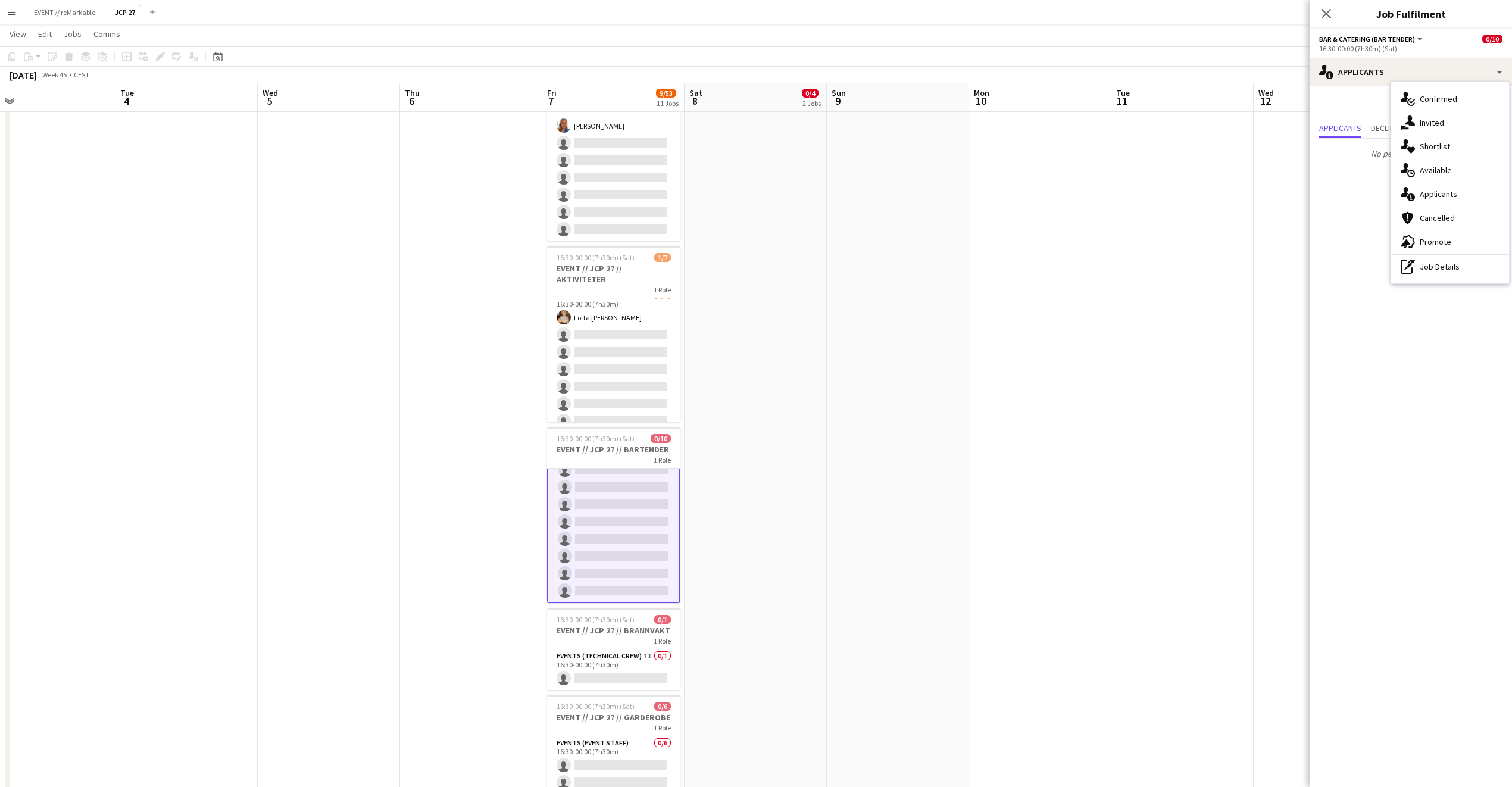
click at [1119, 264] on mat-expansion-panel "users2 Applicants Send notification Applicants Declined Unavailable No pending …" at bounding box center [1411, 437] width 203 height 701
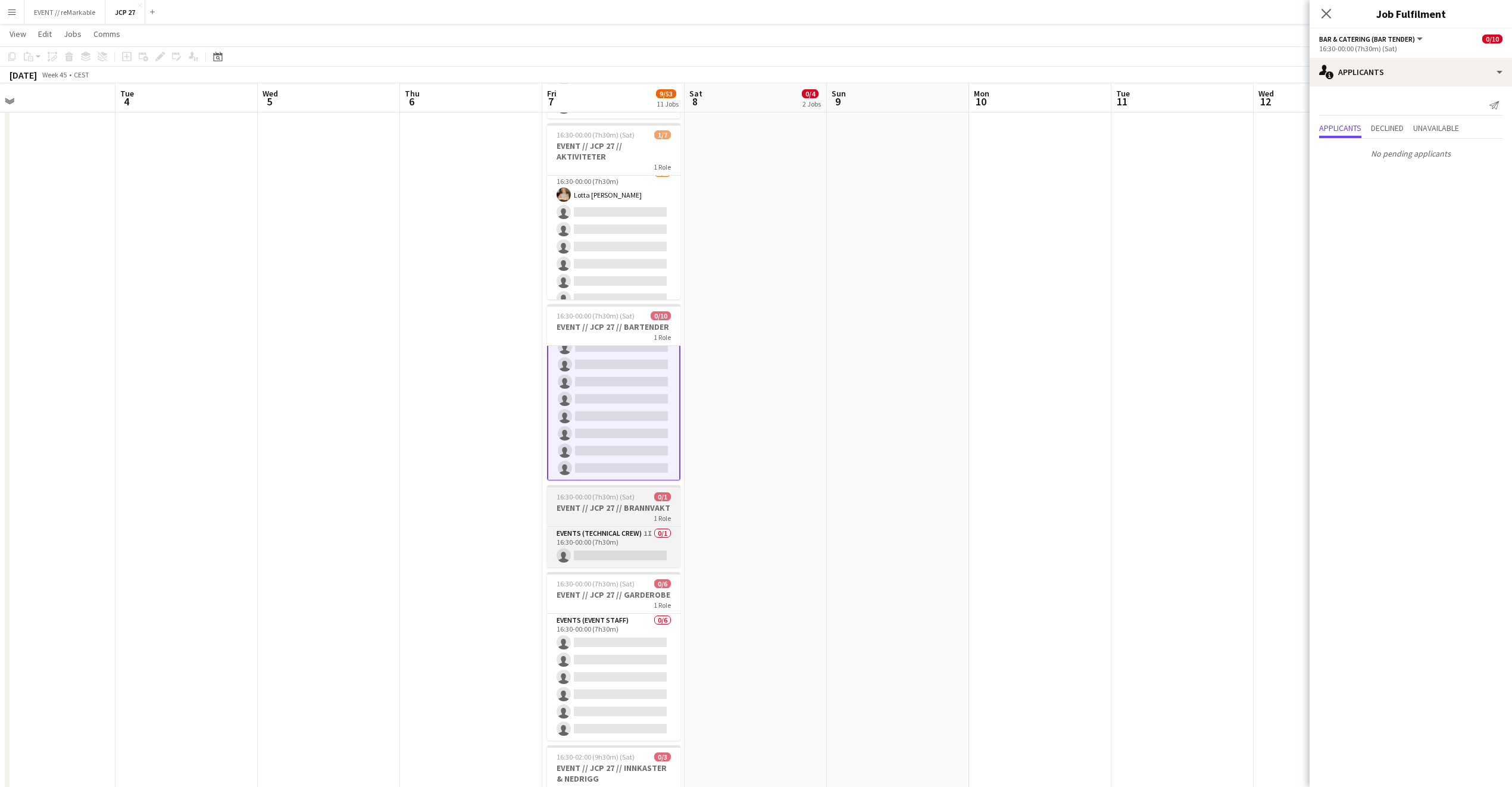
scroll to position [0, 455]
click at [629, 503] on app-job-card "16:30-00:00 (7h30m) (Sat) 0/1 EVENT // JCP 27 // BRANNVAKT 1 Role Events (Techn…" at bounding box center [612, 526] width 133 height 82
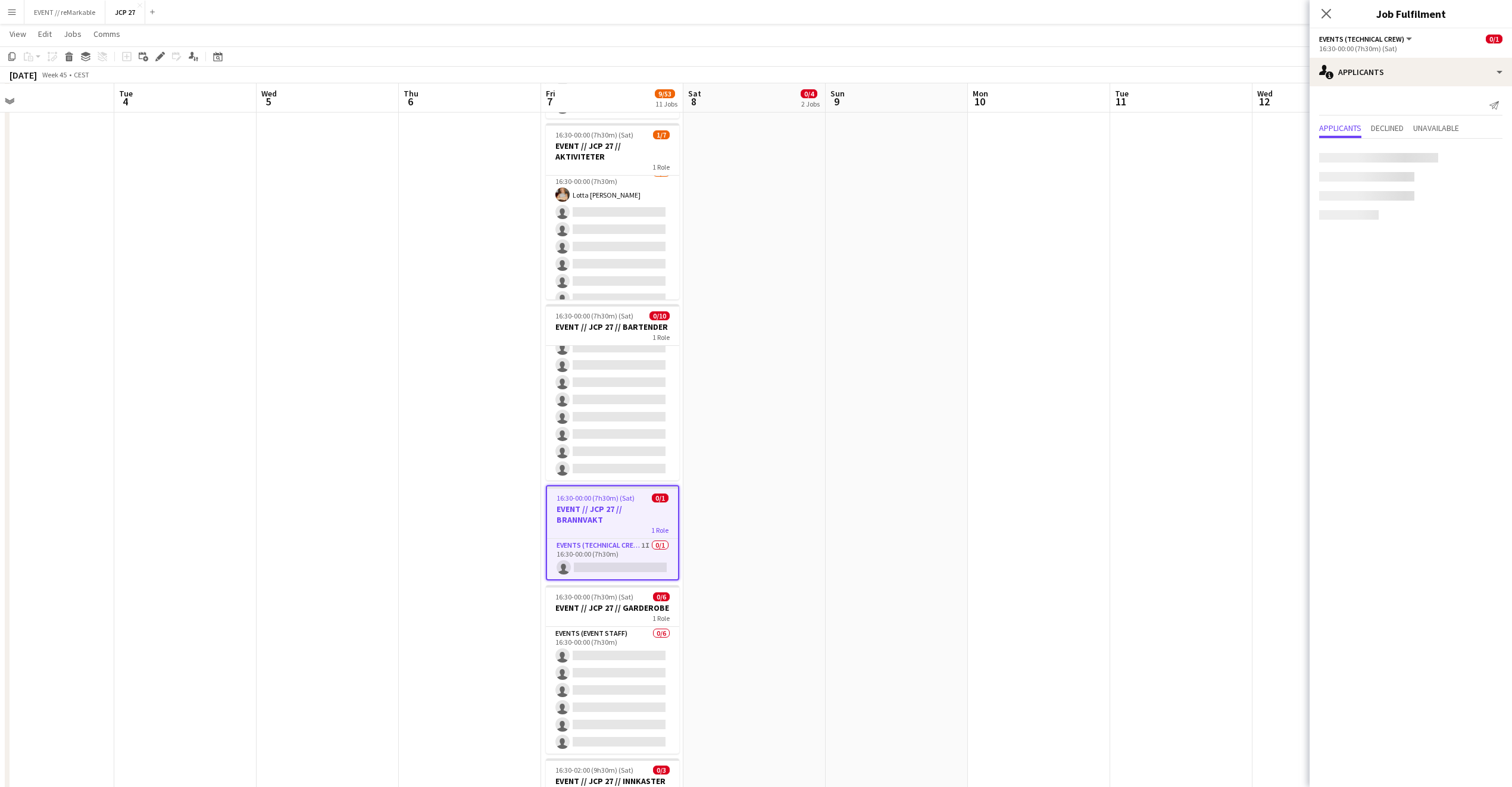
scroll to position [62, 0]
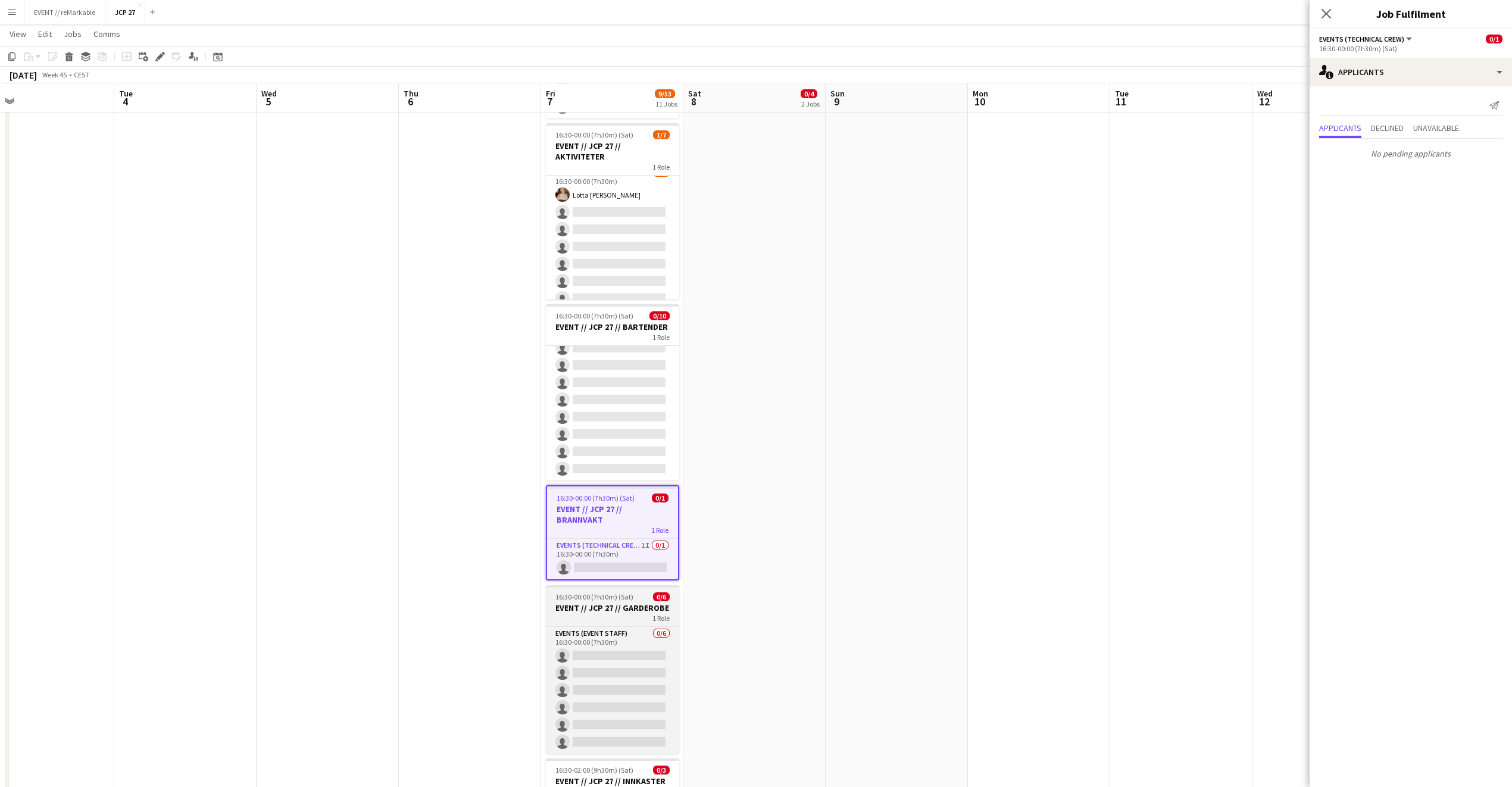
click at [622, 576] on div "1 Role" at bounding box center [612, 618] width 133 height 9
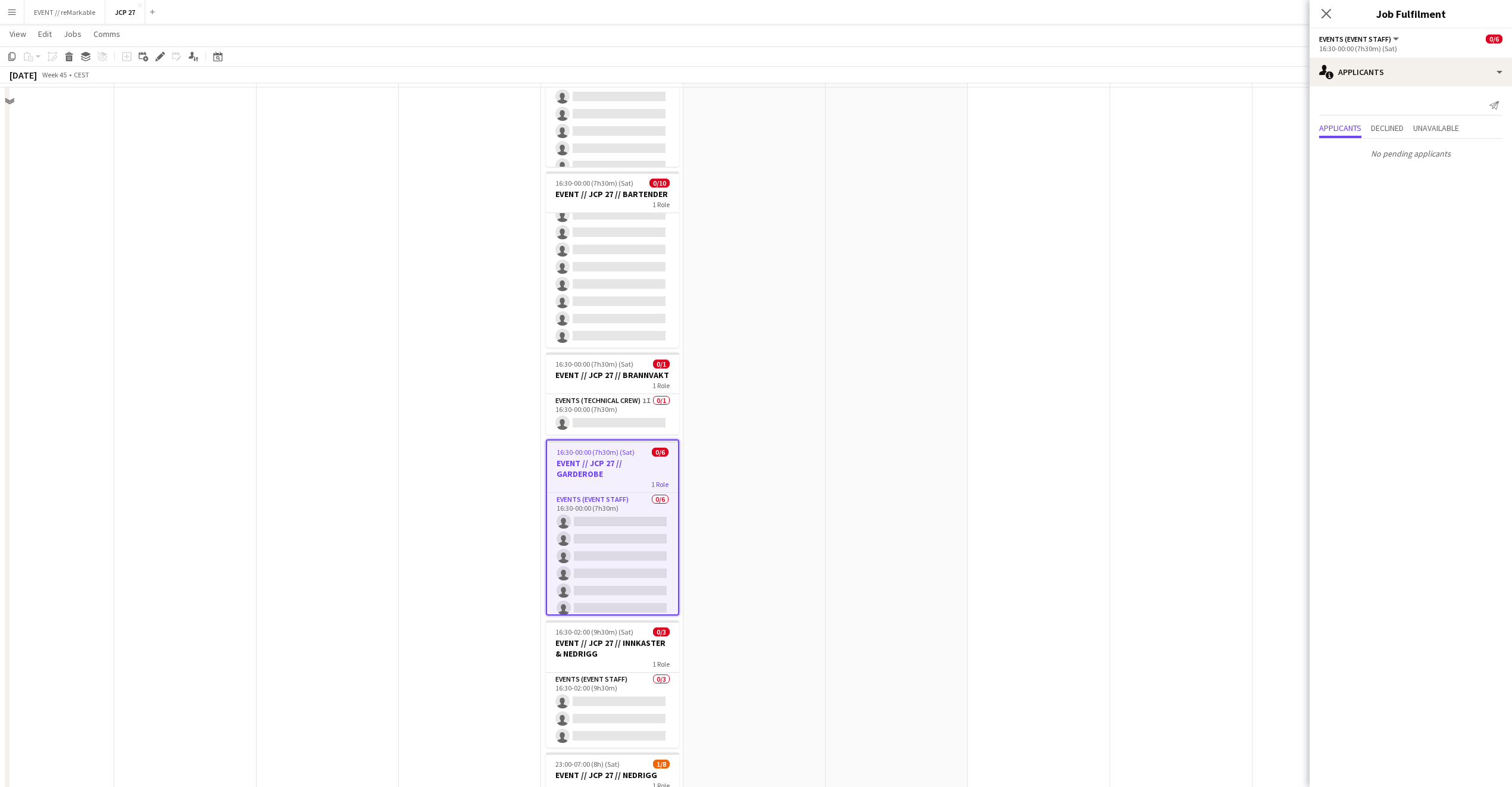
scroll to position [815, 0]
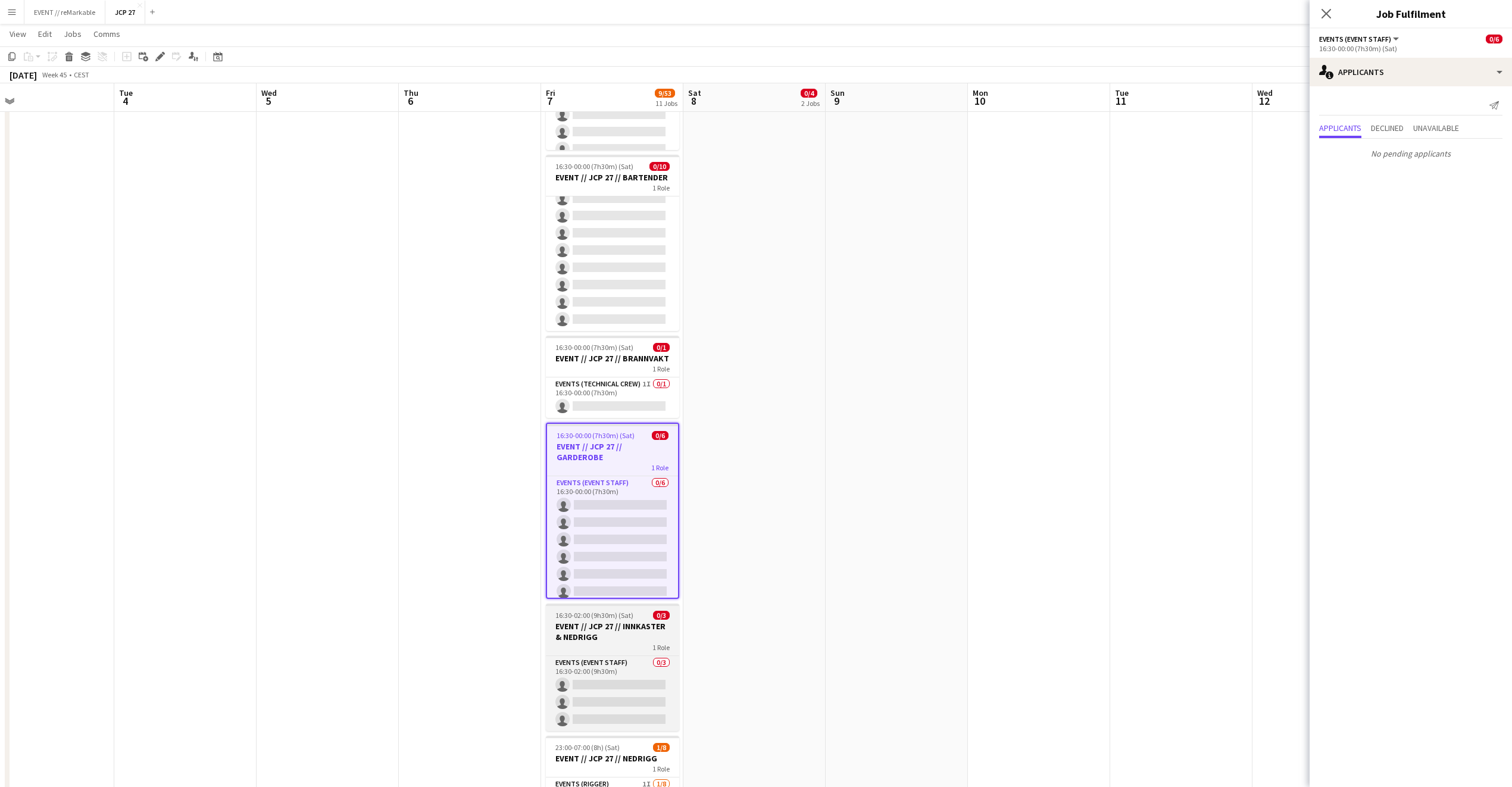
click at [610, 576] on h3 "EVENT // JCP 27 // INNKASTER & NEDRIGG" at bounding box center [612, 632] width 133 height 21
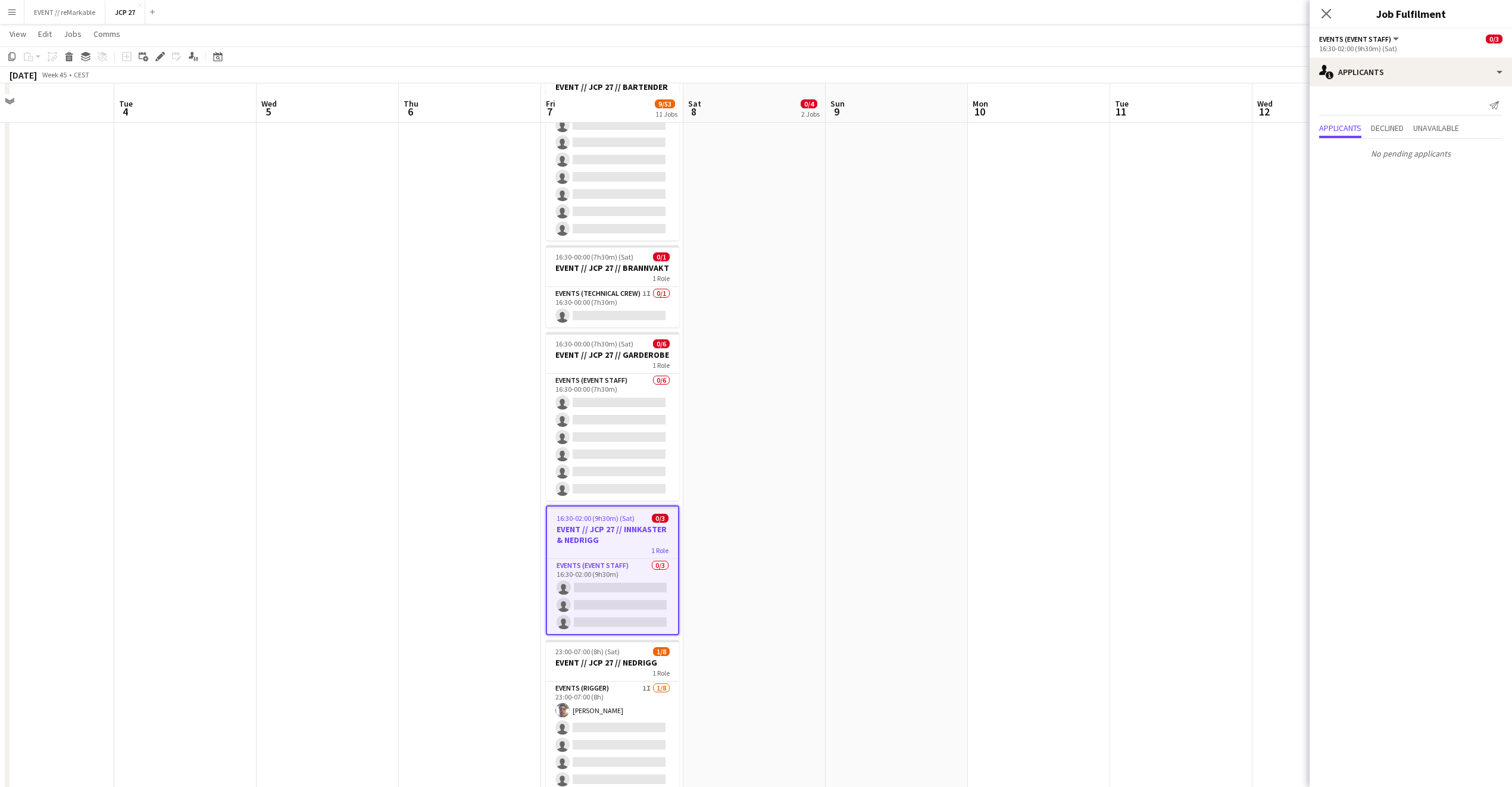
scroll to position [917, 0]
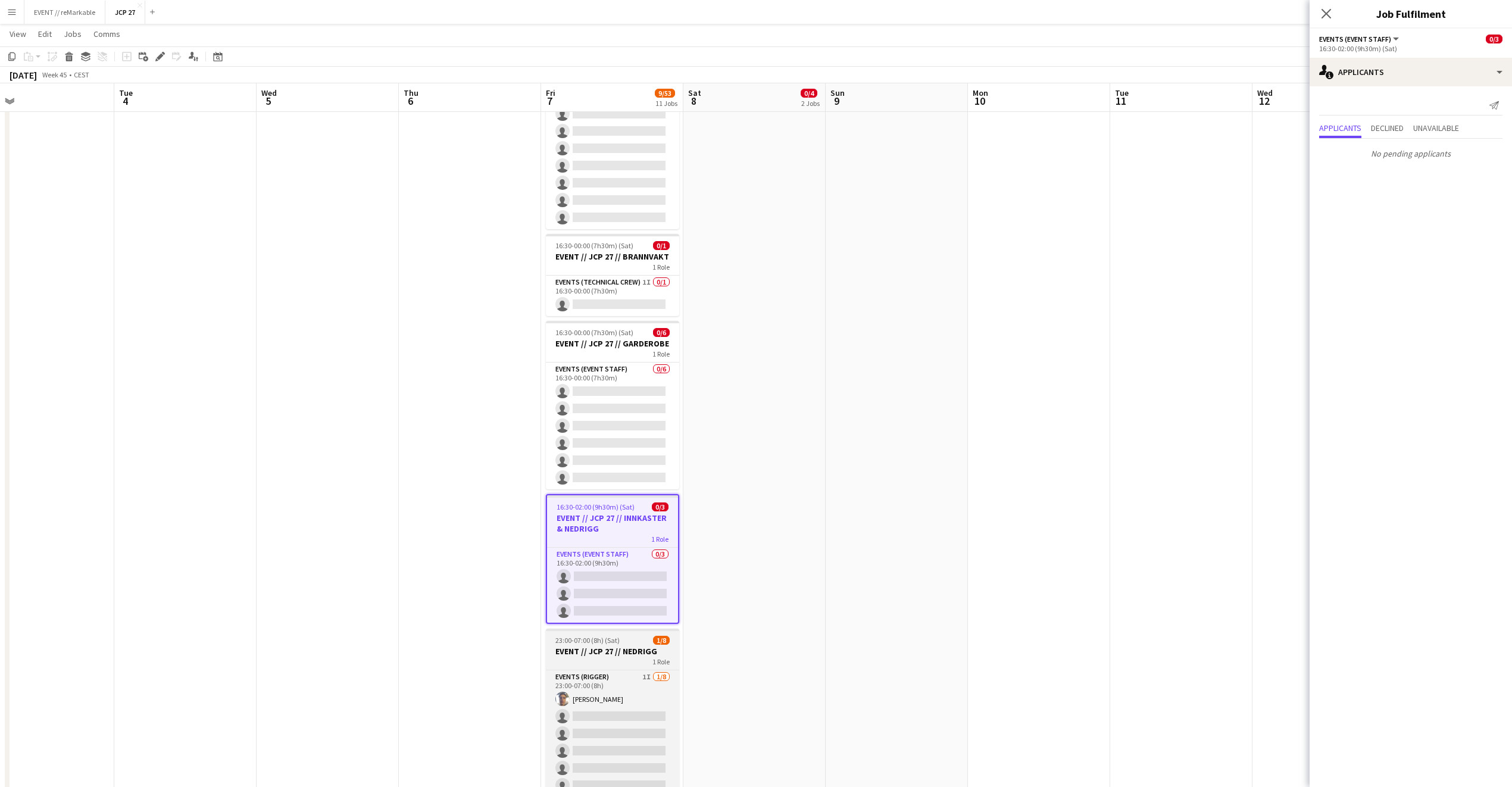
click at [599, 576] on div "1 Role" at bounding box center [612, 661] width 133 height 9
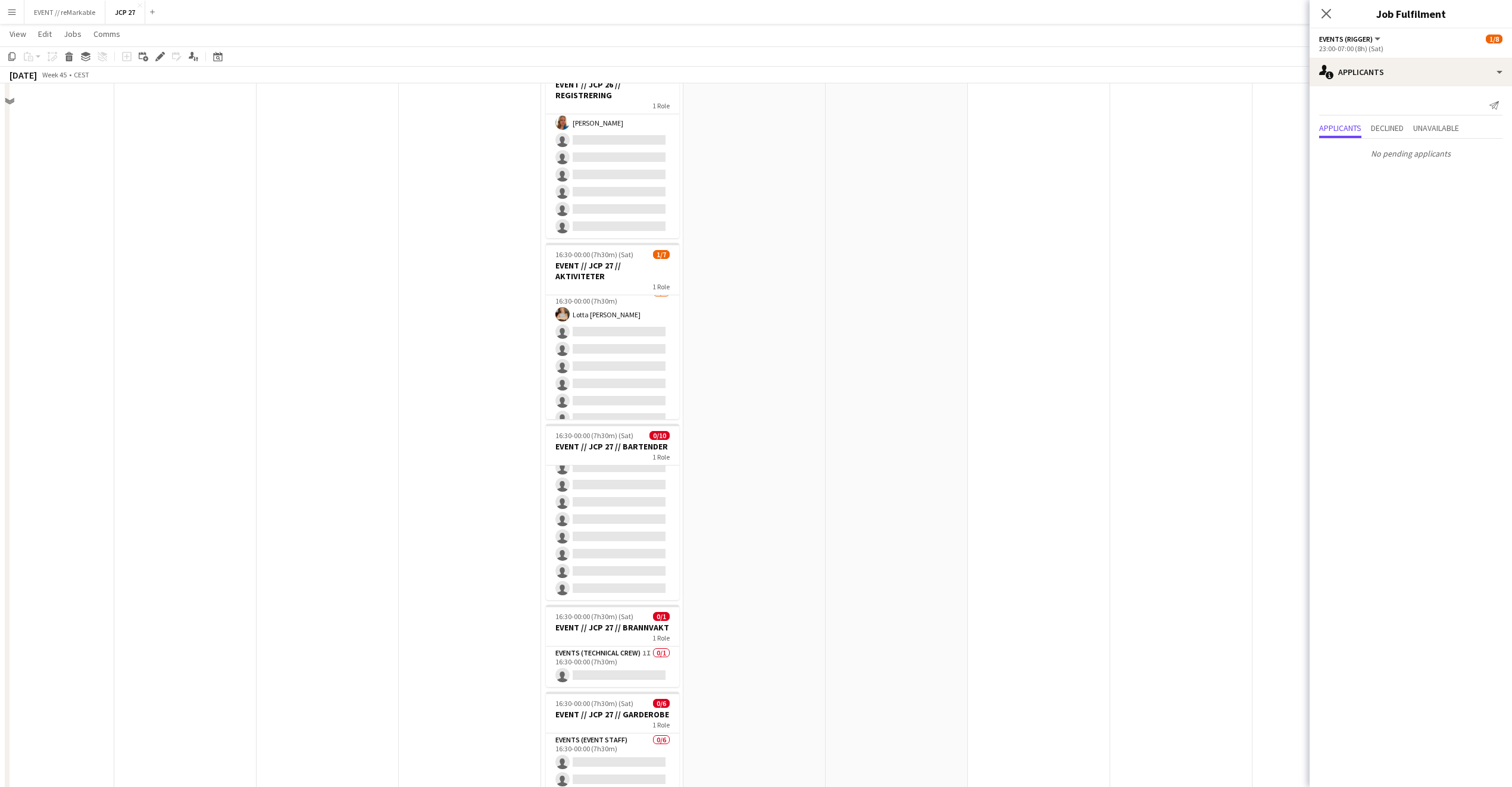
scroll to position [0, 0]
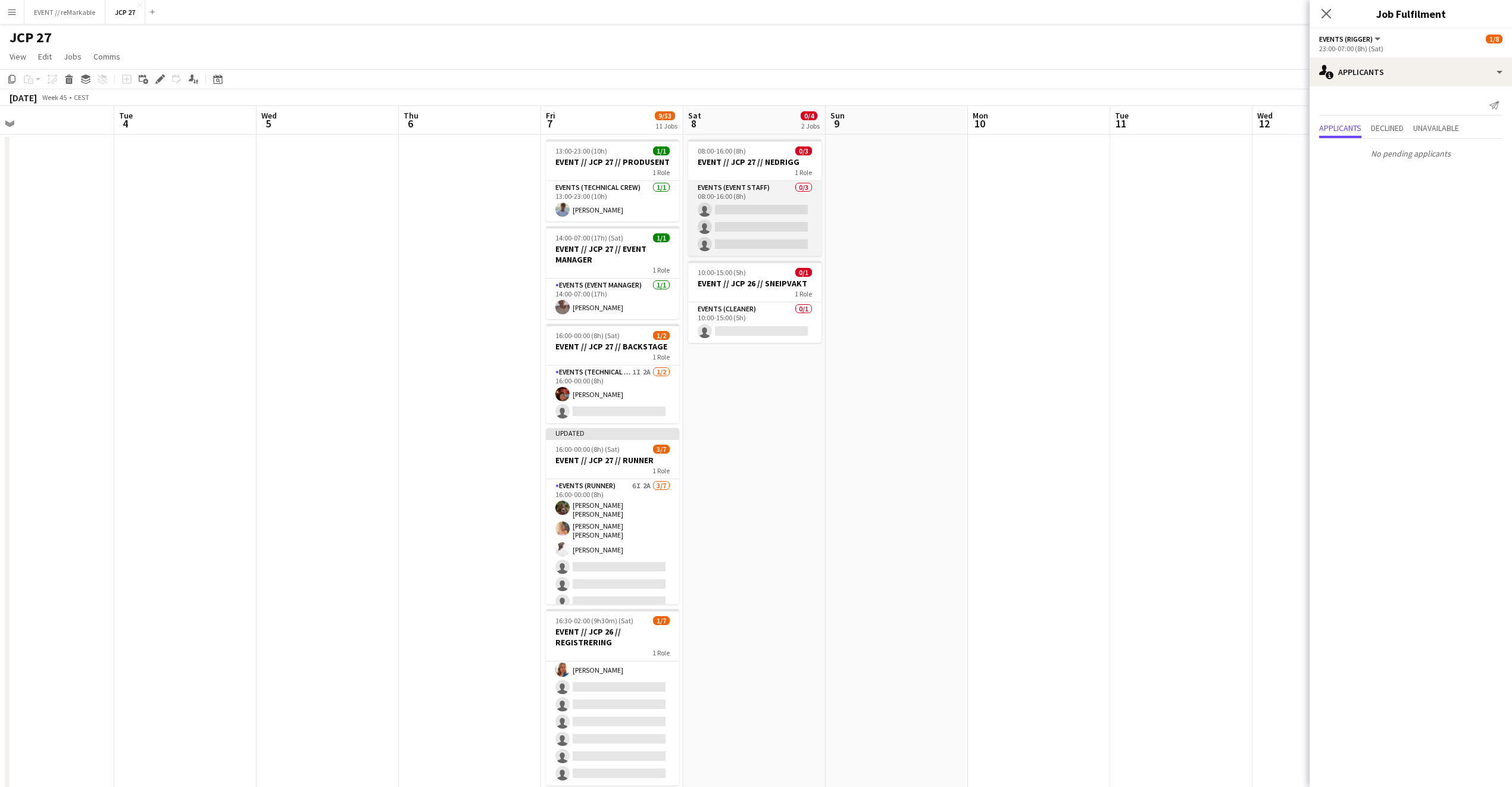
click at [732, 182] on app-card-role "Events (Event Staff) 0/3 08:00-16:00 (8h) single-neutral-actions single-neutral…" at bounding box center [755, 218] width 133 height 75
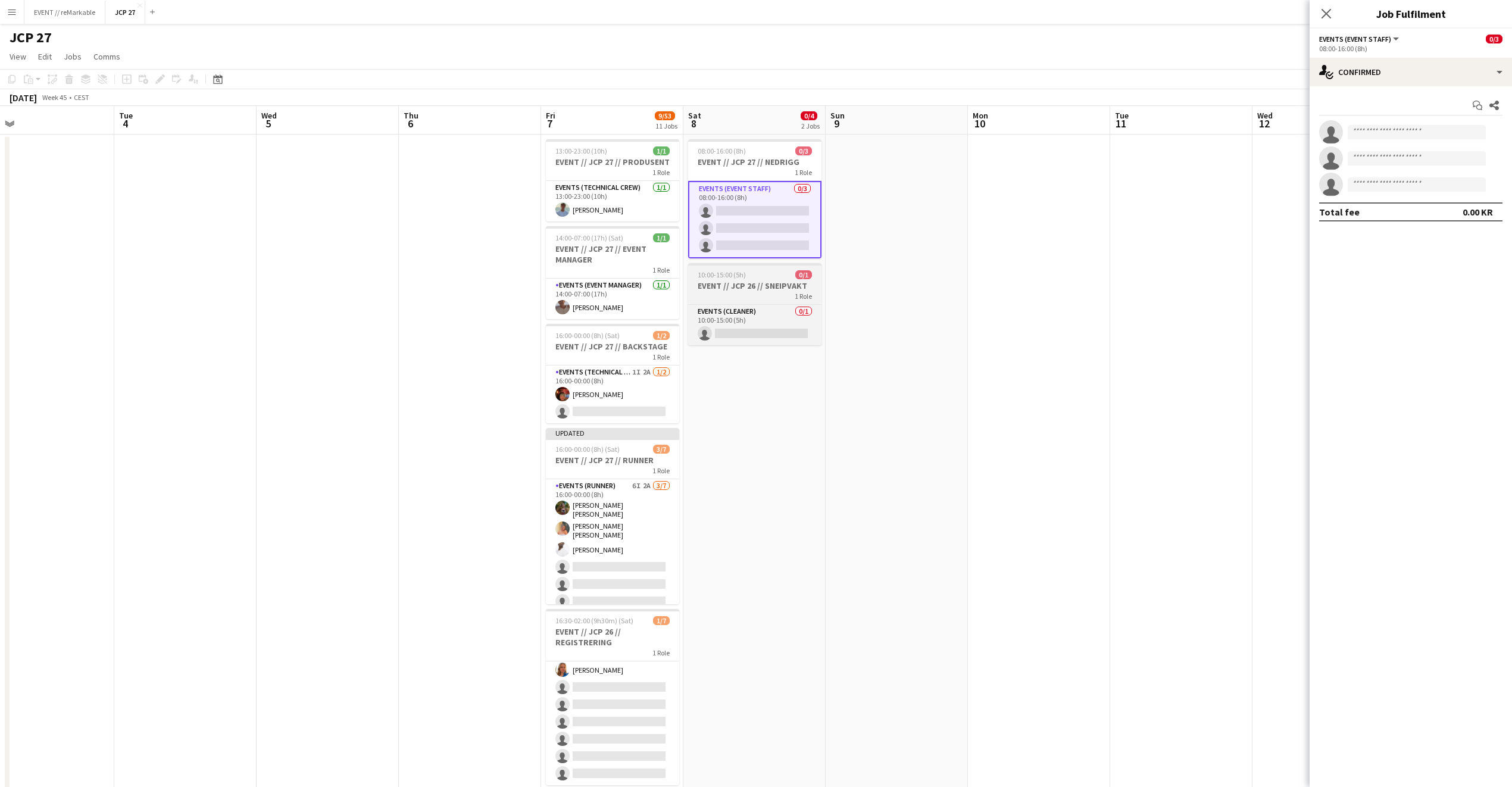
click at [766, 294] on div "1 Role" at bounding box center [755, 296] width 133 height 9
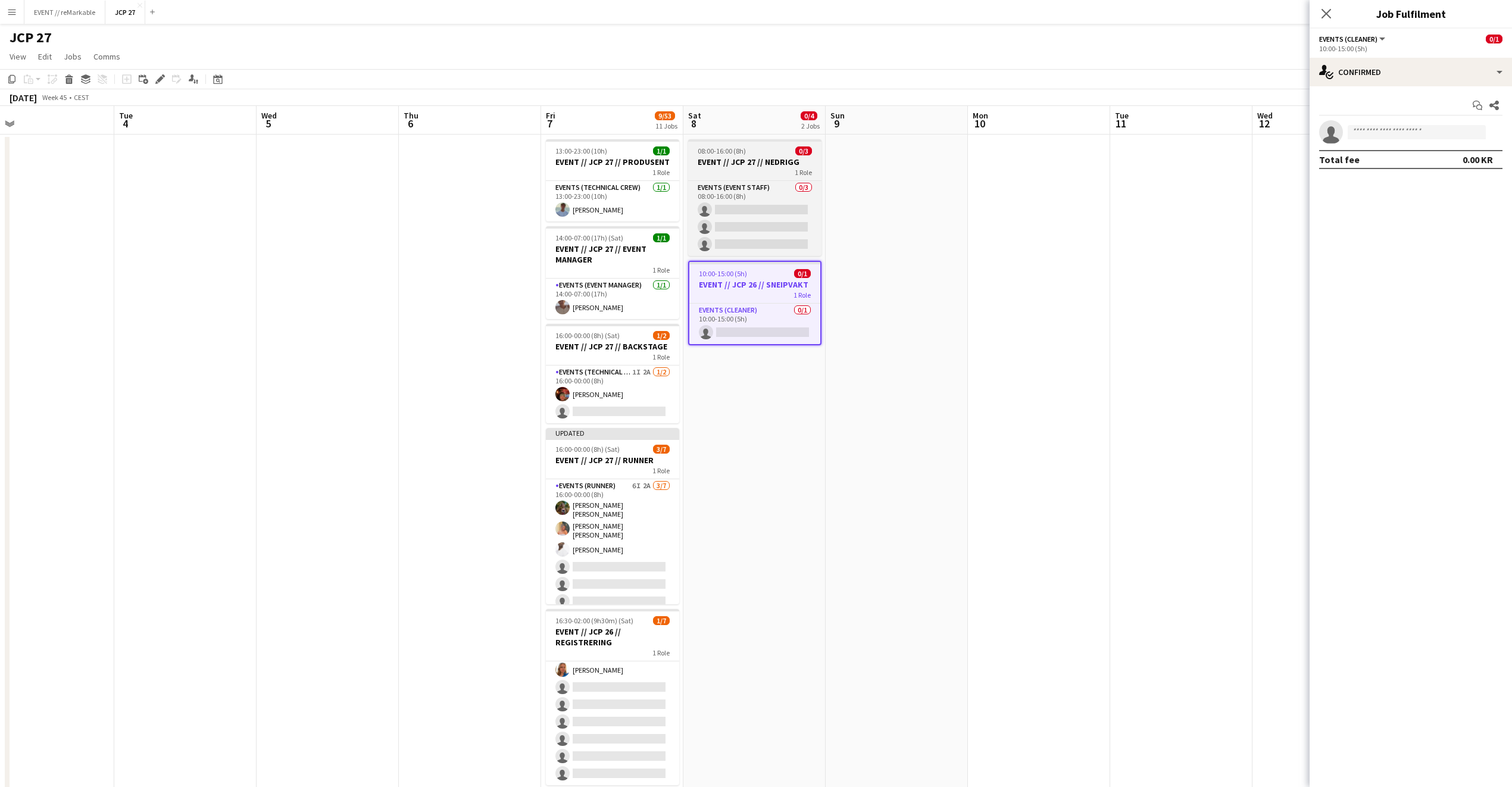
click at [749, 157] on h3 "EVENT // JCP 27 // NEDRIGG" at bounding box center [755, 162] width 133 height 11
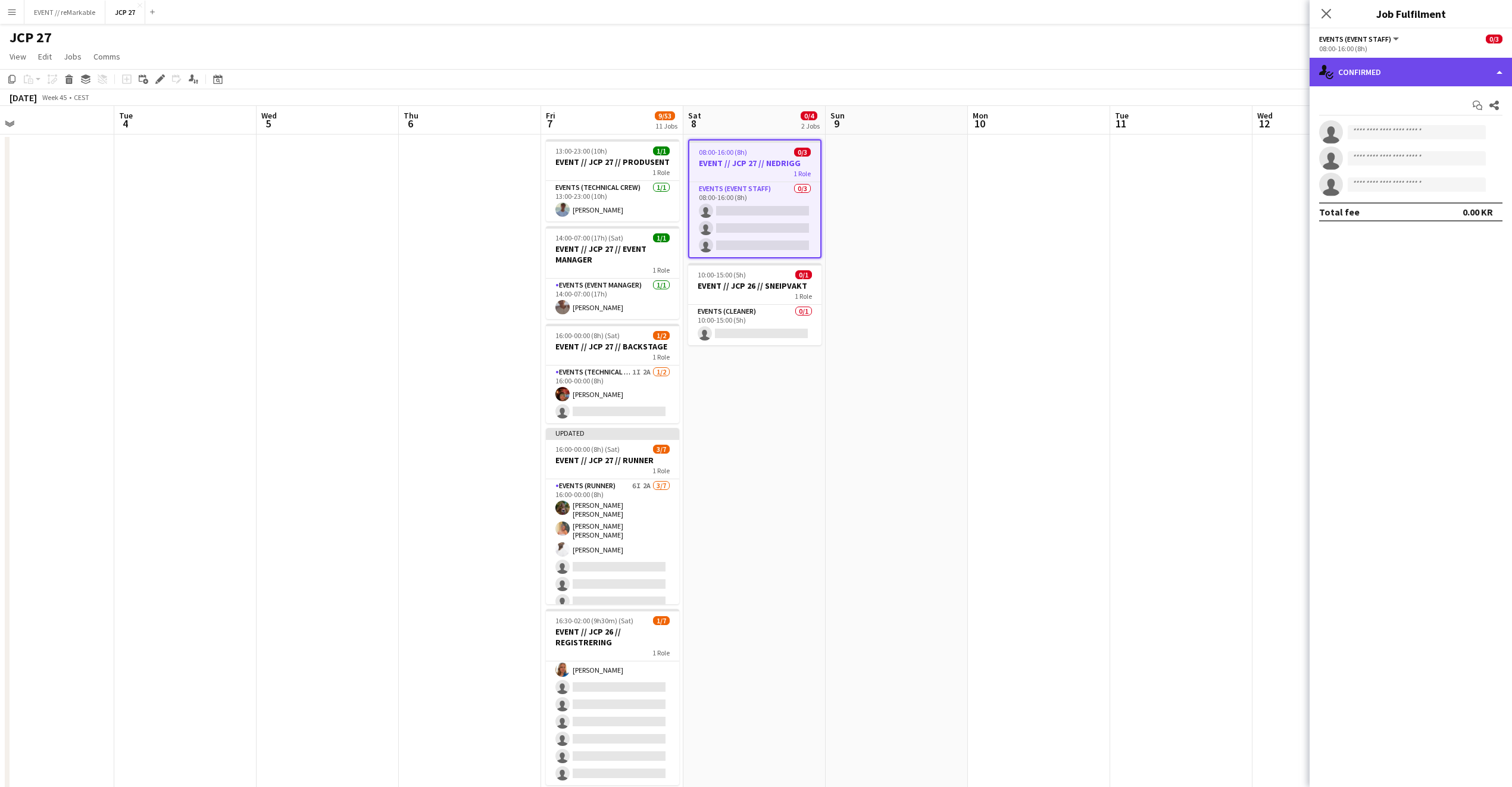
click at [1119, 66] on div "single-neutral-actions-check-2 Confirmed" at bounding box center [1411, 72] width 203 height 28
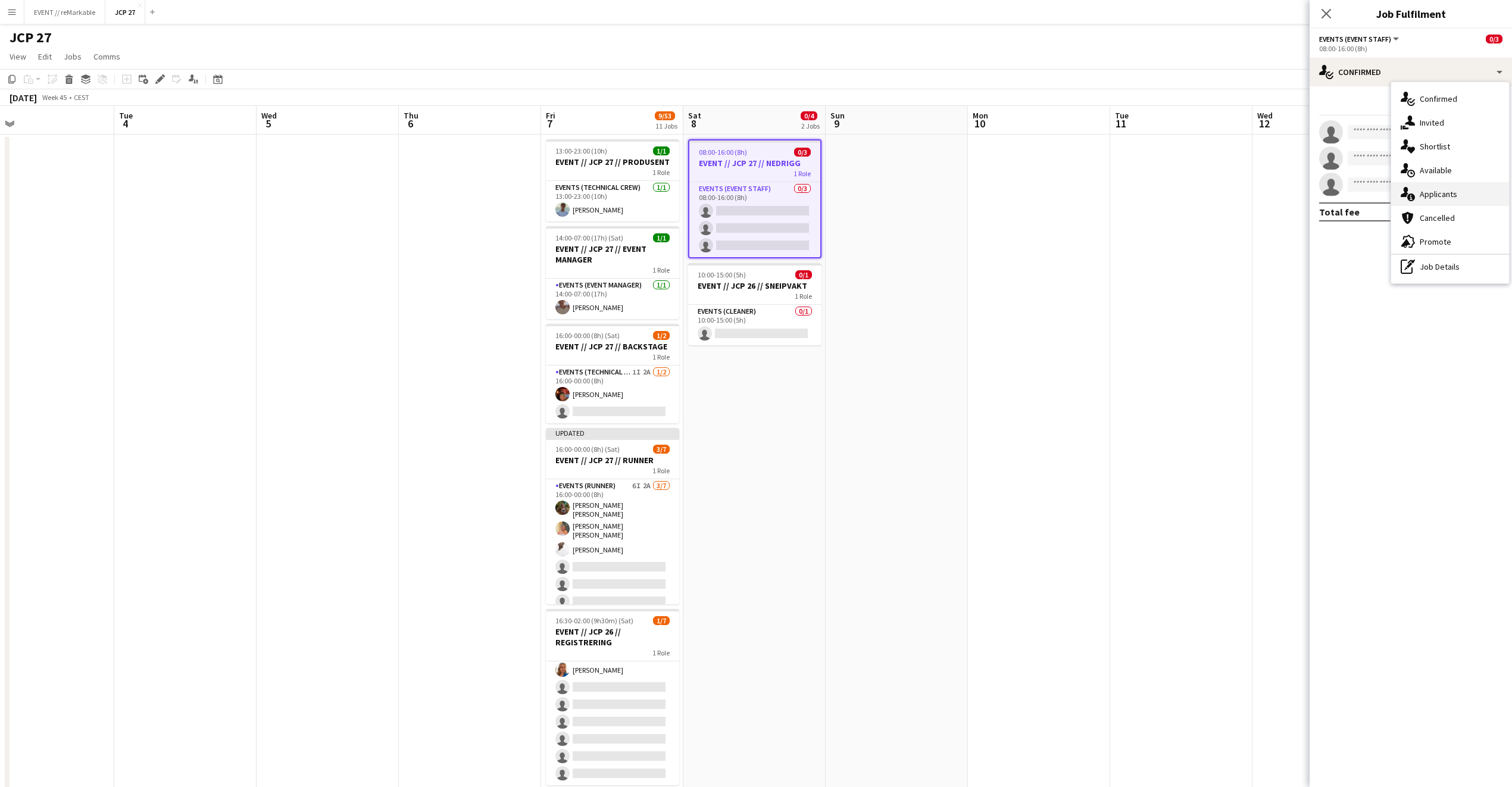
click at [1119, 192] on div "single-neutral-actions-information Applicants" at bounding box center [1450, 194] width 118 height 24
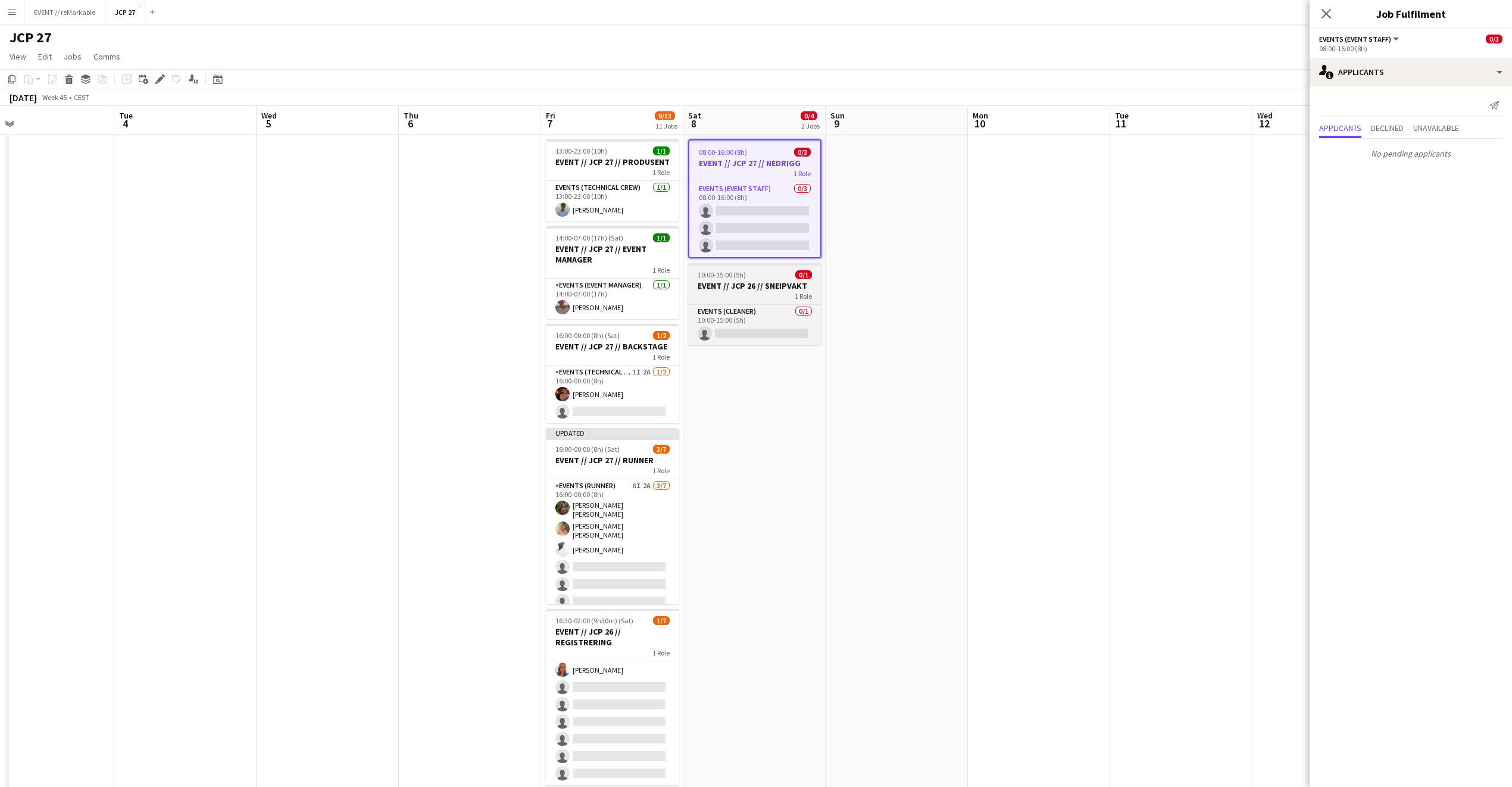
click at [756, 282] on h3 "EVENT // JCP 26 // SNEIPVAKT" at bounding box center [755, 286] width 133 height 11
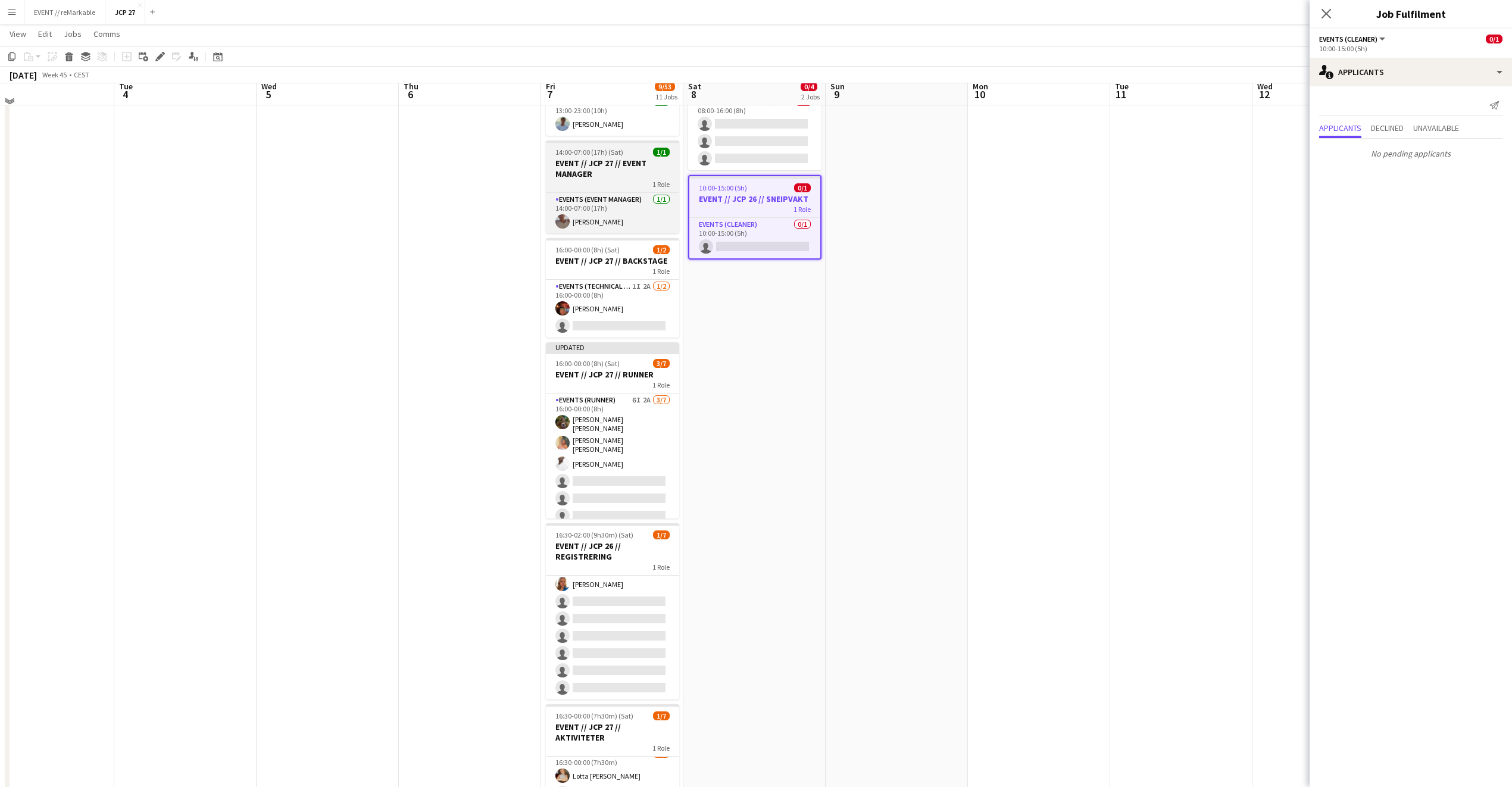
scroll to position [87, 0]
click at [627, 311] on app-card-role "Events (Technical Crew) 1I 2A [DATE] 16:00-00:00 (8h) [PERSON_NAME] single-neut…" at bounding box center [612, 306] width 133 height 57
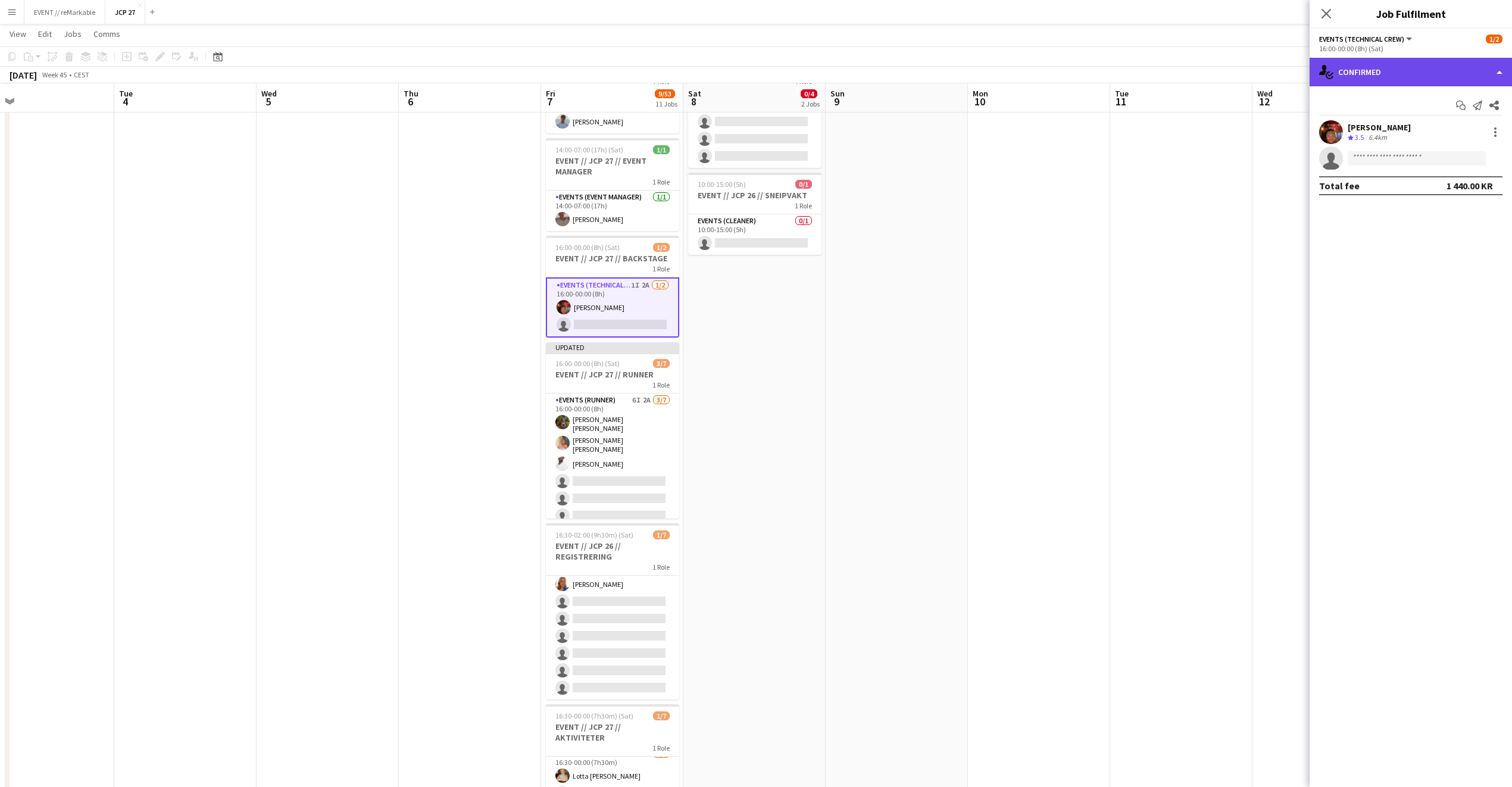
click at [1119, 65] on div "single-neutral-actions-check-2 Confirmed" at bounding box center [1411, 72] width 203 height 28
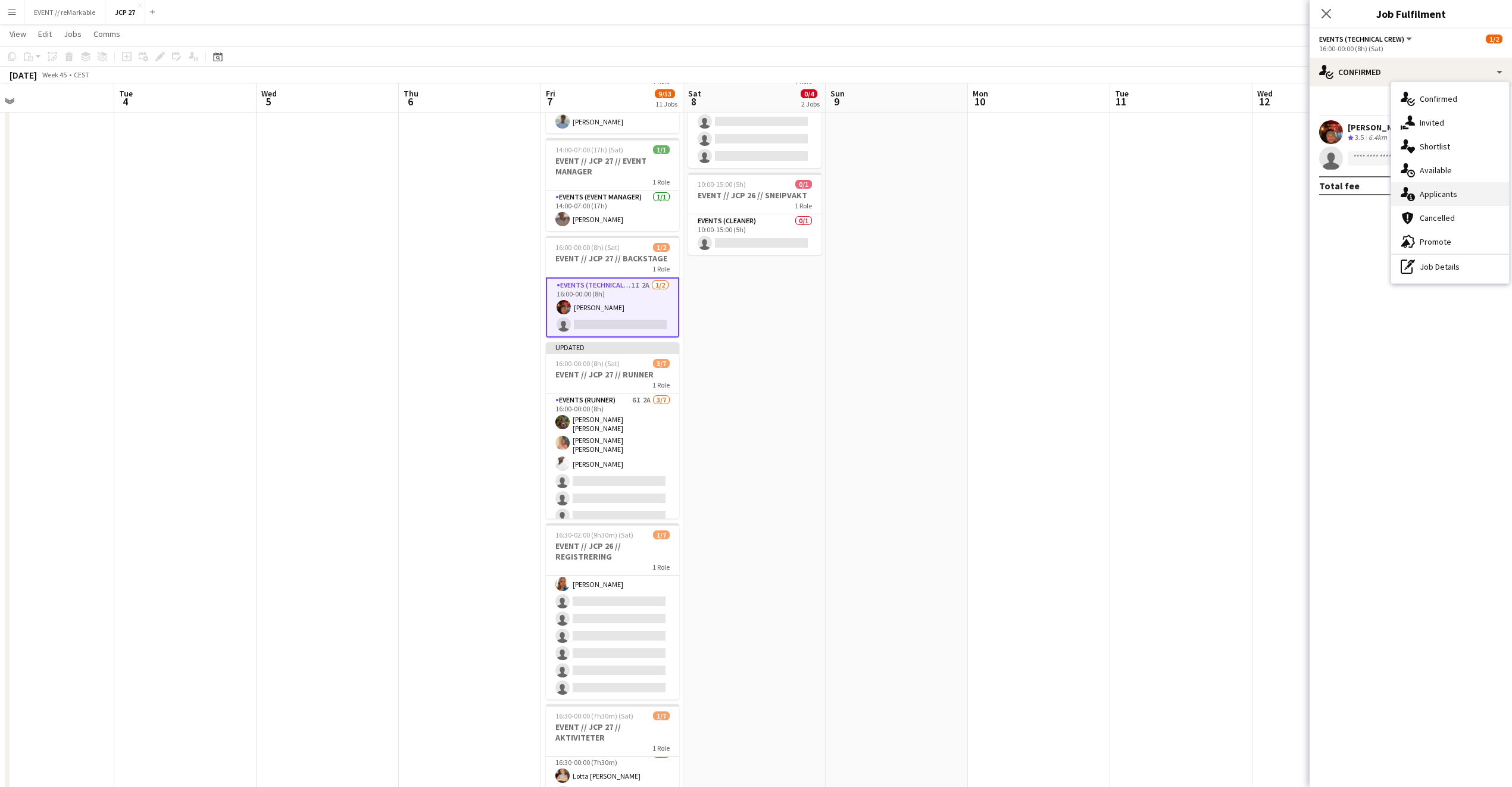
click at [1119, 199] on div "single-neutral-actions-information Applicants" at bounding box center [1450, 194] width 118 height 24
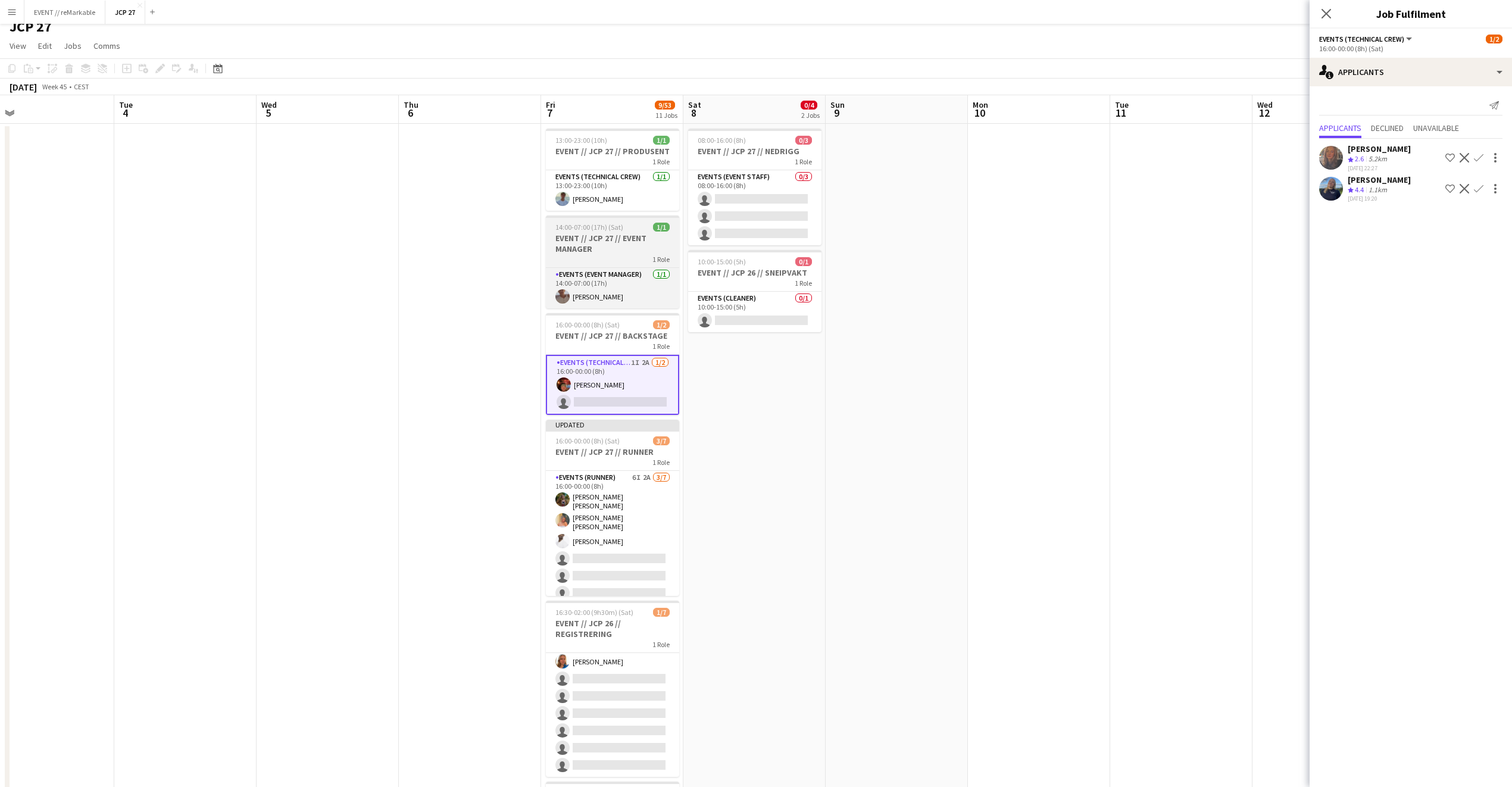
scroll to position [8, 0]
click at [1119, 188] on app-icon "Confirm" at bounding box center [1478, 188] width 9 height 9
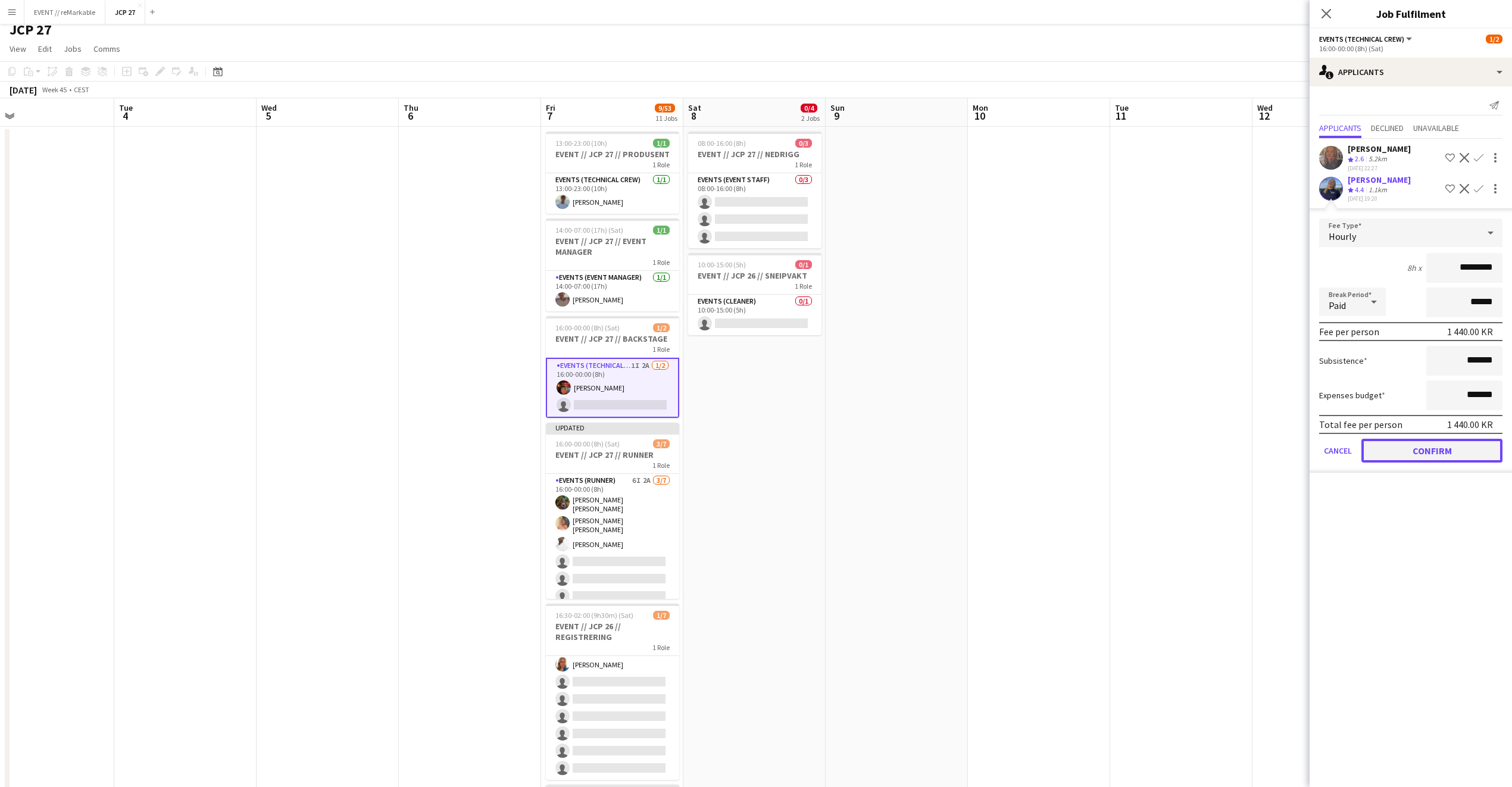
click at [1119, 455] on button "Confirm" at bounding box center [1432, 451] width 141 height 24
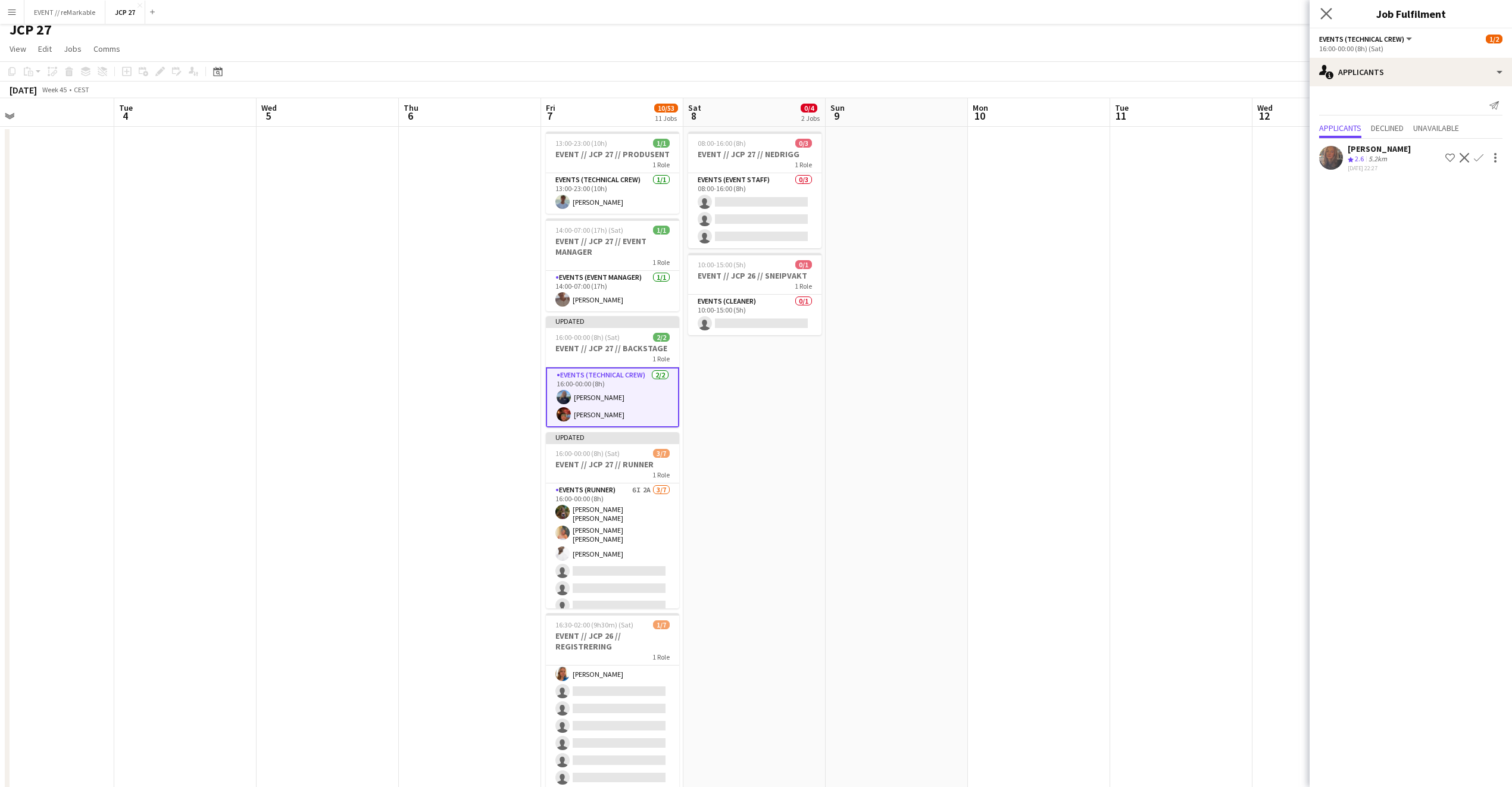
click at [1119, 21] on app-icon "Close pop-in" at bounding box center [1326, 14] width 17 height 17
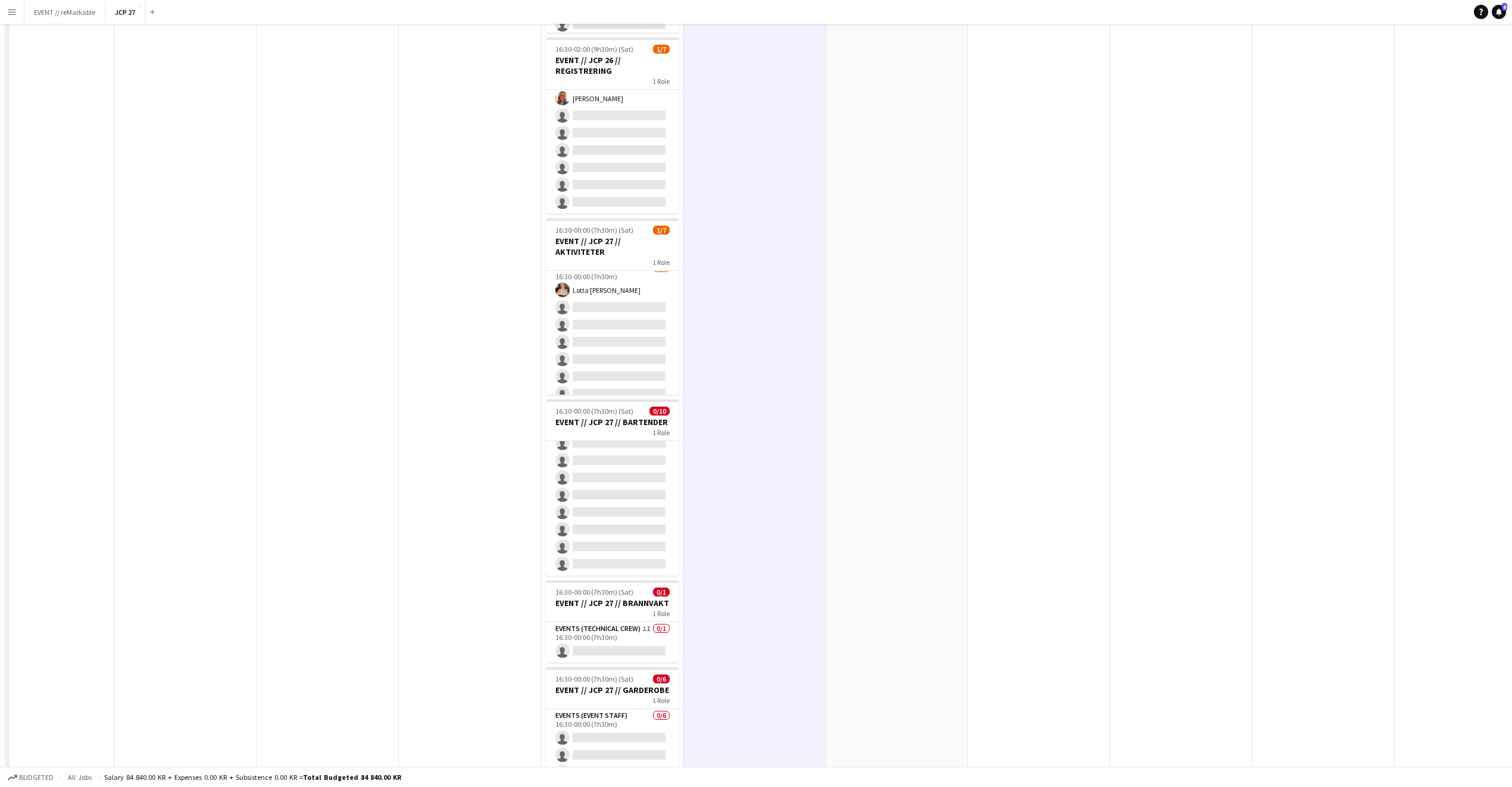
scroll to position [0, 0]
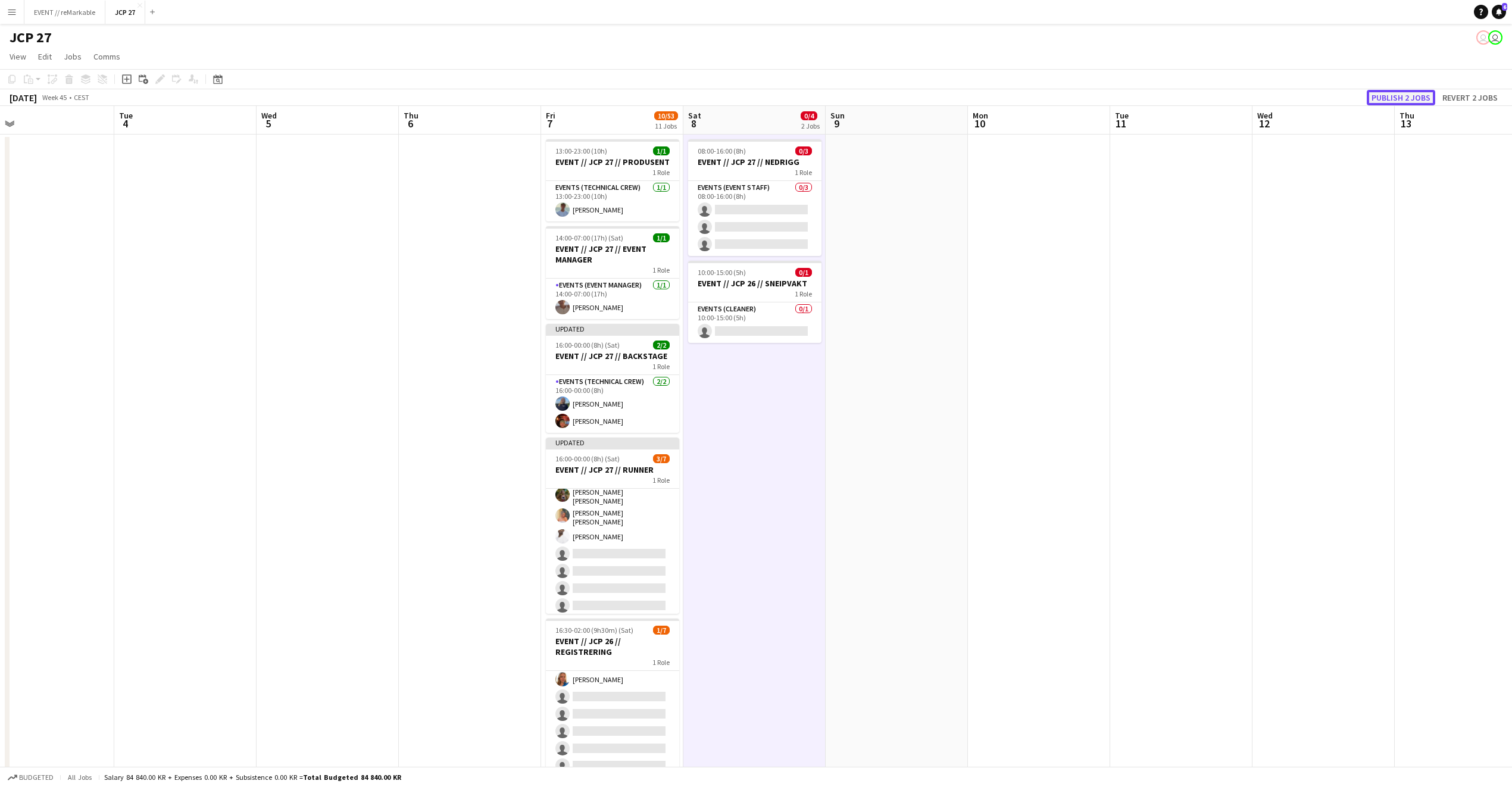
click at [1119, 91] on button "Publish 2 jobs" at bounding box center [1401, 98] width 69 height 16
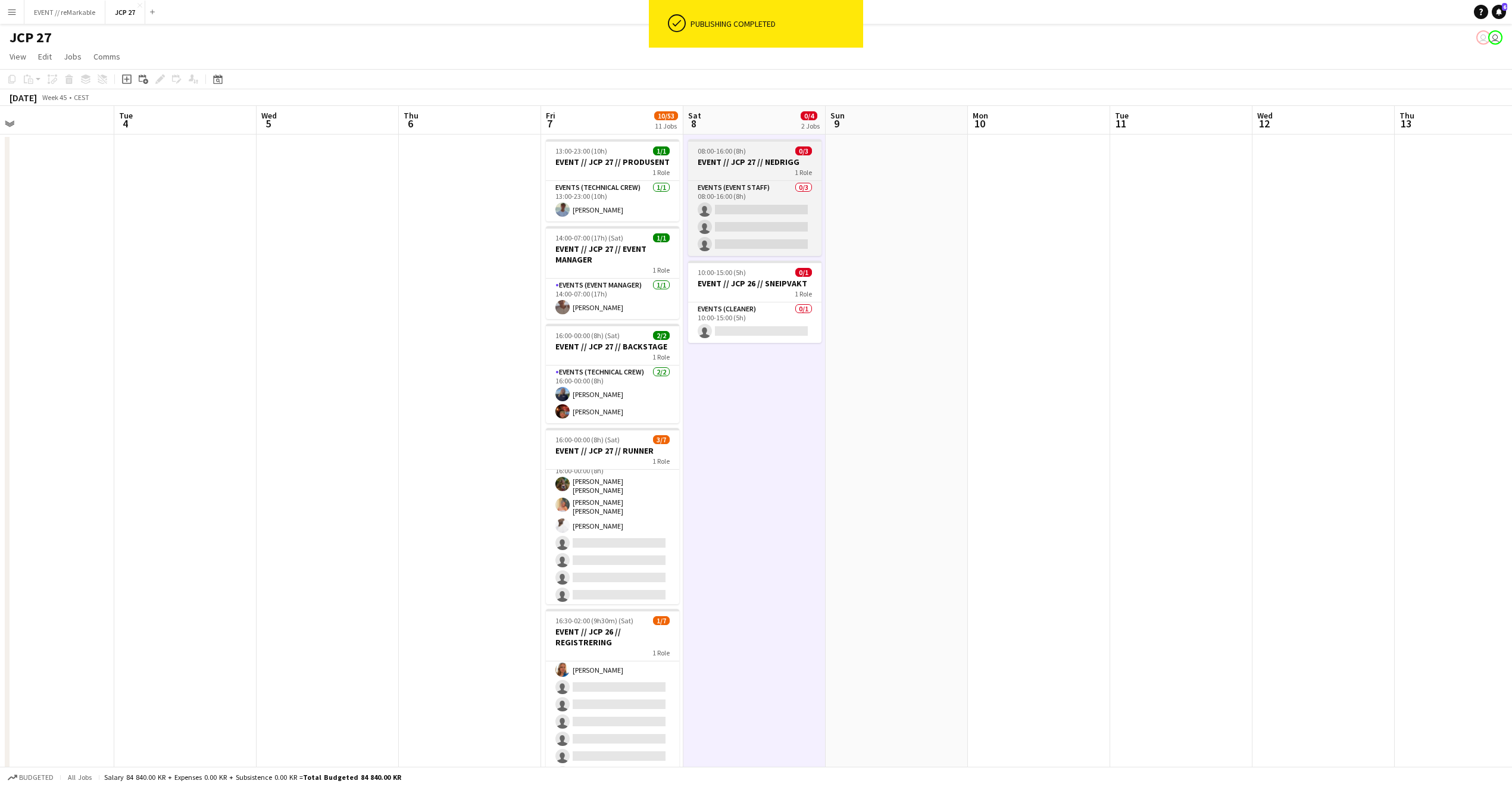
click at [780, 177] on div "1 Role" at bounding box center [755, 172] width 133 height 9
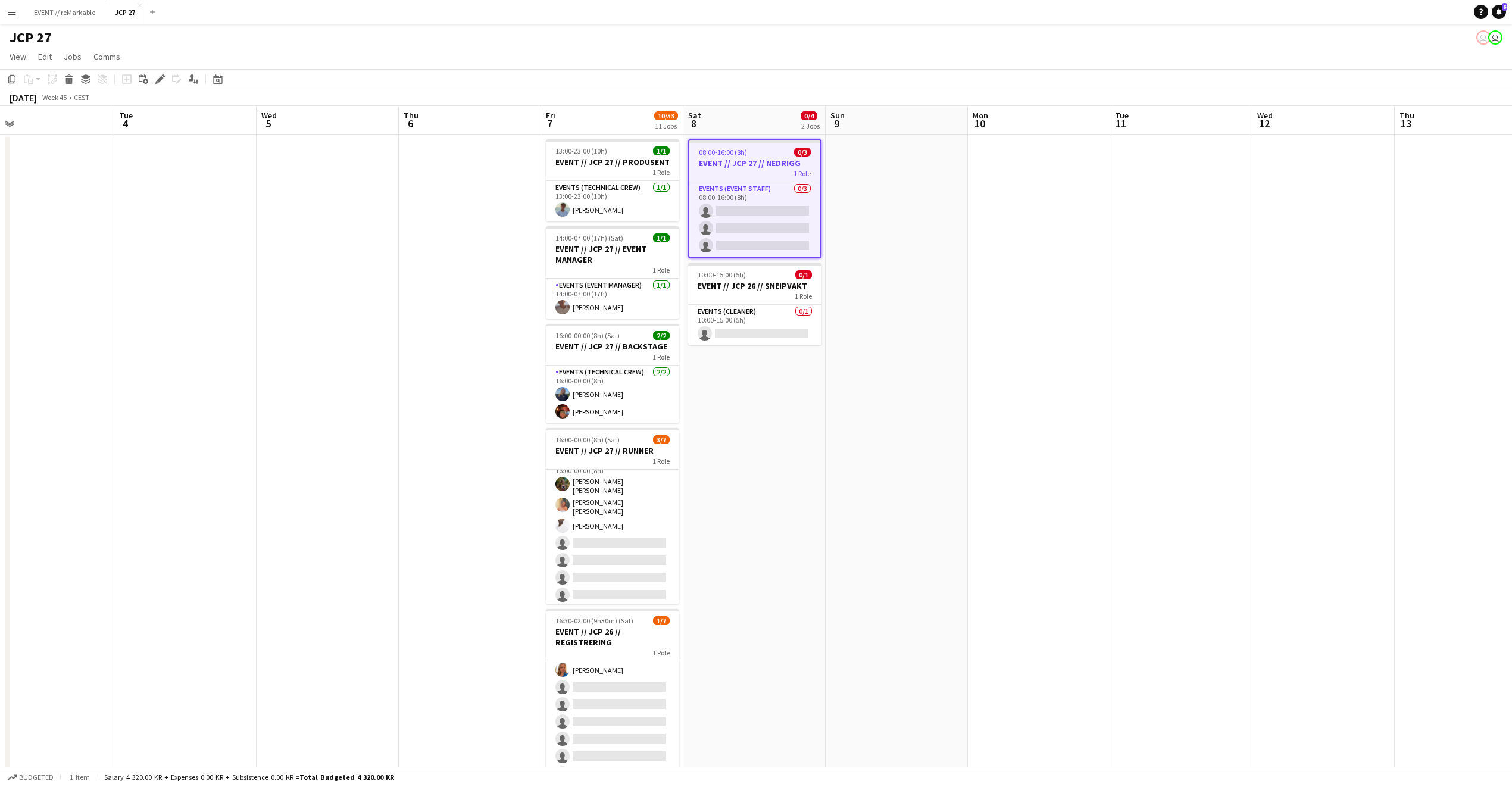
click at [744, 133] on app-board-header-date "Sat 8 0/4 2 Jobs" at bounding box center [754, 120] width 142 height 28
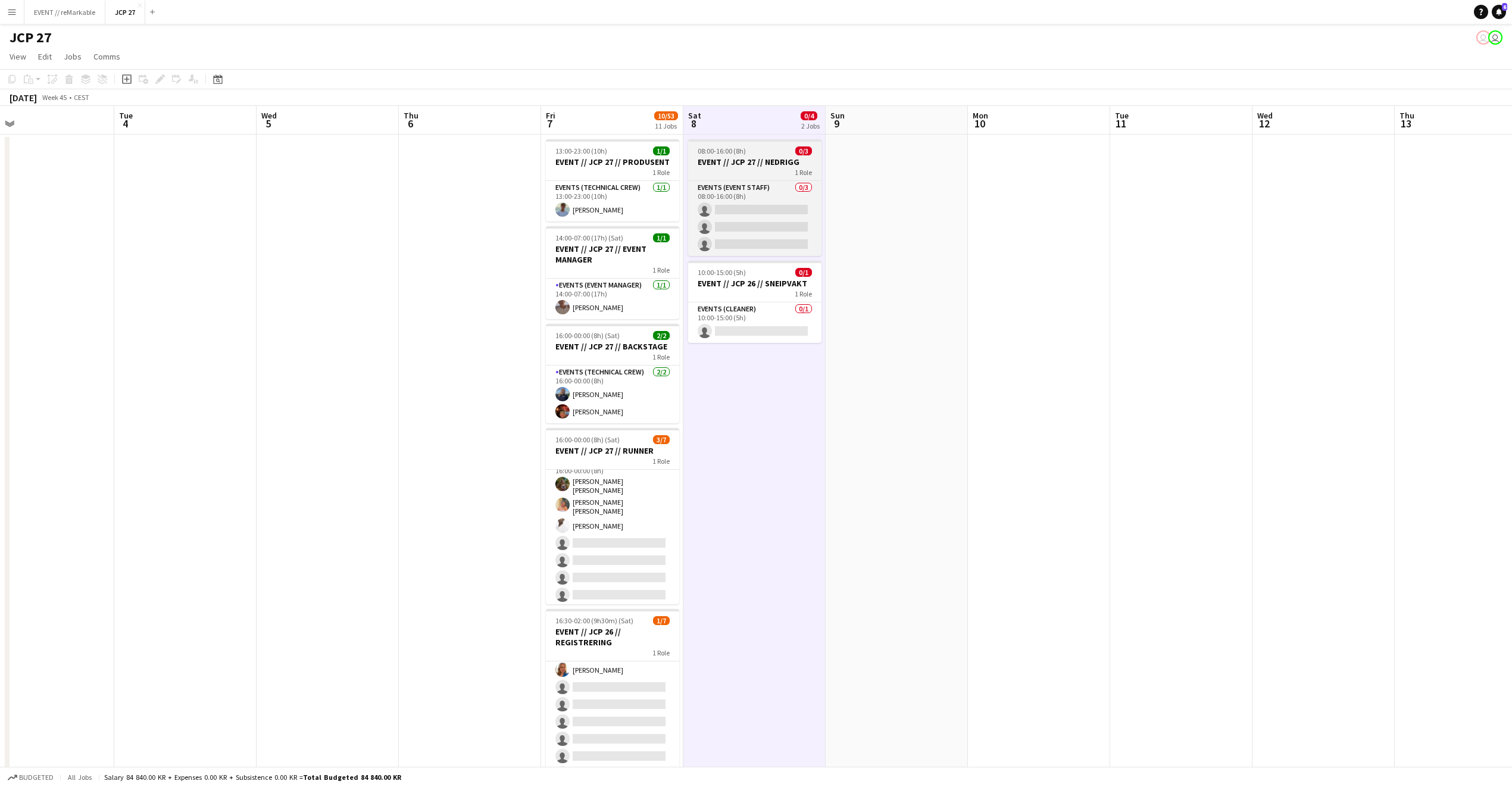
click at [748, 177] on div "1 Role" at bounding box center [755, 172] width 133 height 9
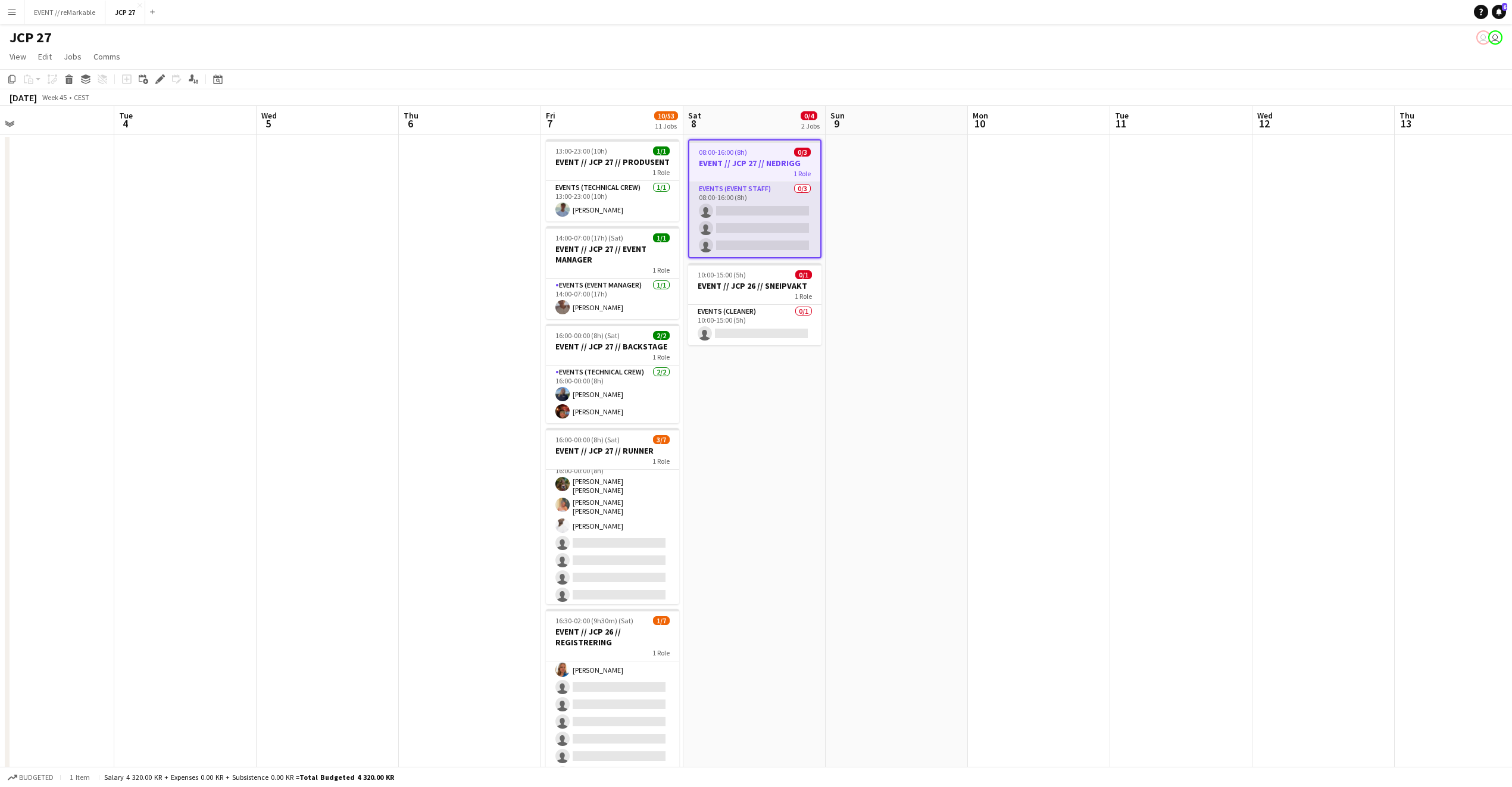
click at [768, 196] on app-card-role "Events (Event Staff) 0/3 08:00-16:00 (8h) single-neutral-actions single-neutral…" at bounding box center [754, 220] width 131 height 75
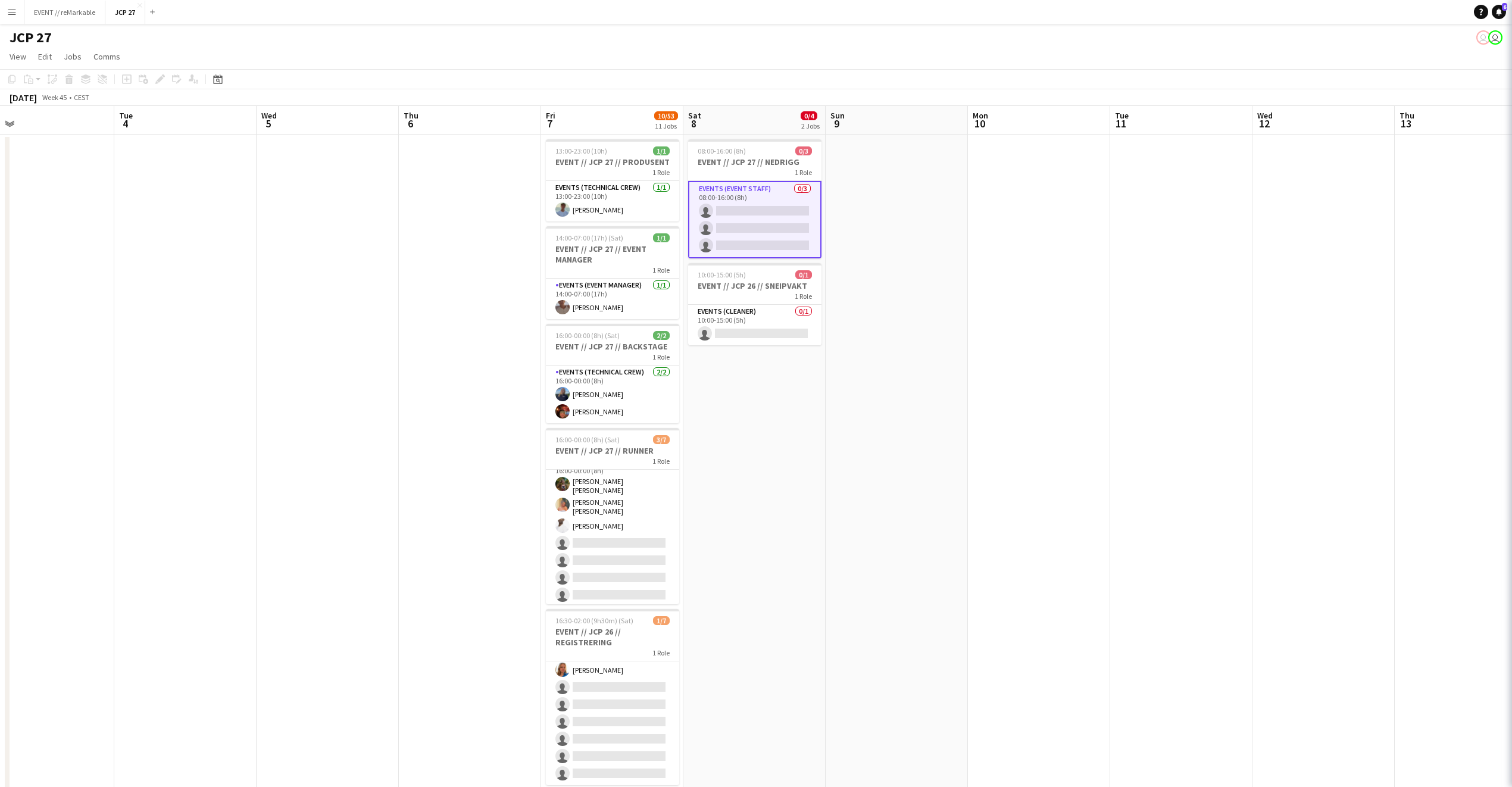
click at [768, 196] on app-card-role "Events (Event Staff) 0/3 08:00-16:00 (8h) single-neutral-actions single-neutral…" at bounding box center [755, 219] width 133 height 77
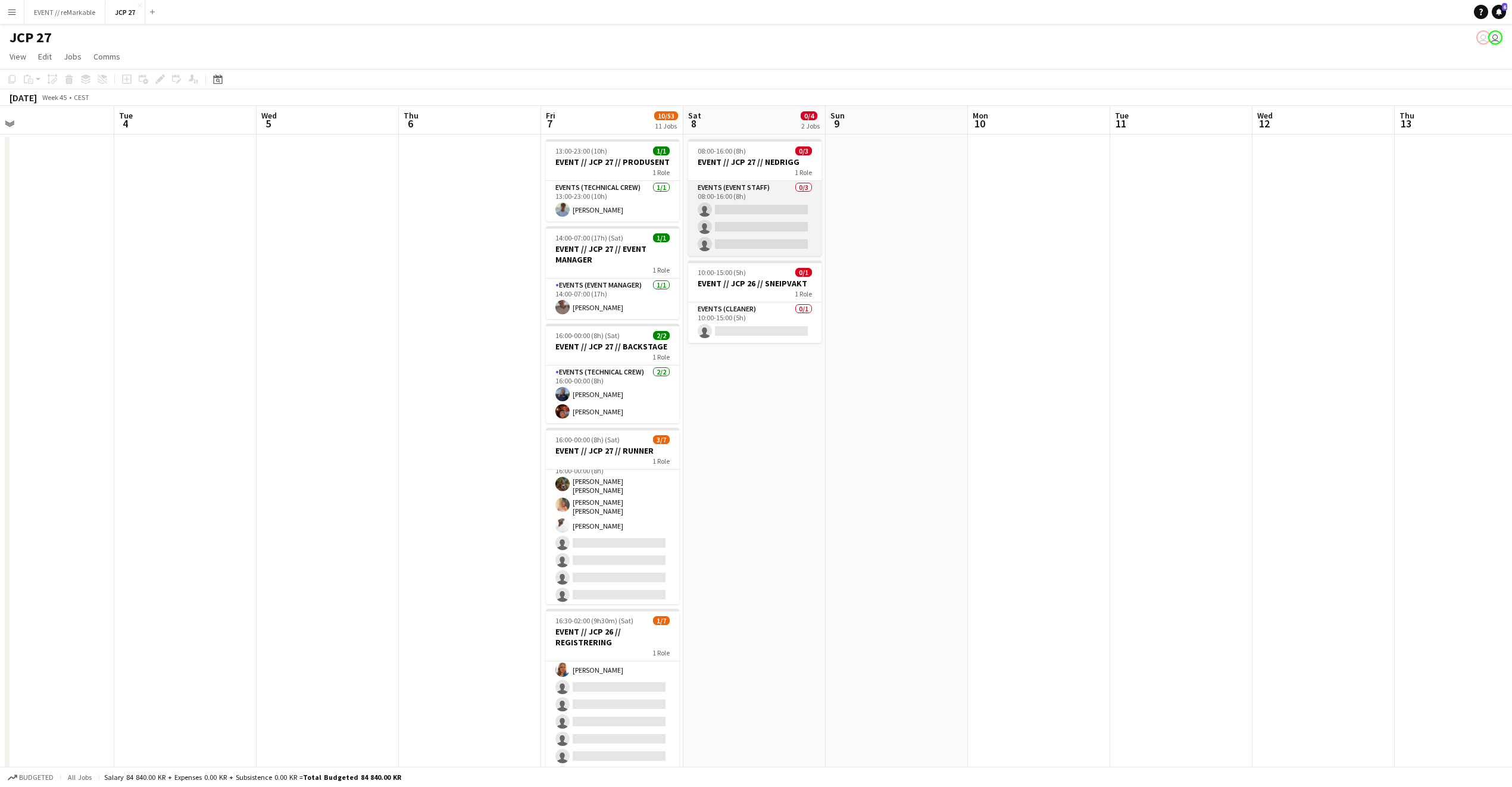
click at [768, 196] on app-card-role "Events (Event Staff) 0/3 08:00-16:00 (8h) single-neutral-actions single-neutral…" at bounding box center [755, 218] width 133 height 75
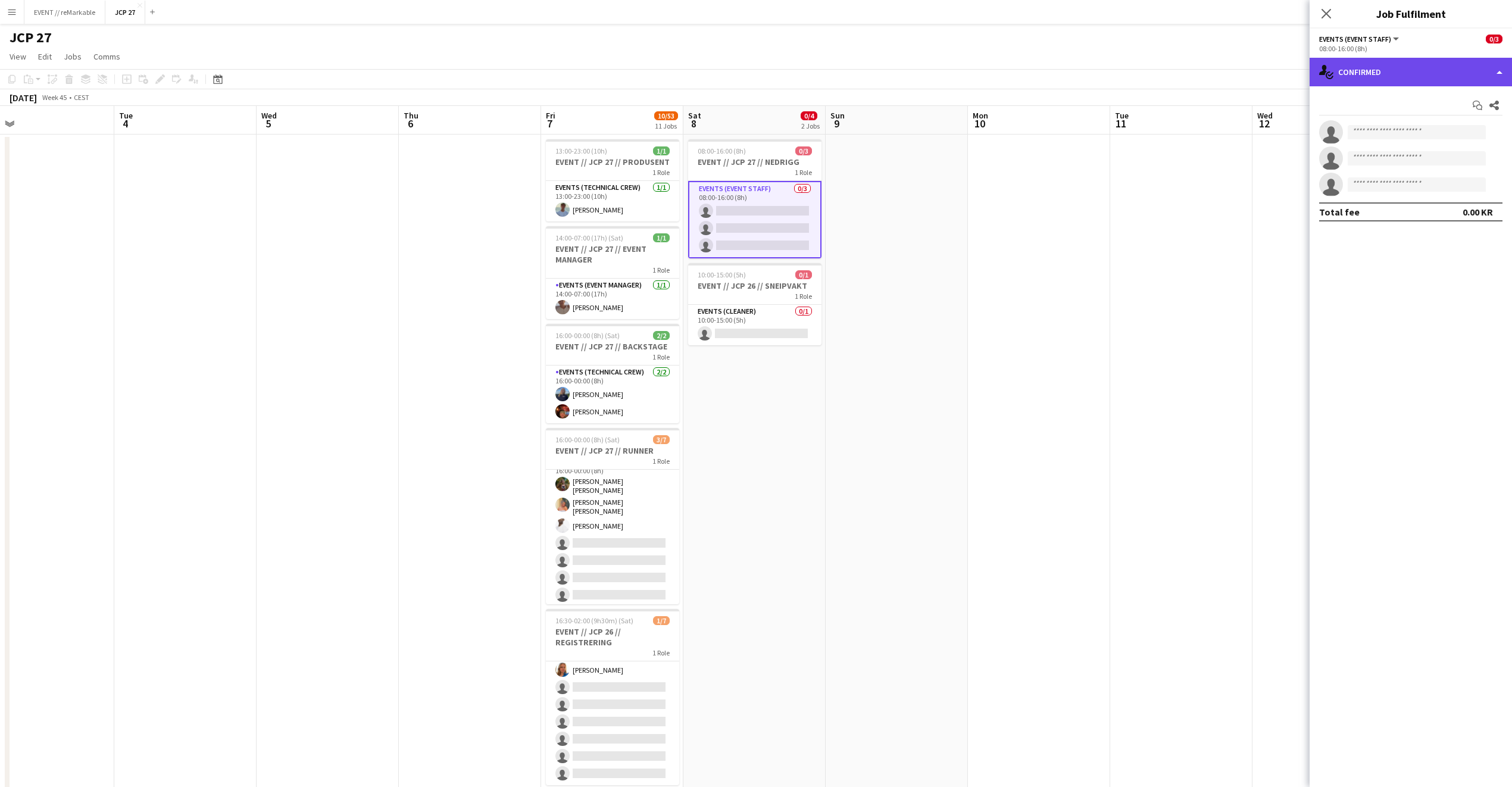
click at [1119, 81] on div "single-neutral-actions-check-2 Confirmed" at bounding box center [1411, 72] width 203 height 28
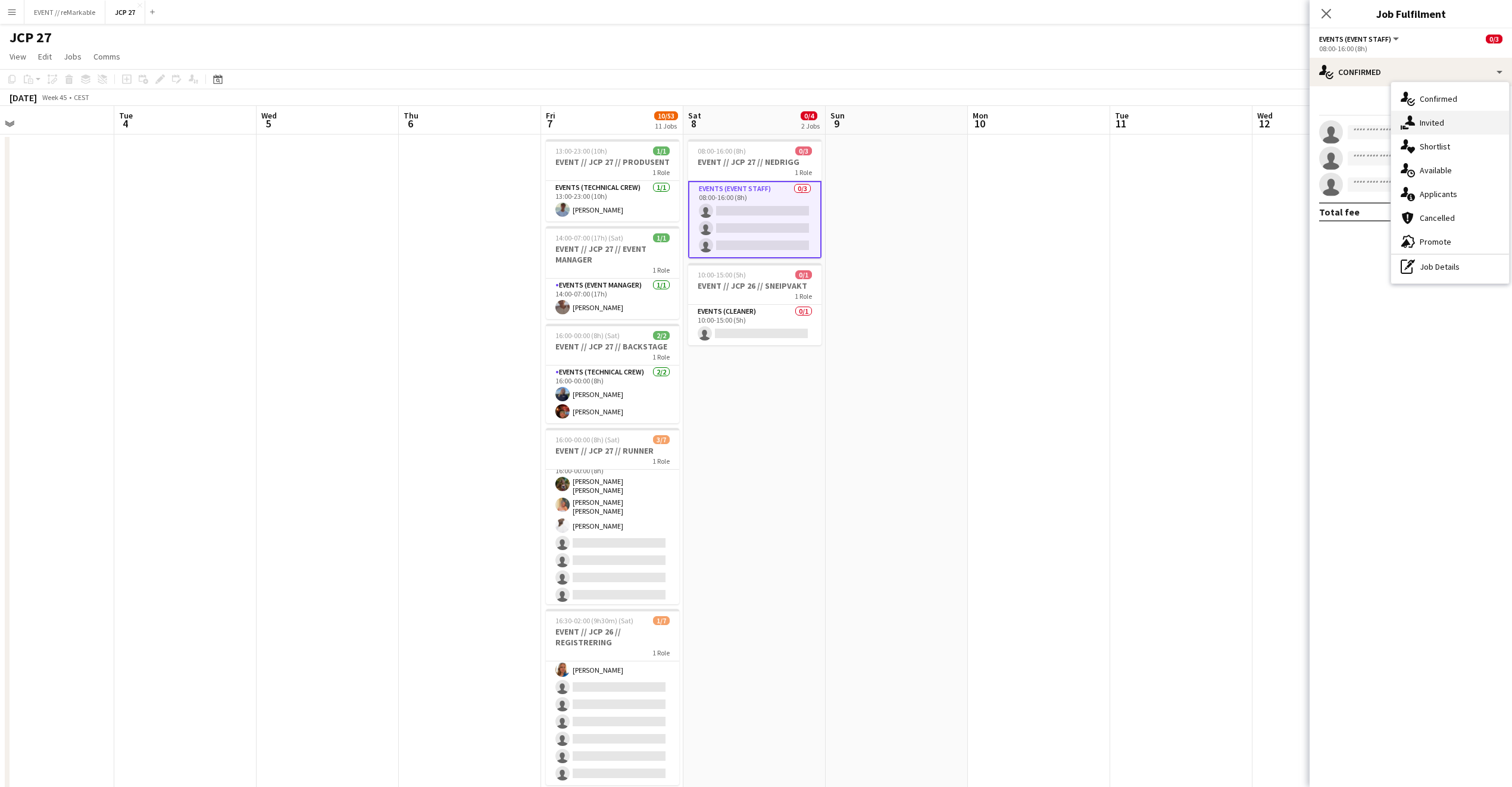
click at [1119, 128] on div "single-neutral-actions-share-1 Invited" at bounding box center [1450, 123] width 118 height 24
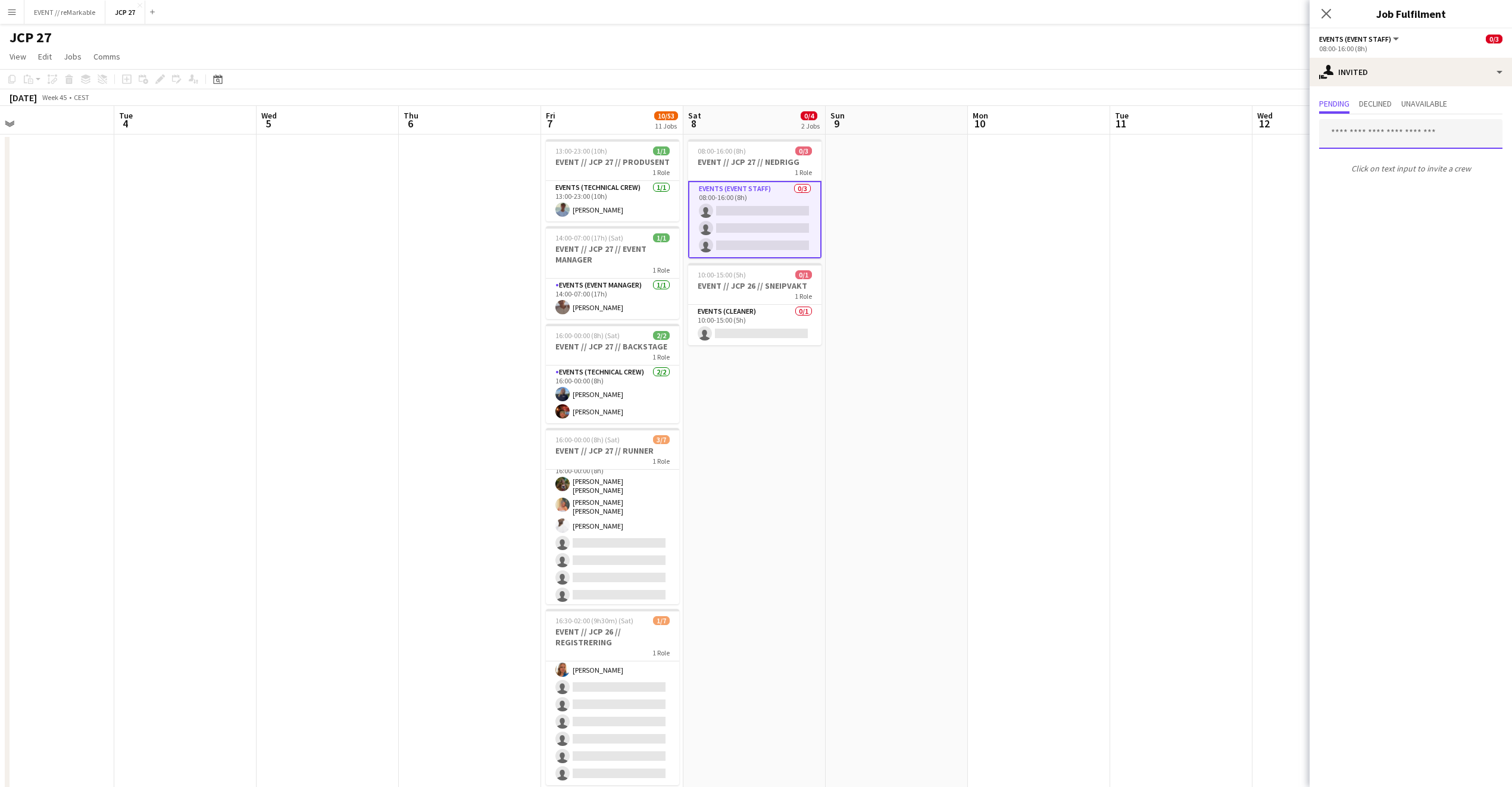
click at [1119, 128] on input "text" at bounding box center [1411, 134] width 184 height 30
click at [1119, 137] on input "text" at bounding box center [1411, 134] width 184 height 30
click at [1119, 252] on mat-expansion-panel "user-plus Invited Pending Declined Unavailable Click on text input to invite a …" at bounding box center [1411, 437] width 203 height 701
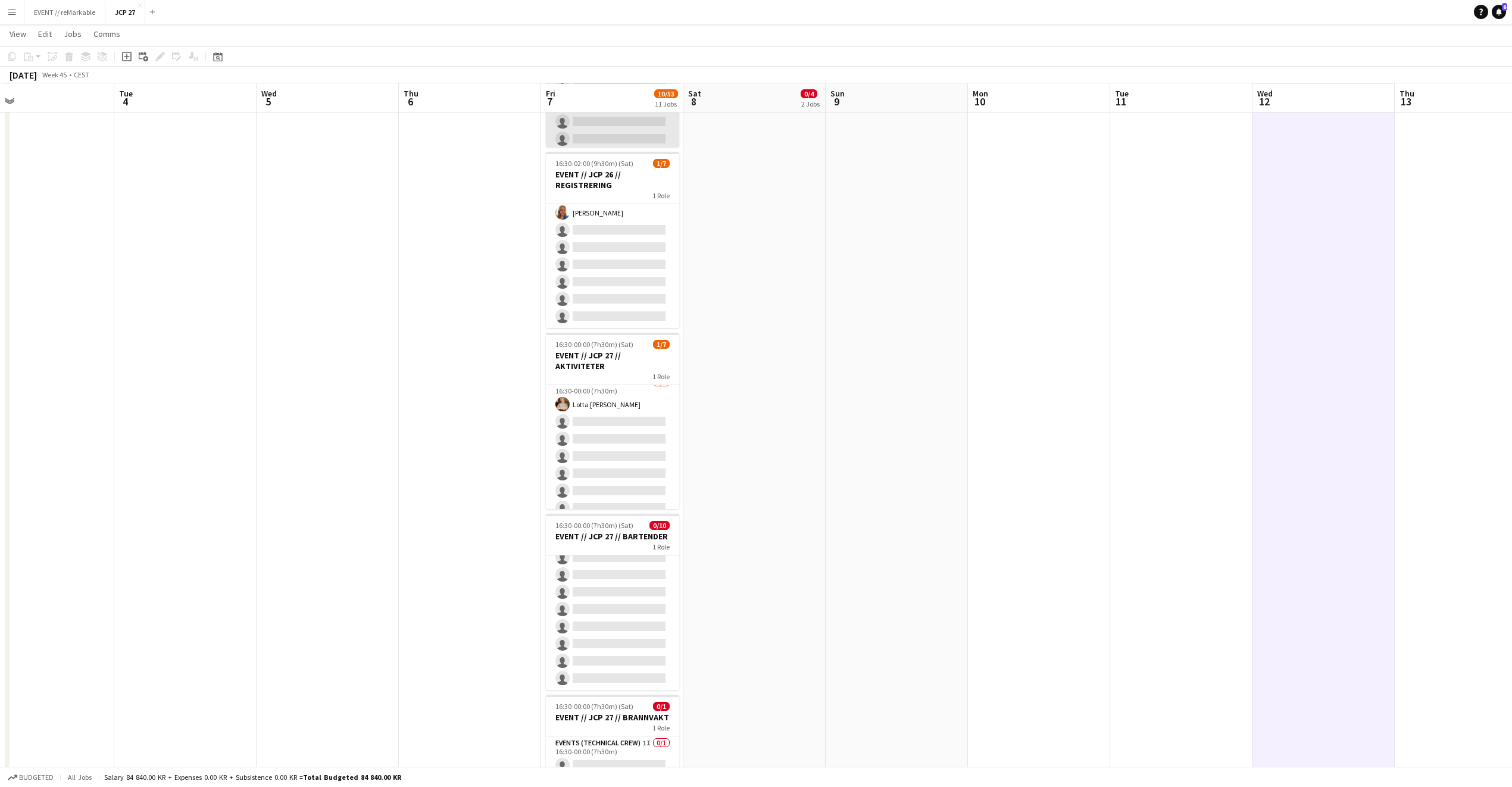
scroll to position [457, 0]
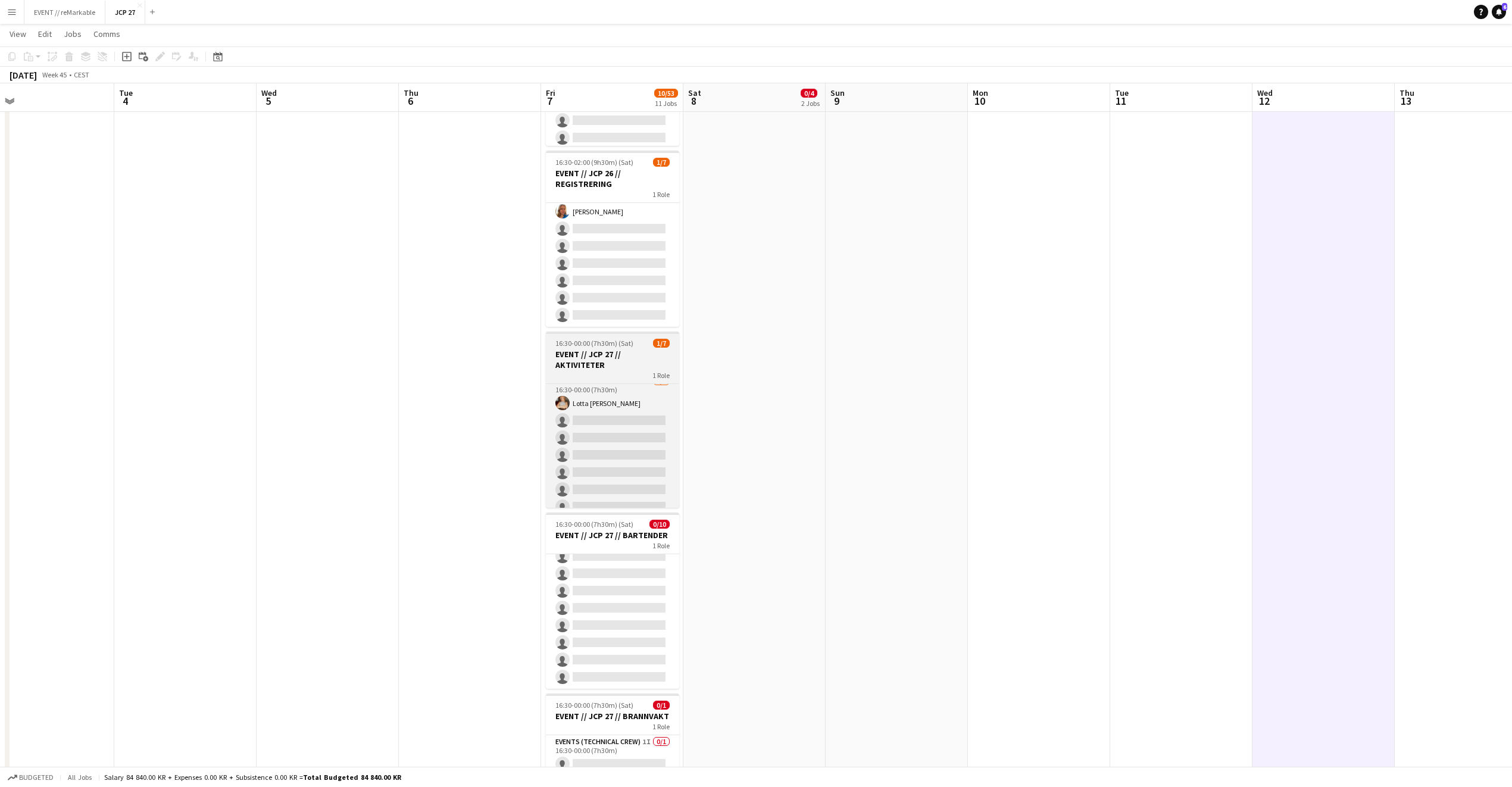
click at [623, 347] on span "16:30-00:00 (7h30m) (Sat)" at bounding box center [595, 343] width 78 height 9
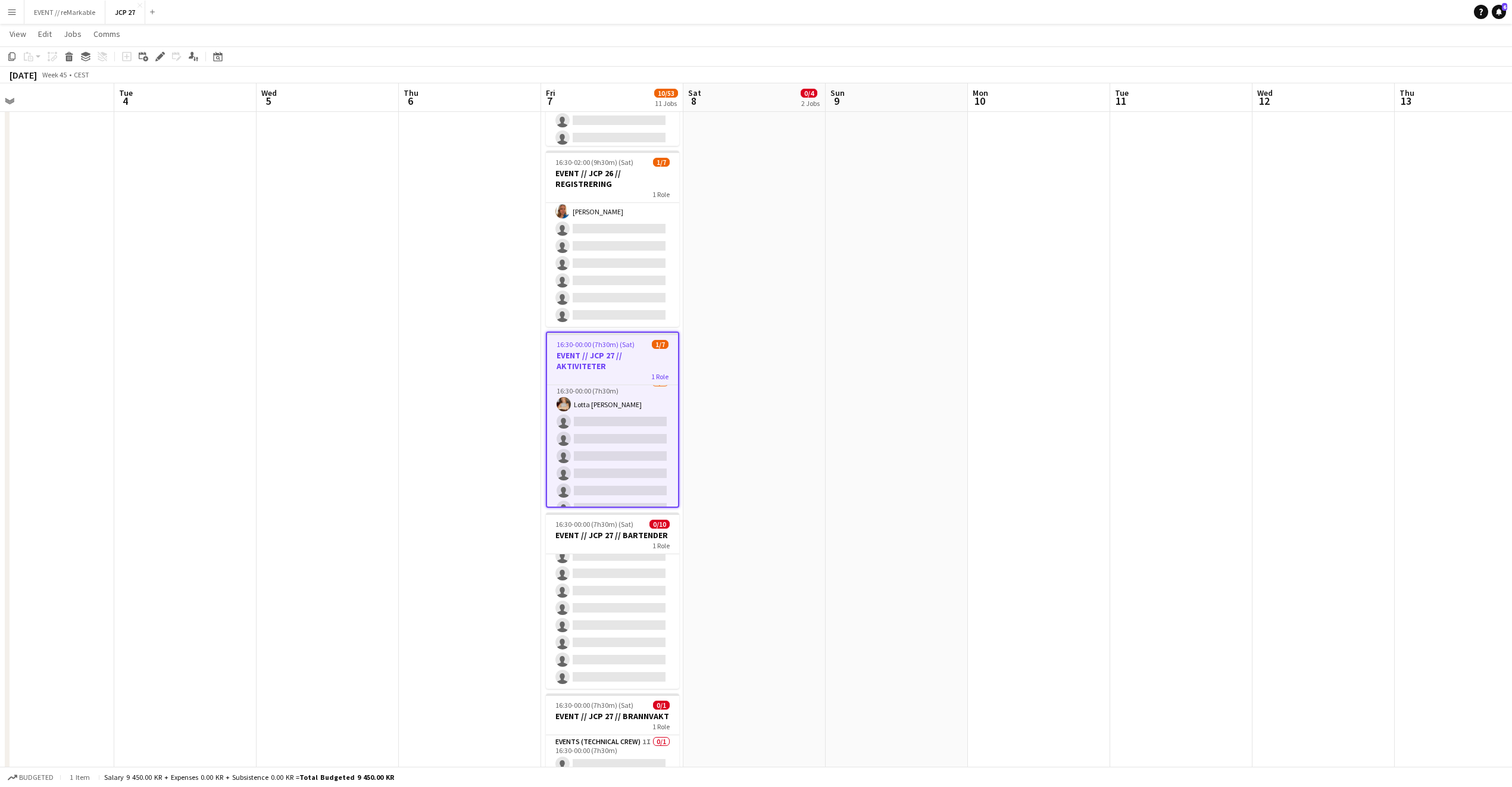
click at [623, 348] on span "16:30-00:00 (7h30m) (Sat)" at bounding box center [595, 345] width 78 height 9
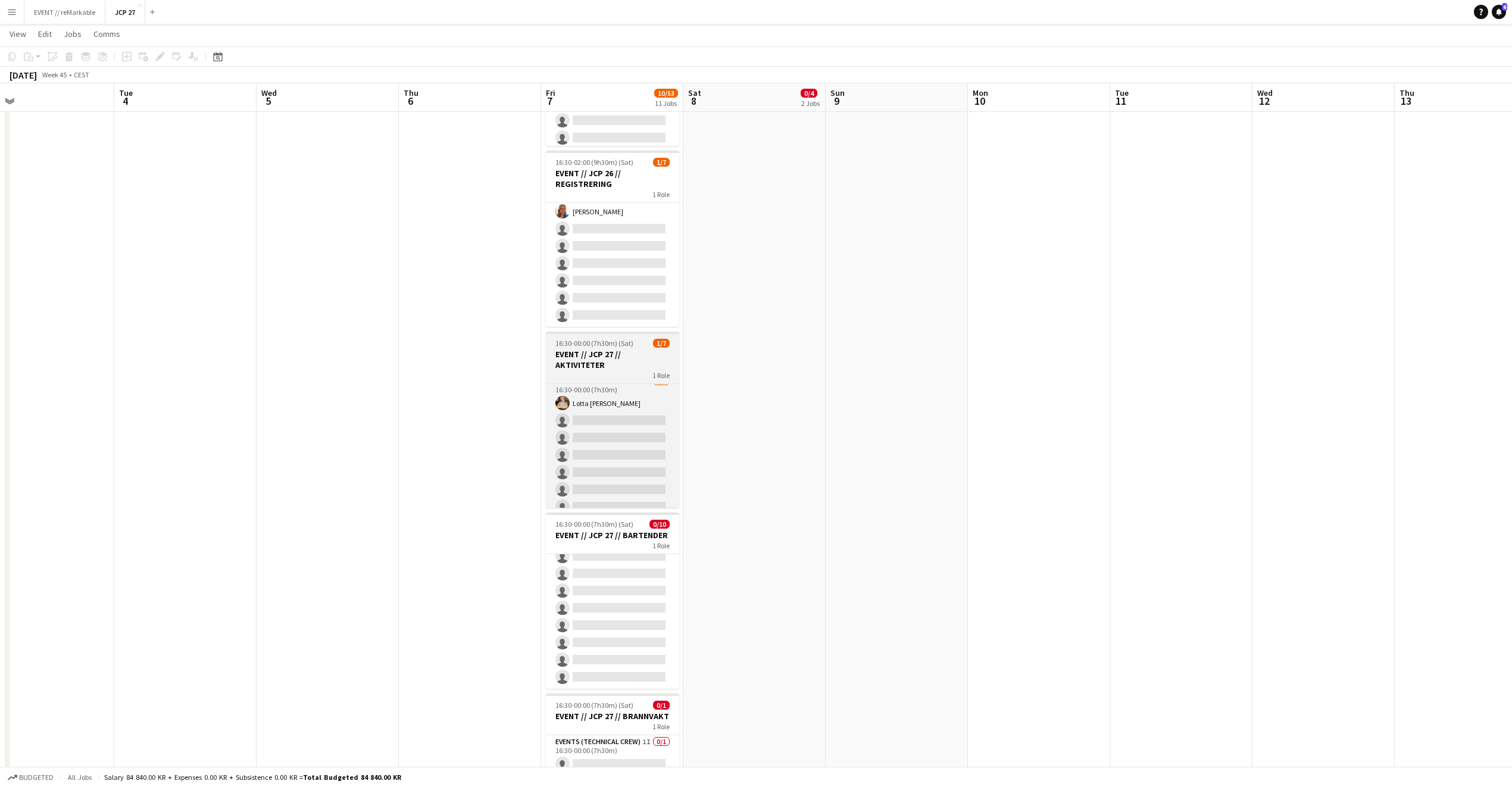
click at [623, 347] on span "16:30-00:00 (7h30m) (Sat)" at bounding box center [595, 343] width 78 height 9
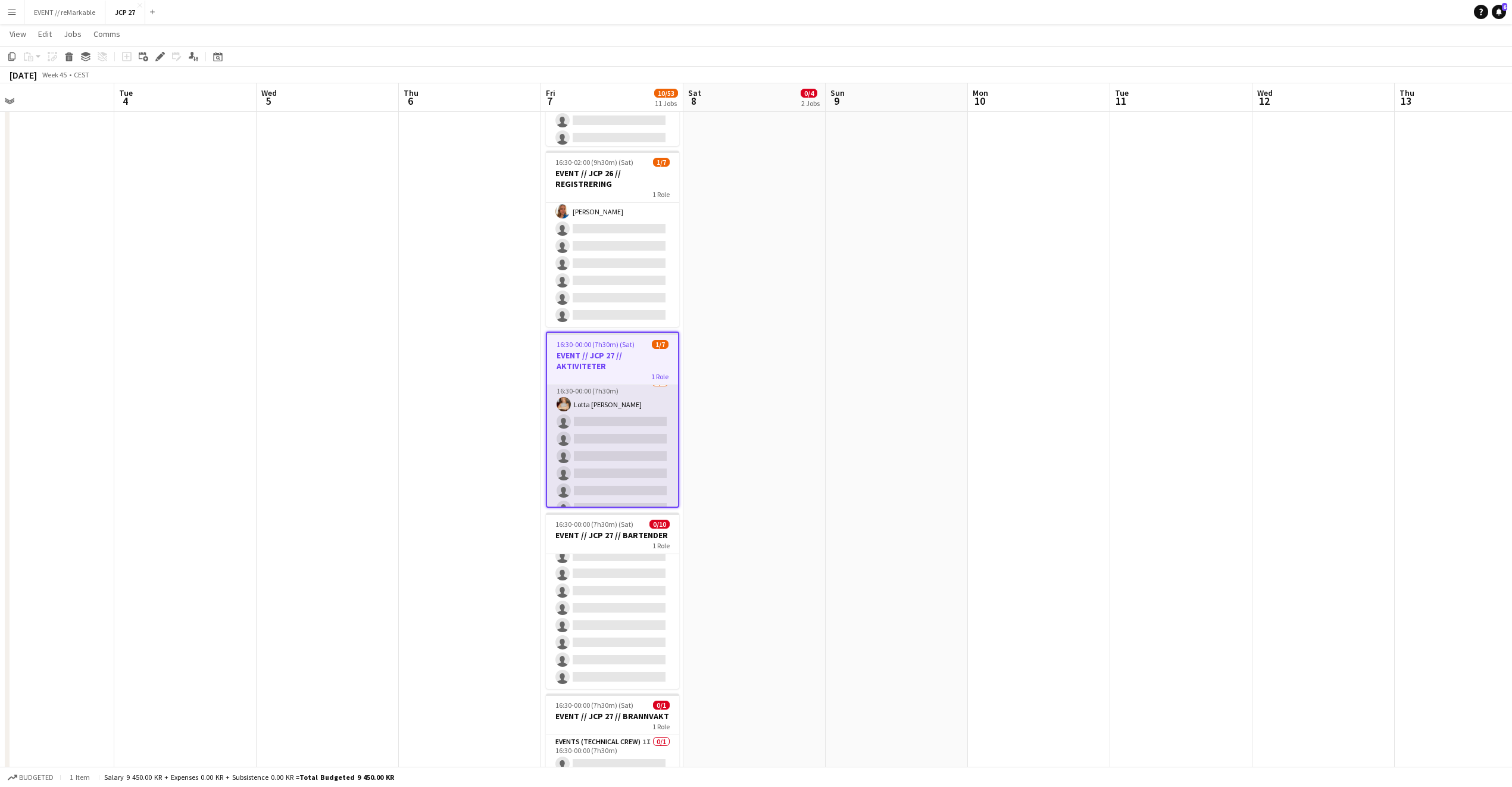
click at [622, 416] on app-card-role "Actor 2I 2A [DATE] 16:30-00:00 (7h30m) Lotta [PERSON_NAME] single-neutral-actio…" at bounding box center [612, 447] width 131 height 144
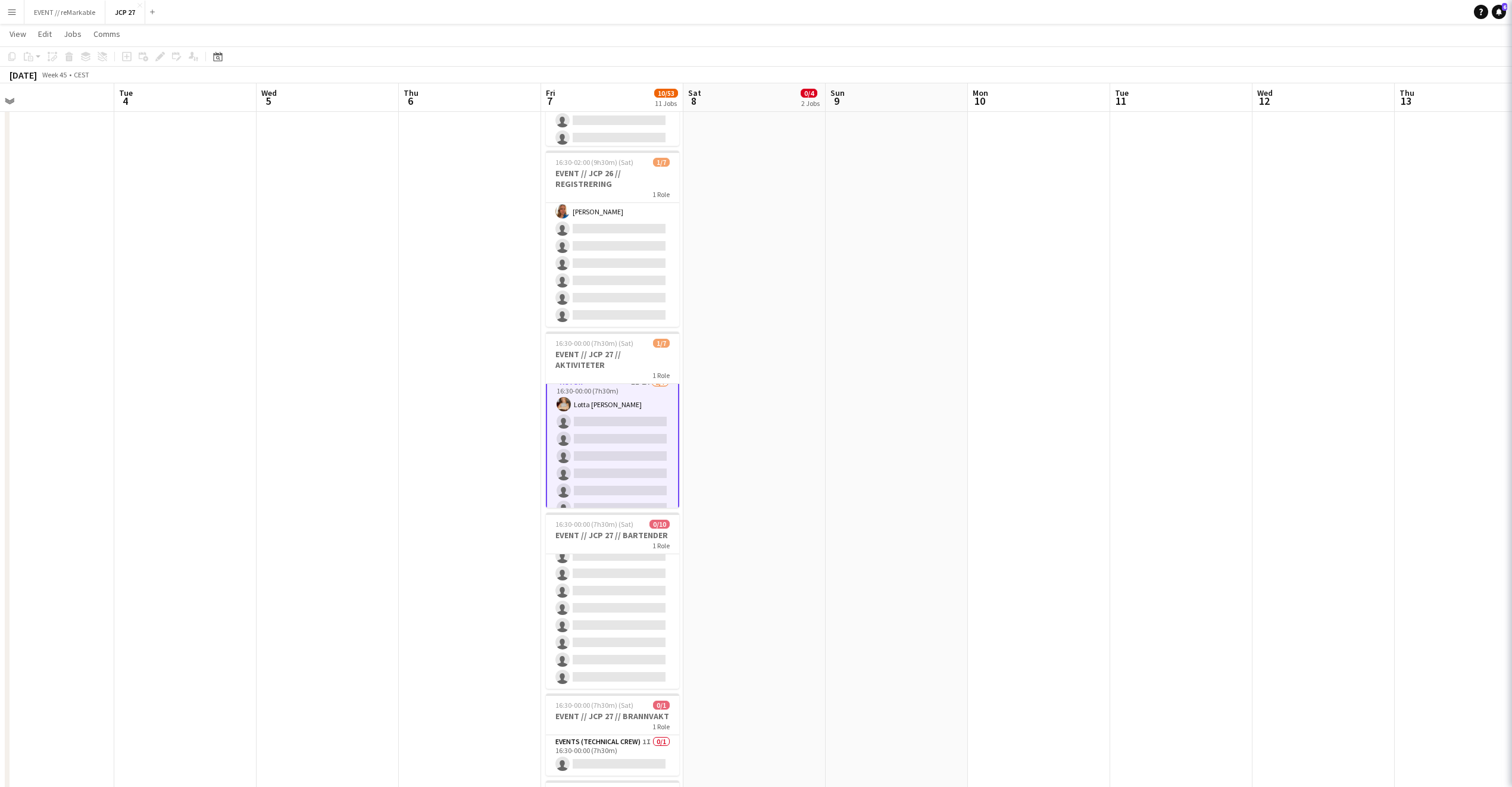
scroll to position [10, 0]
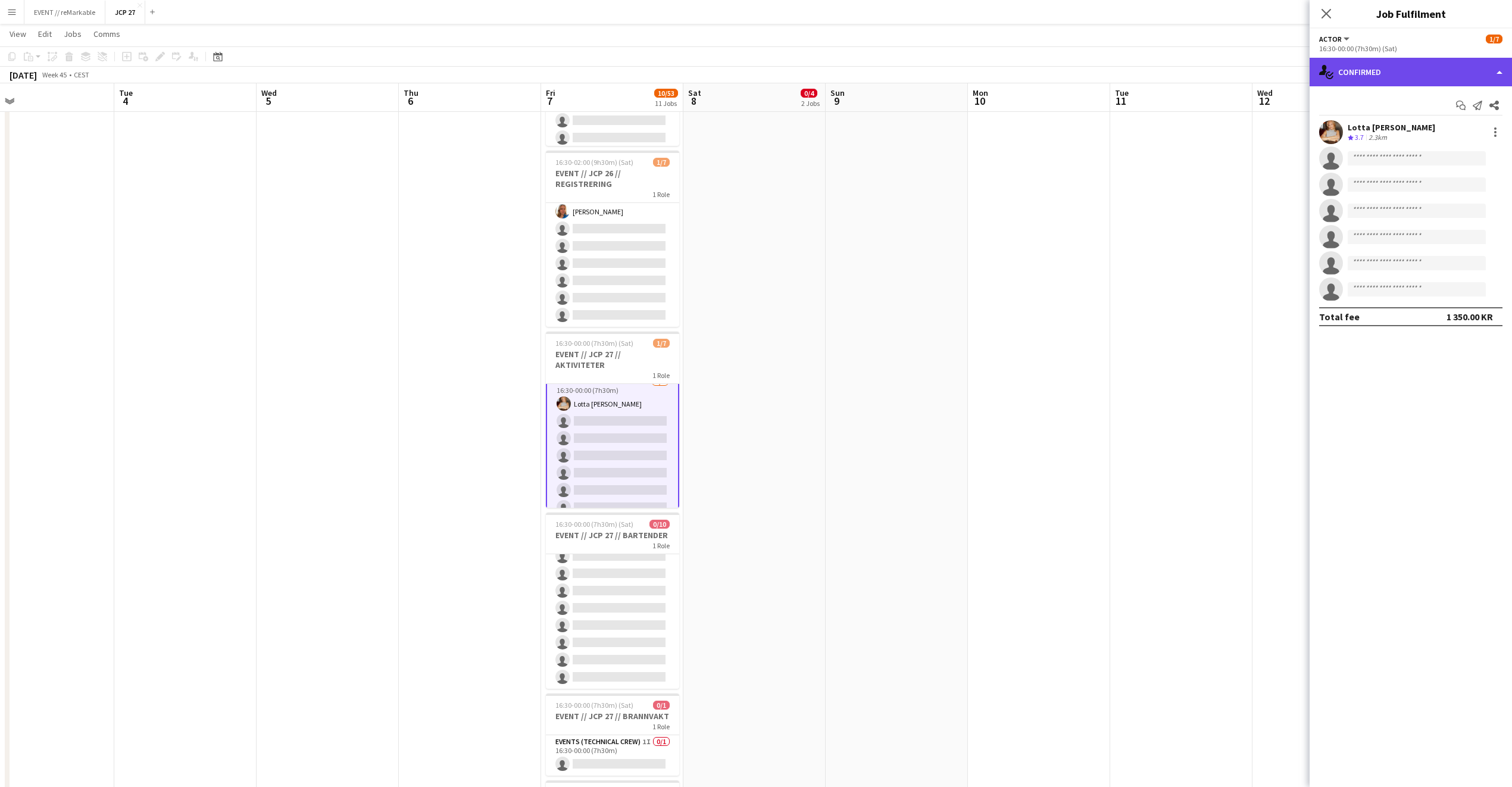
click at [1119, 75] on div "single-neutral-actions-check-2 Confirmed" at bounding box center [1411, 72] width 203 height 28
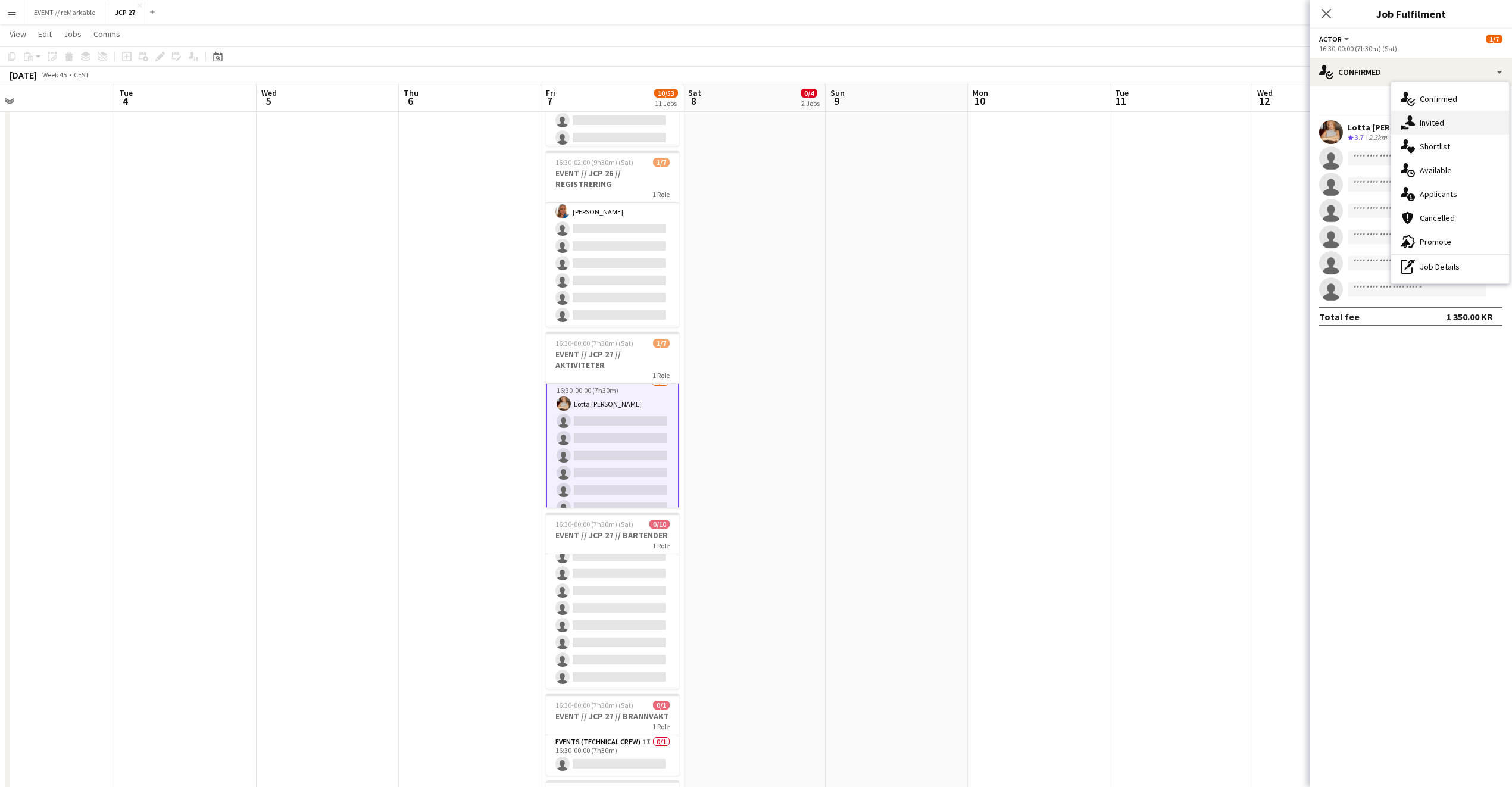
click at [1119, 126] on div "single-neutral-actions-share-1 Invited" at bounding box center [1450, 123] width 118 height 24
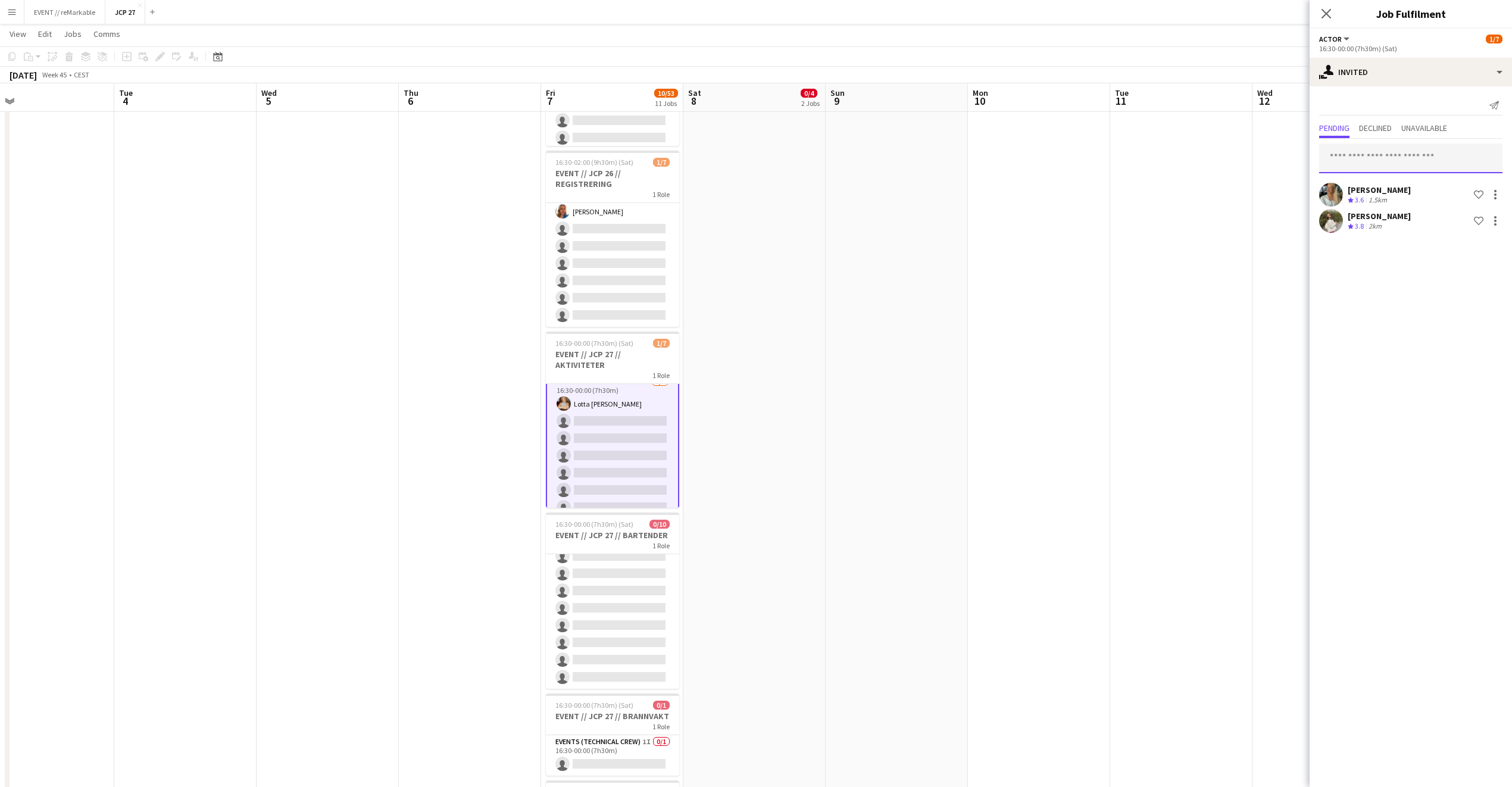
click at [1119, 155] on input "text" at bounding box center [1411, 158] width 184 height 30
type input "******"
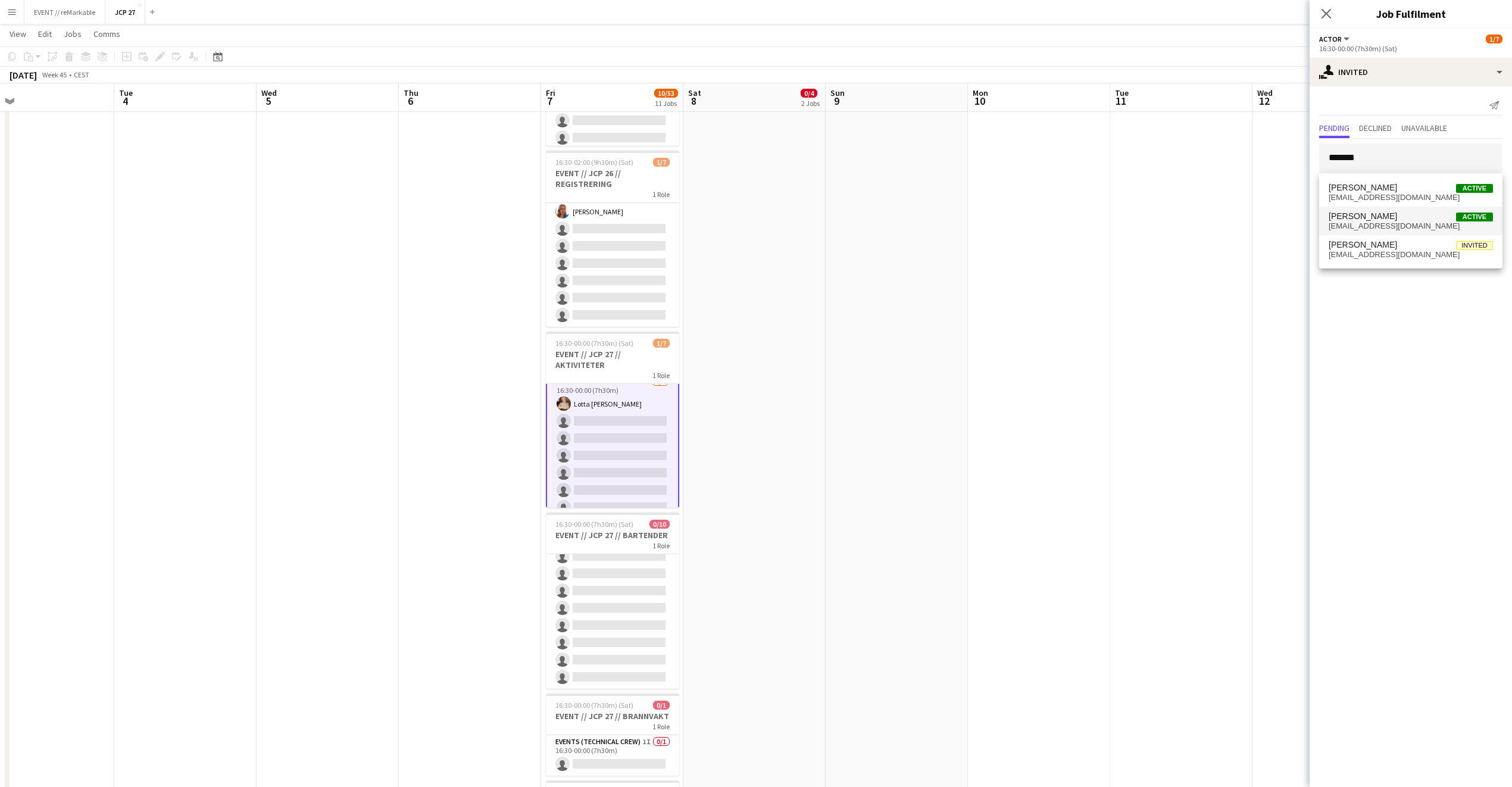
click at [1119, 223] on span "[EMAIL_ADDRESS][DOMAIN_NAME]" at bounding box center [1411, 225] width 164 height 9
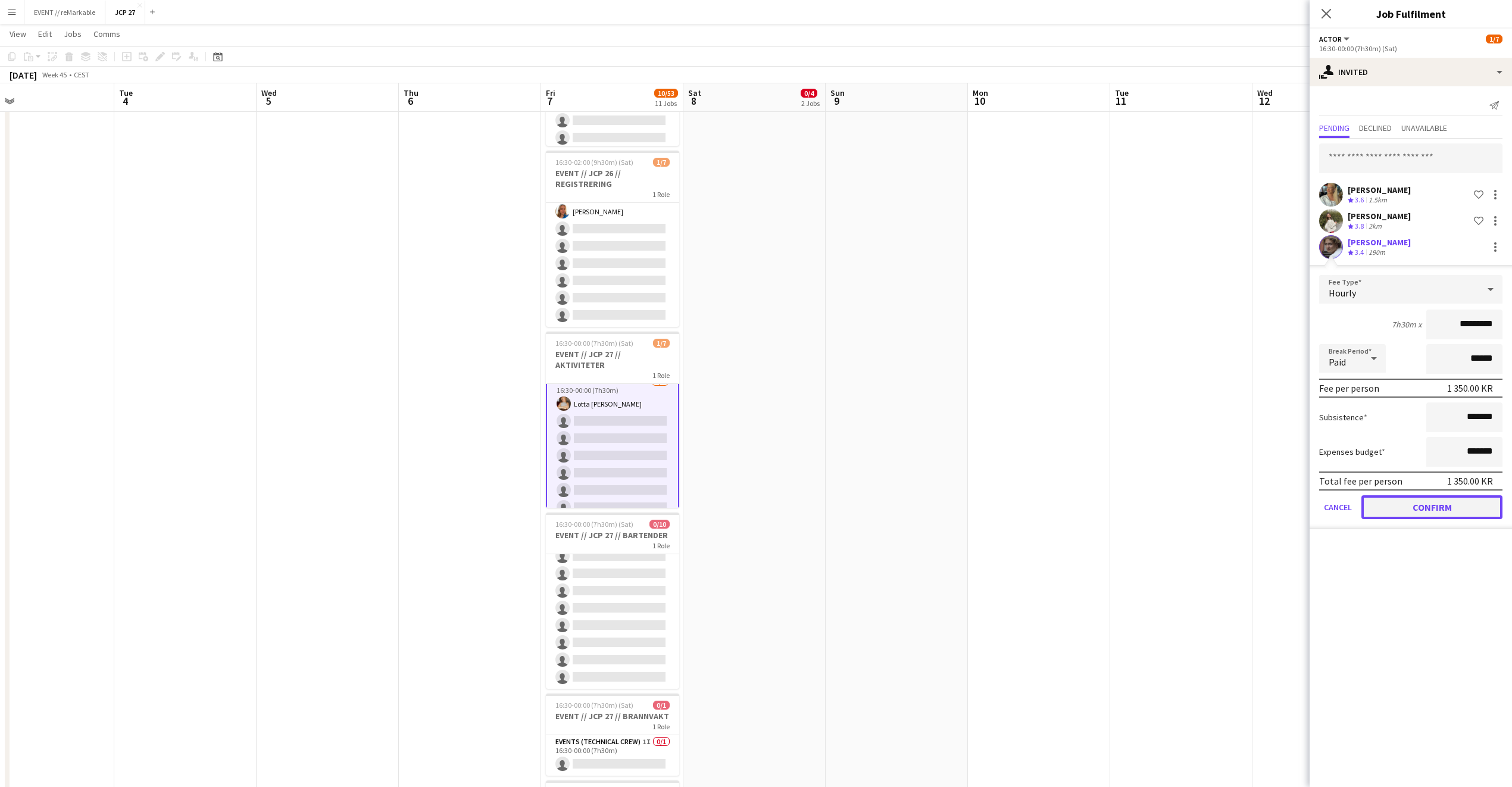
click at [1119, 511] on button "Confirm" at bounding box center [1432, 508] width 141 height 24
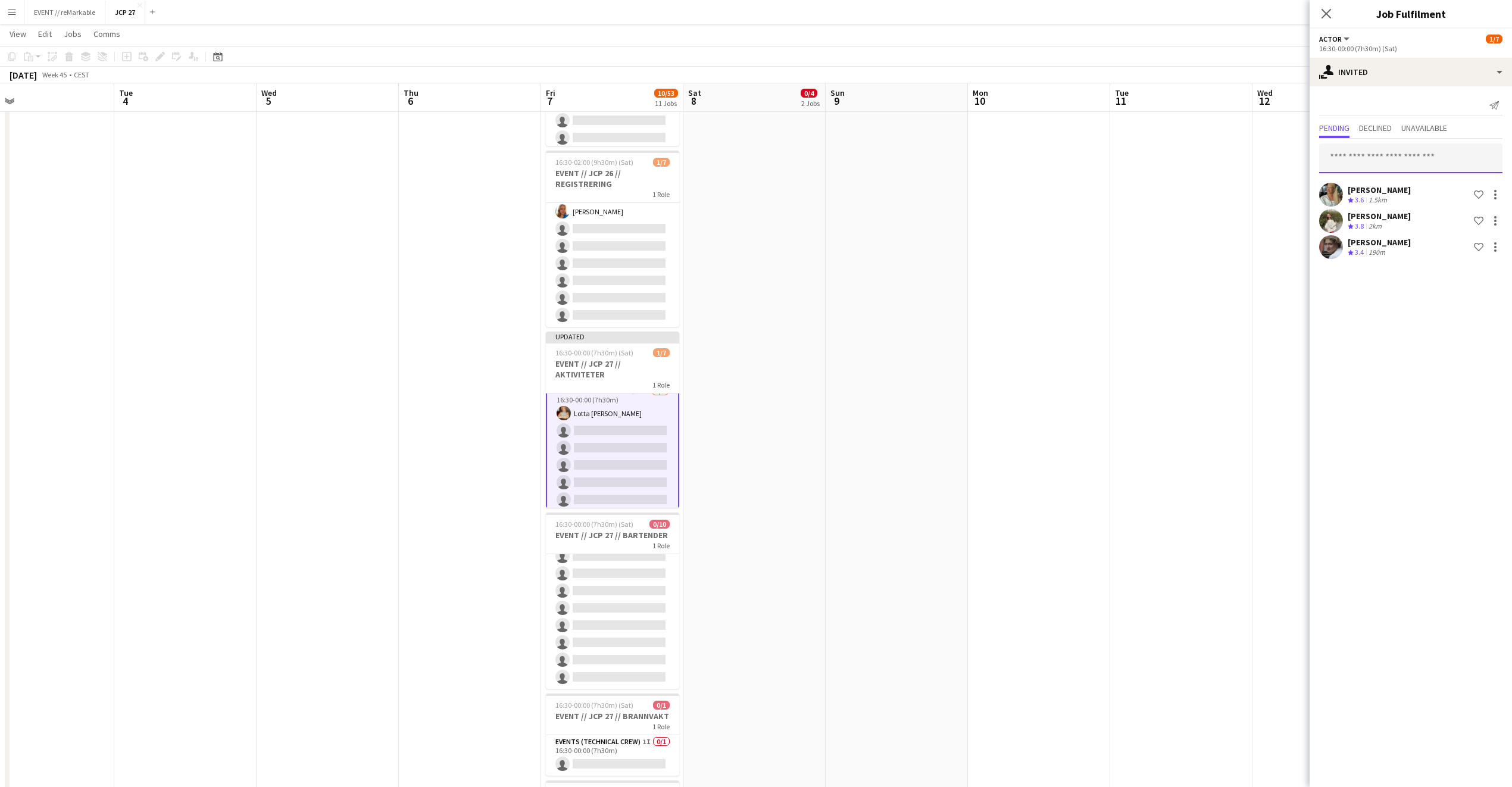
click at [1119, 157] on input "text" at bounding box center [1411, 158] width 184 height 30
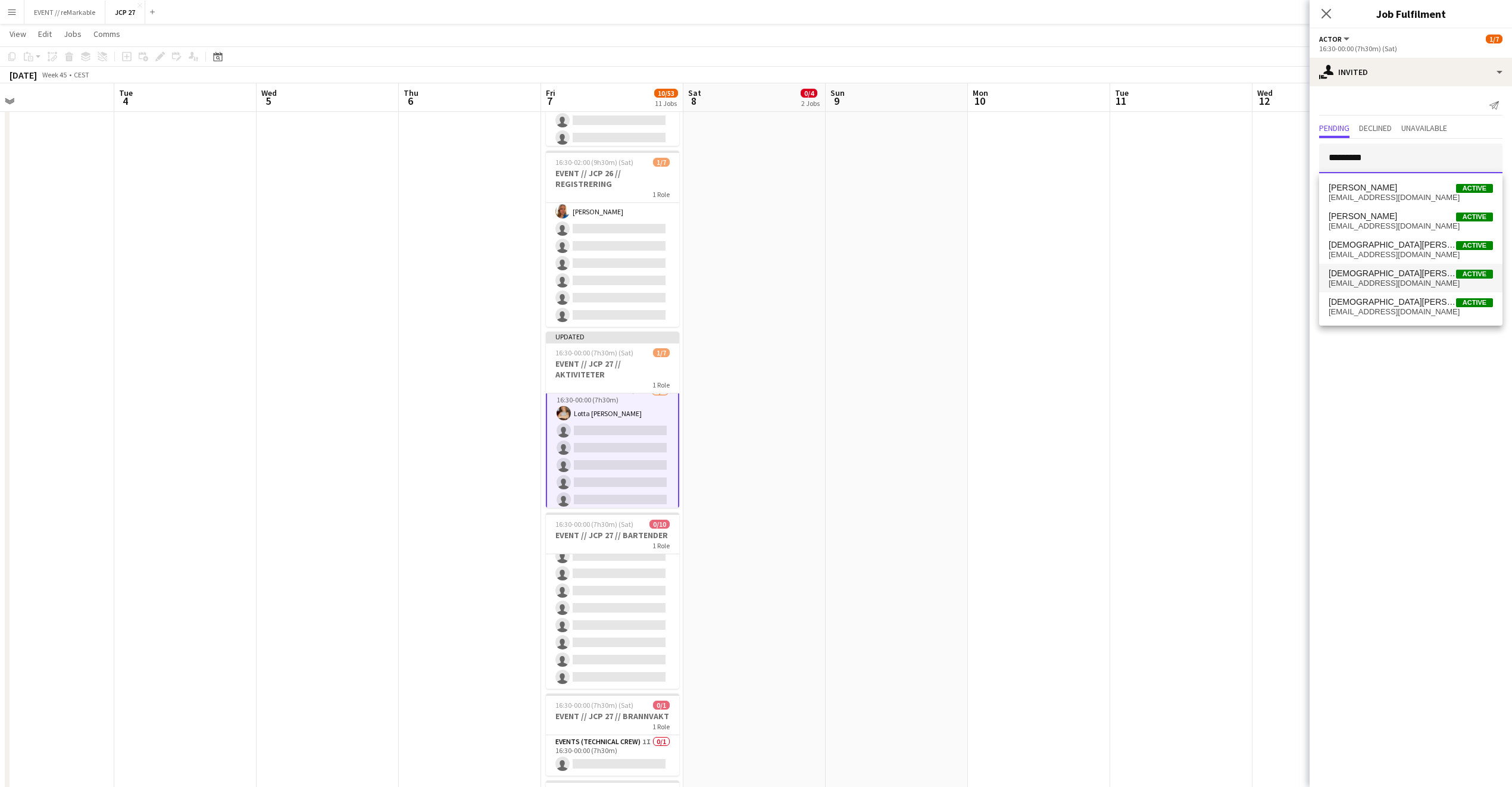
type input "*********"
click at [1119, 288] on span "[EMAIL_ADDRESS][DOMAIN_NAME]" at bounding box center [1411, 283] width 164 height 9
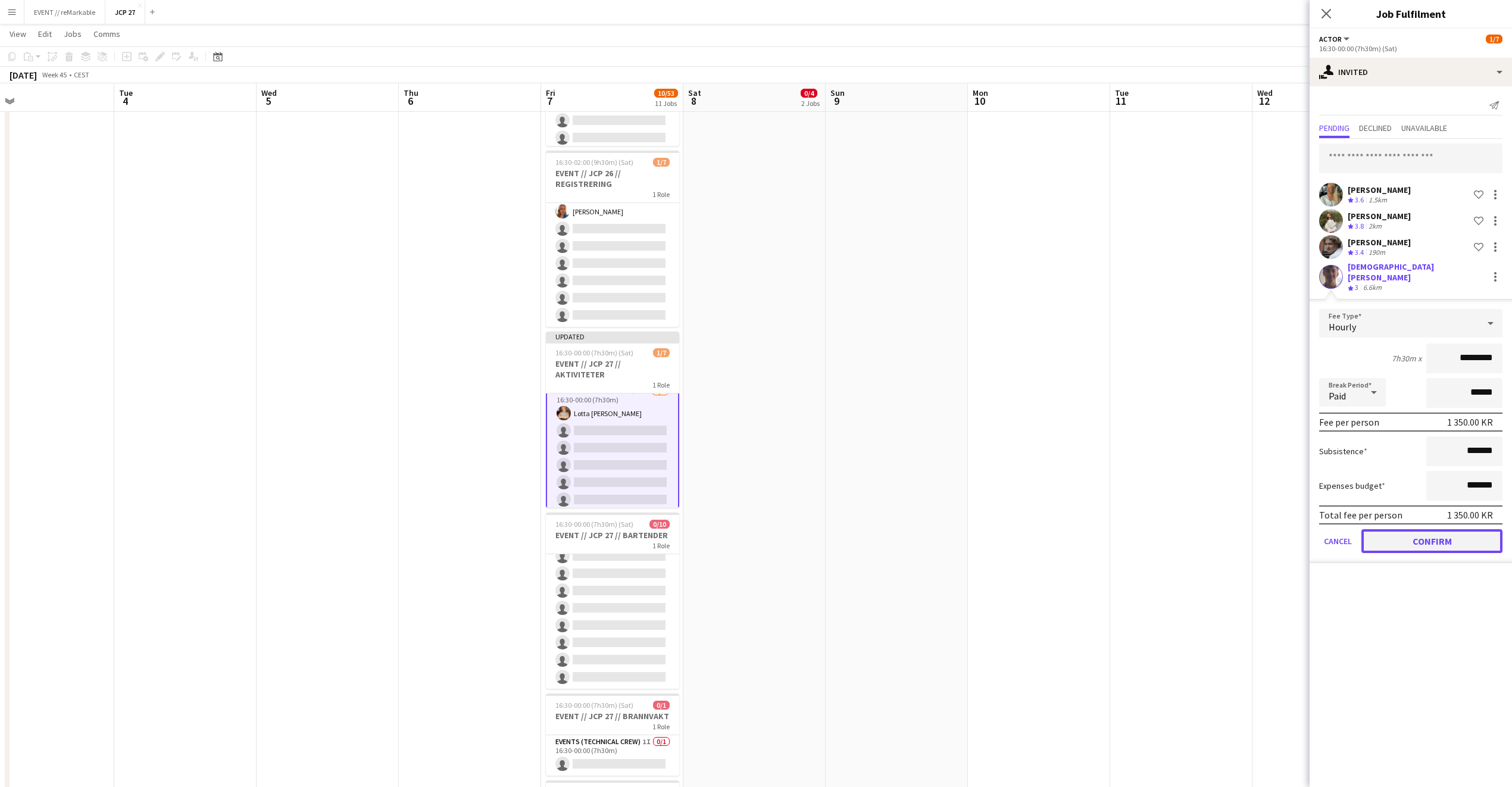
click at [1119, 535] on button "Confirm" at bounding box center [1432, 542] width 141 height 24
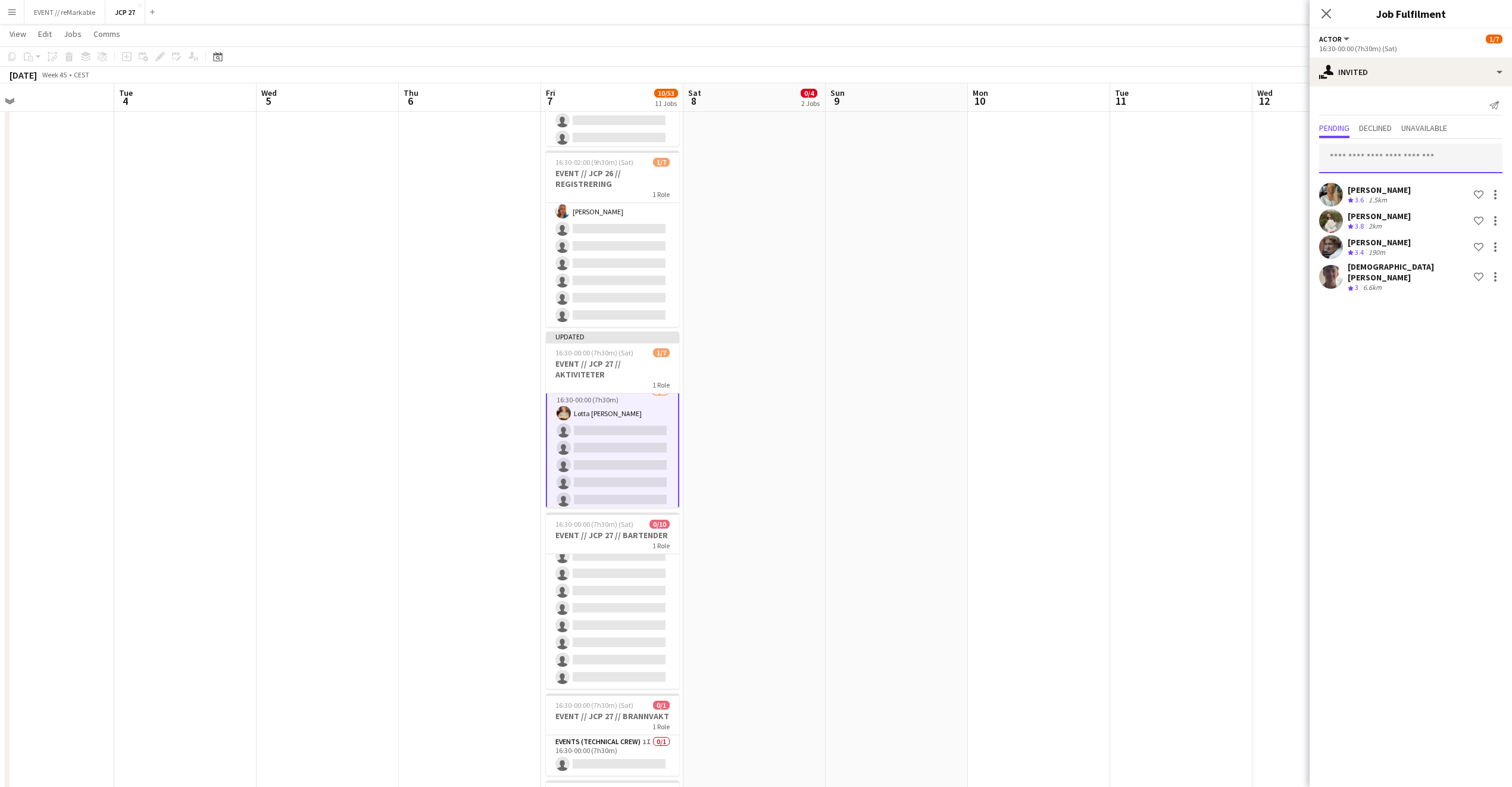
click at [1119, 172] on input "text" at bounding box center [1411, 158] width 184 height 30
type input "*"
click at [1119, 84] on div "single-neutral-actions-share-1 Invited" at bounding box center [1411, 72] width 203 height 28
click at [1119, 176] on icon "single-neutral-actions-upload" at bounding box center [1408, 170] width 14 height 14
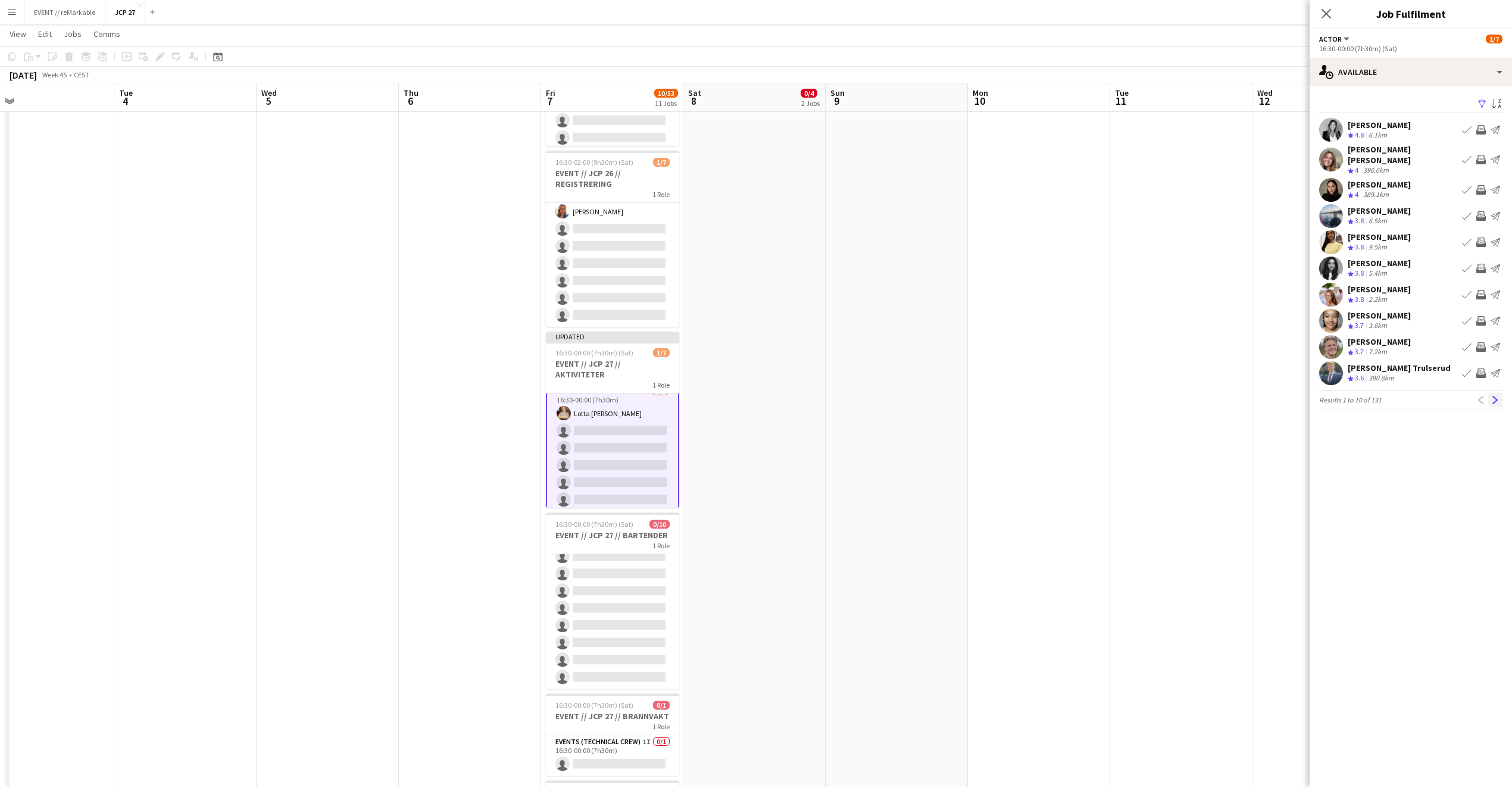
click at [1119, 396] on app-icon "Next" at bounding box center [1496, 400] width 9 height 9
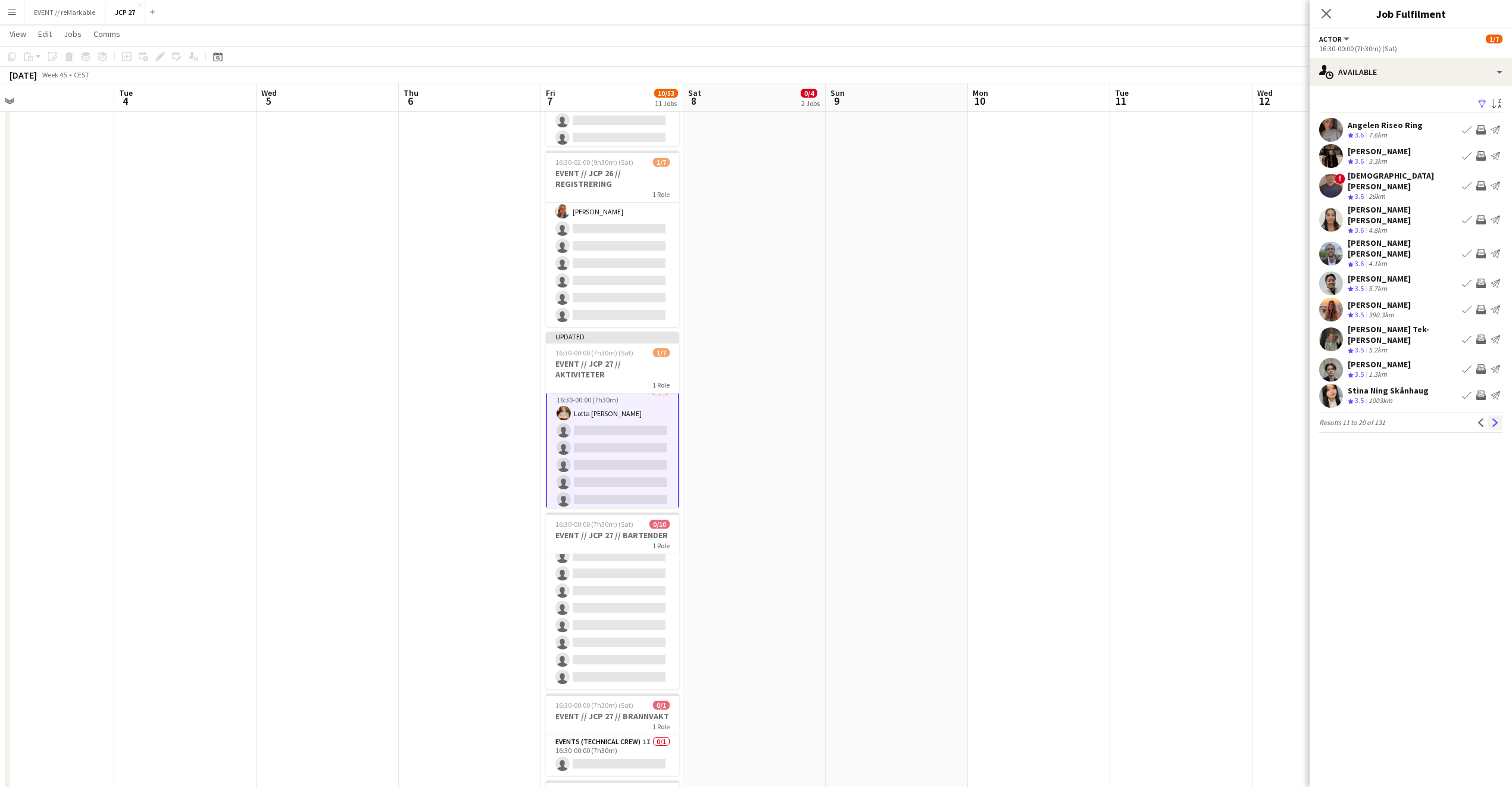
click at [1119, 415] on button "Next" at bounding box center [1495, 423] width 14 height 14
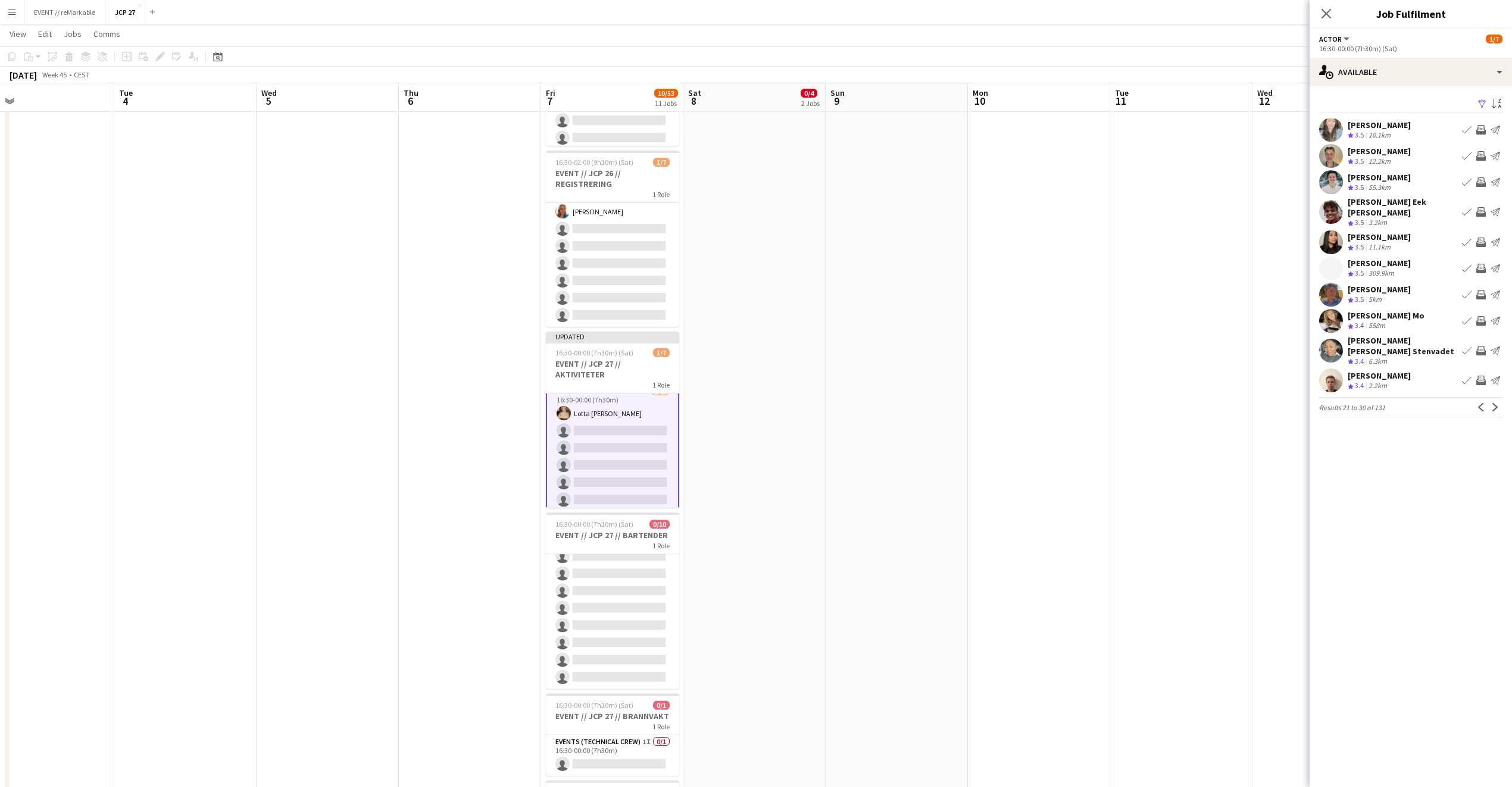
click at [1119, 437] on app-date-cell at bounding box center [1181, 503] width 142 height 1655
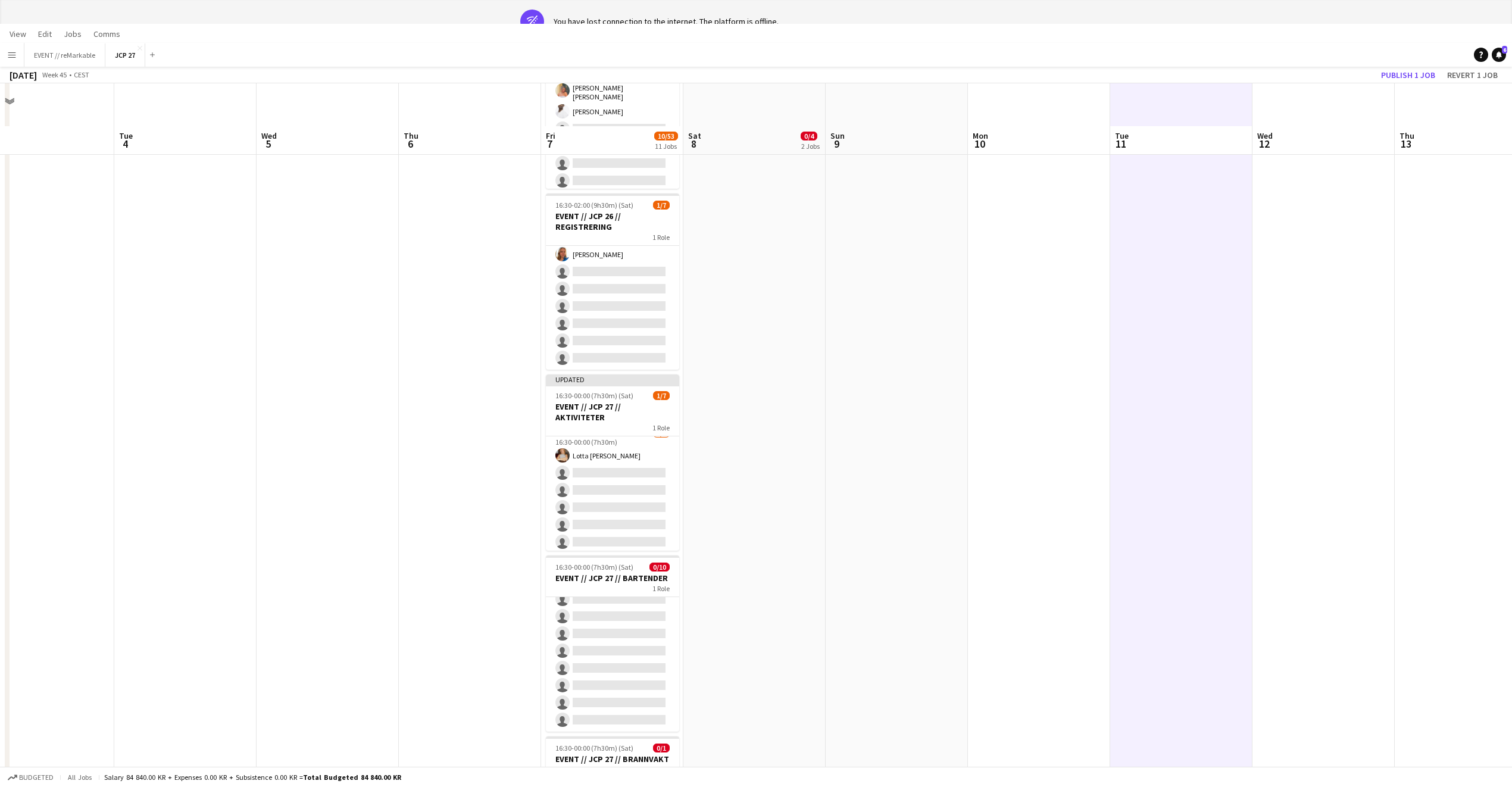
scroll to position [0, 0]
